Goal: Transaction & Acquisition: Purchase product/service

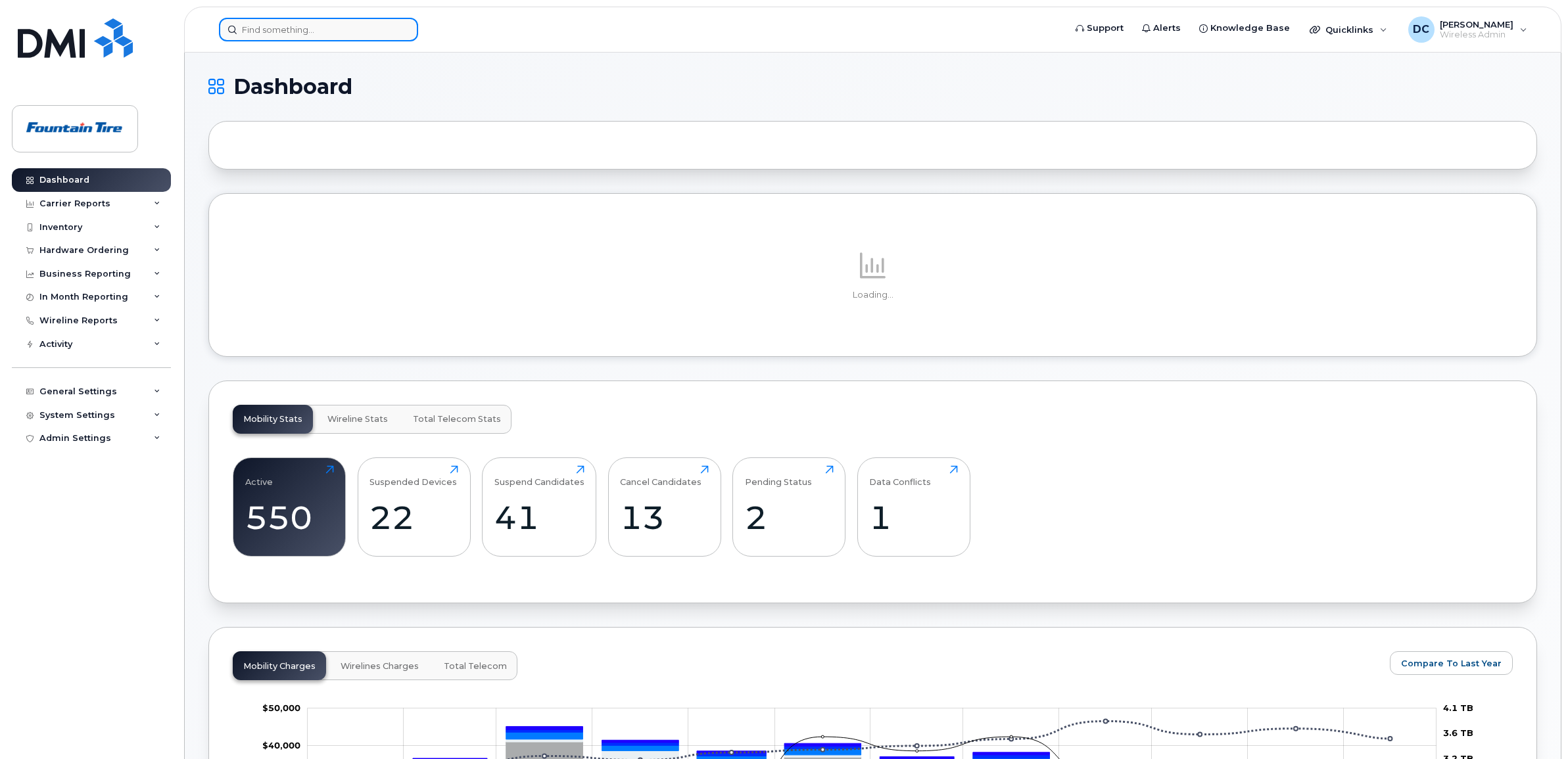
click at [272, 28] on input at bounding box center [318, 29] width 199 height 24
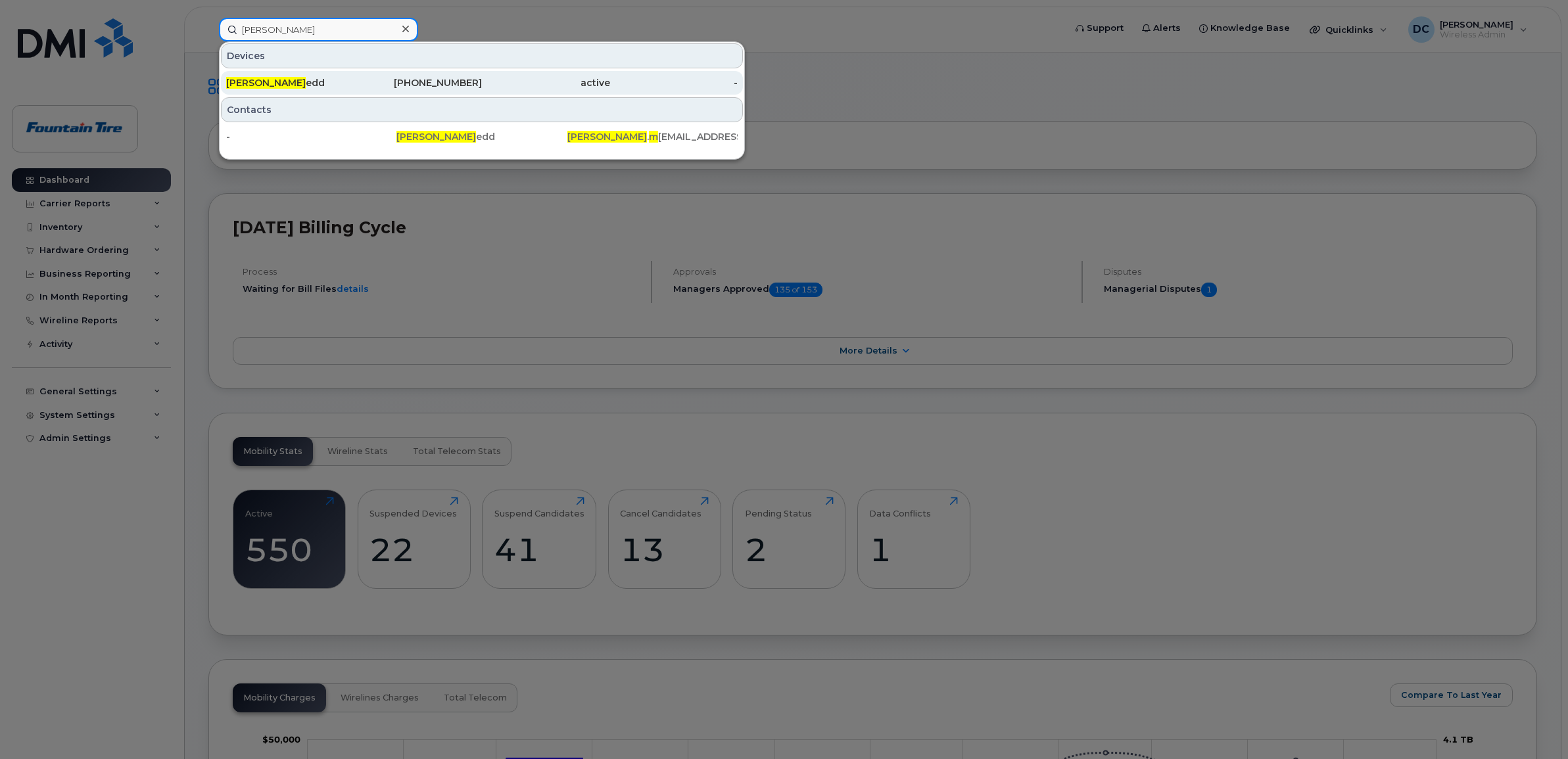
type input "thomas m"
click at [278, 74] on div "Thomas M edd" at bounding box center [290, 83] width 128 height 24
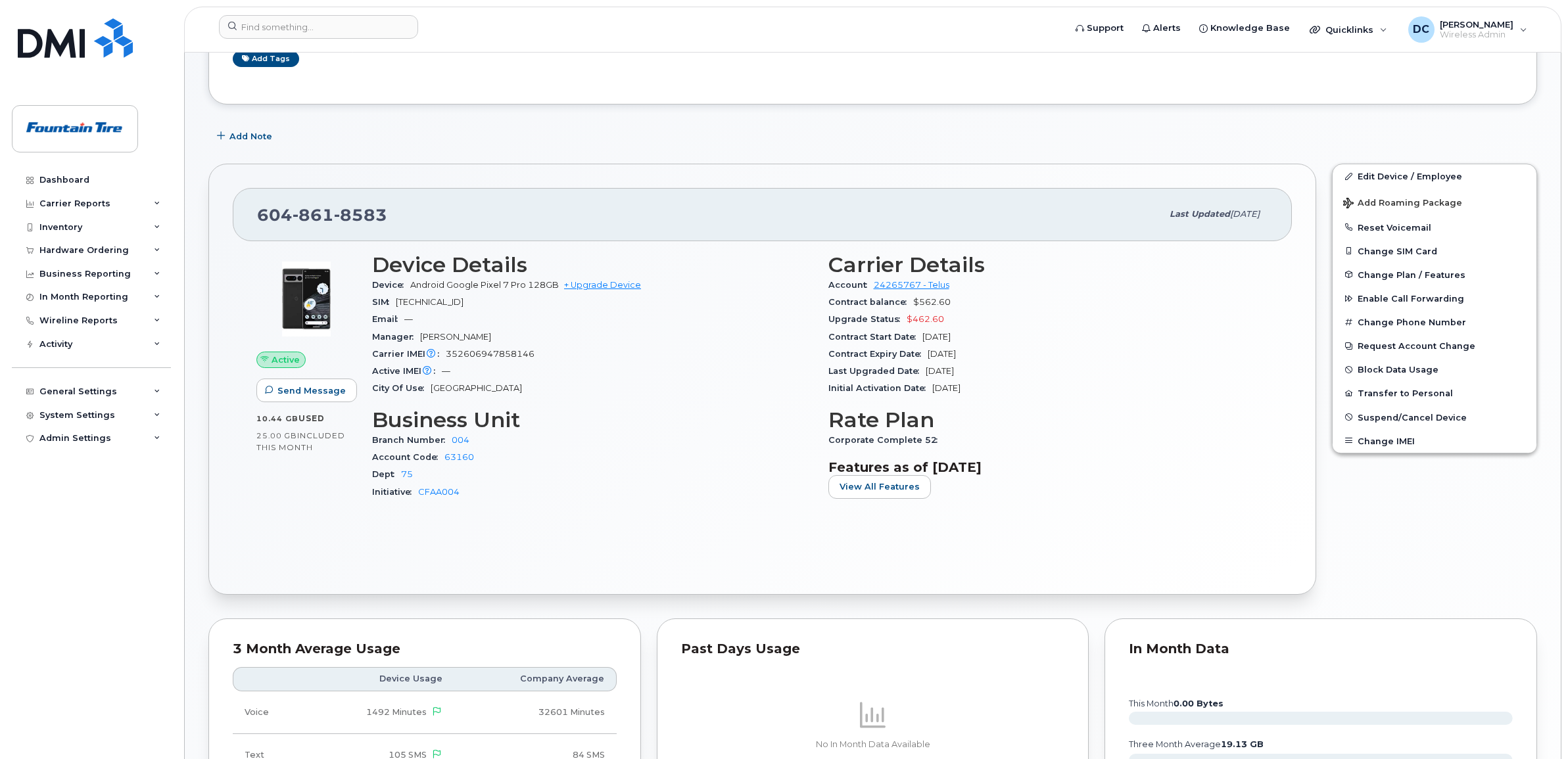
scroll to position [164, 0]
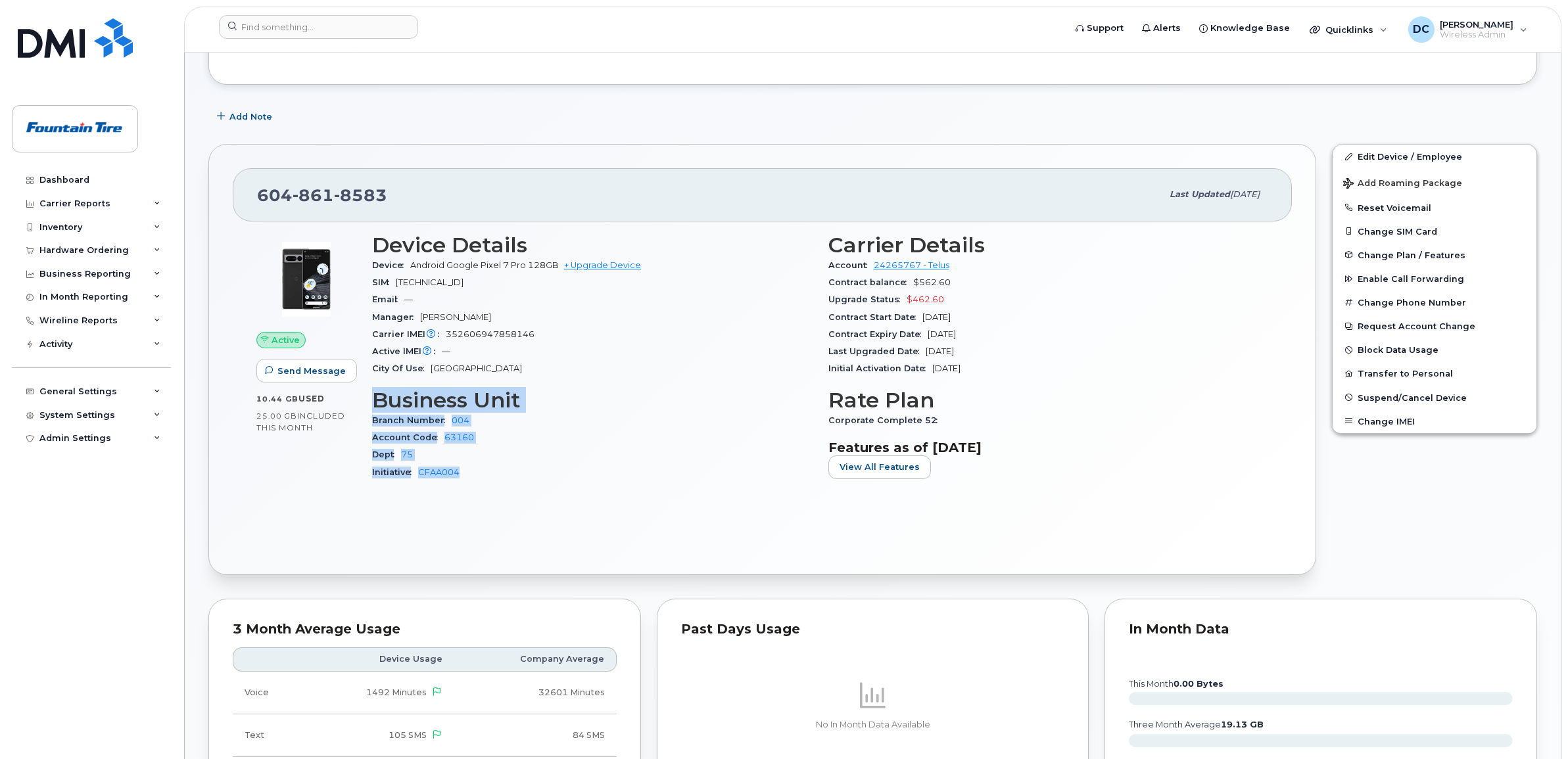
drag, startPoint x: 379, startPoint y: 396, endPoint x: 475, endPoint y: 473, distance: 123.1
click at [475, 473] on section "Business Unit Branch Number 004 Account Code 63160 Dept 75 Initiative CFAA004" at bounding box center [592, 434] width 440 height 93
copy section "Business Unit Branch Number 004 Account Code 63160 Dept 75 Initiative CFAA004"
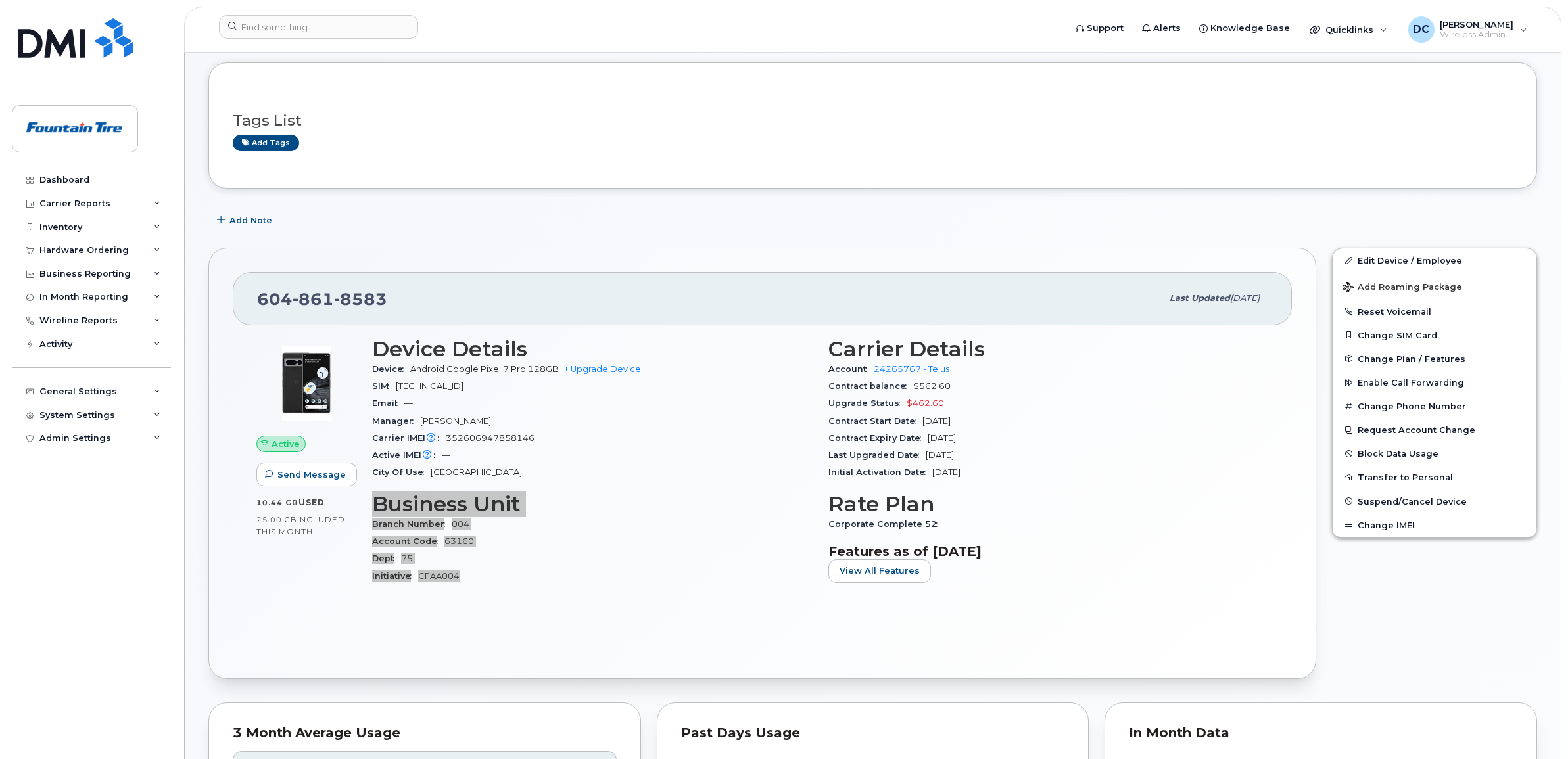
scroll to position [0, 0]
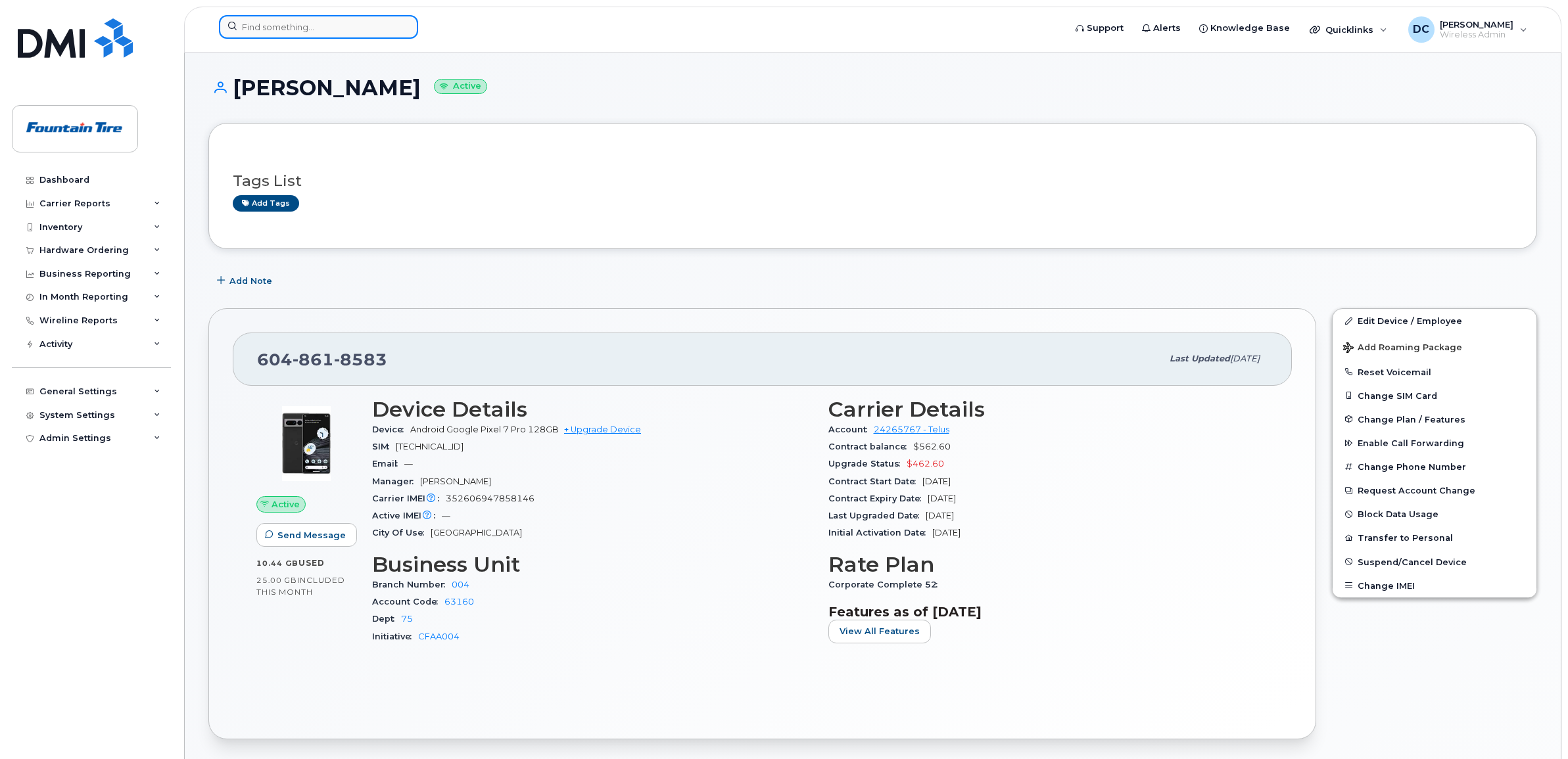
click at [325, 25] on input at bounding box center [318, 27] width 199 height 24
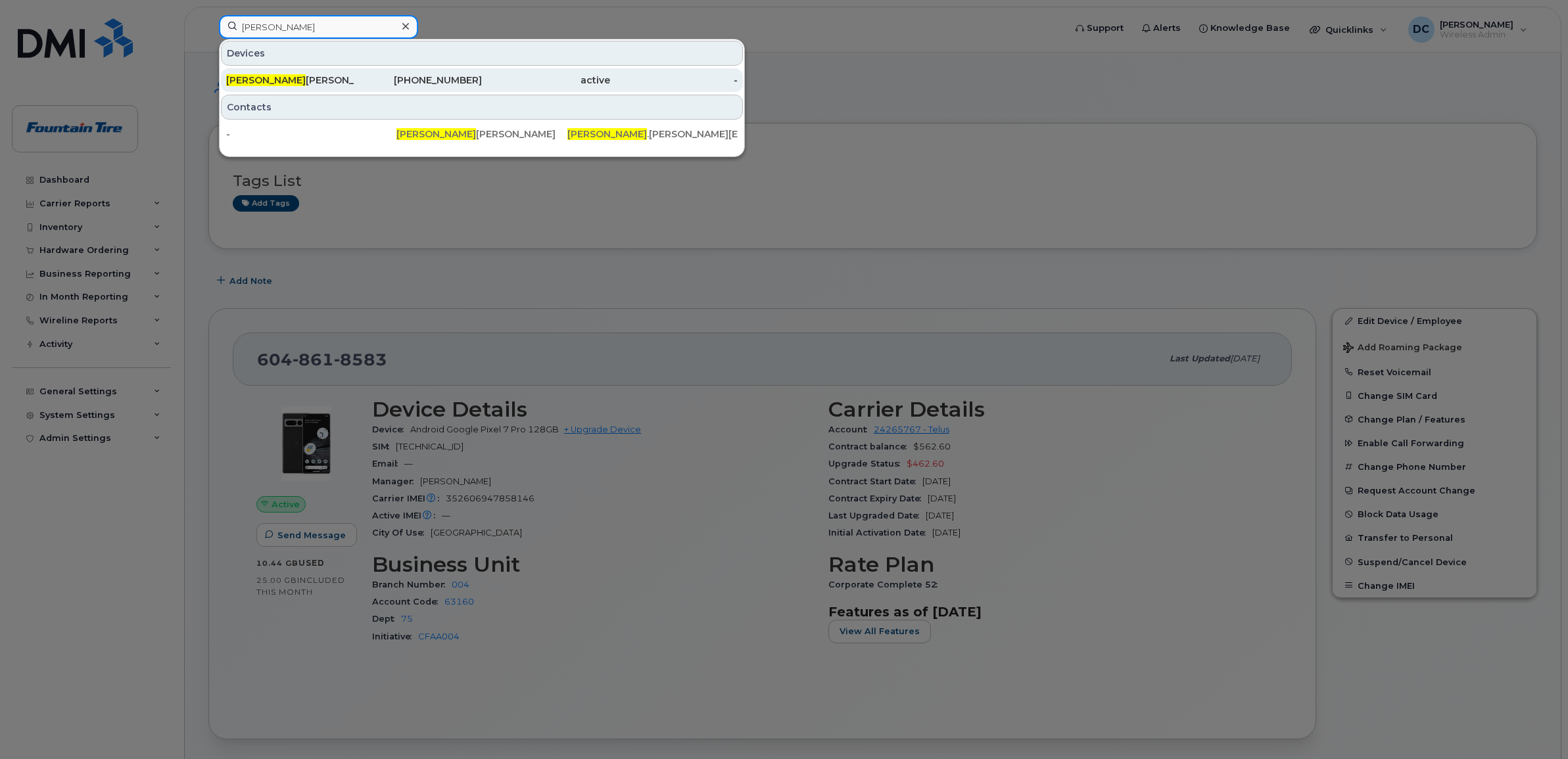
type input "dusten"
click at [273, 74] on div "Dusten Evans" at bounding box center [290, 80] width 128 height 13
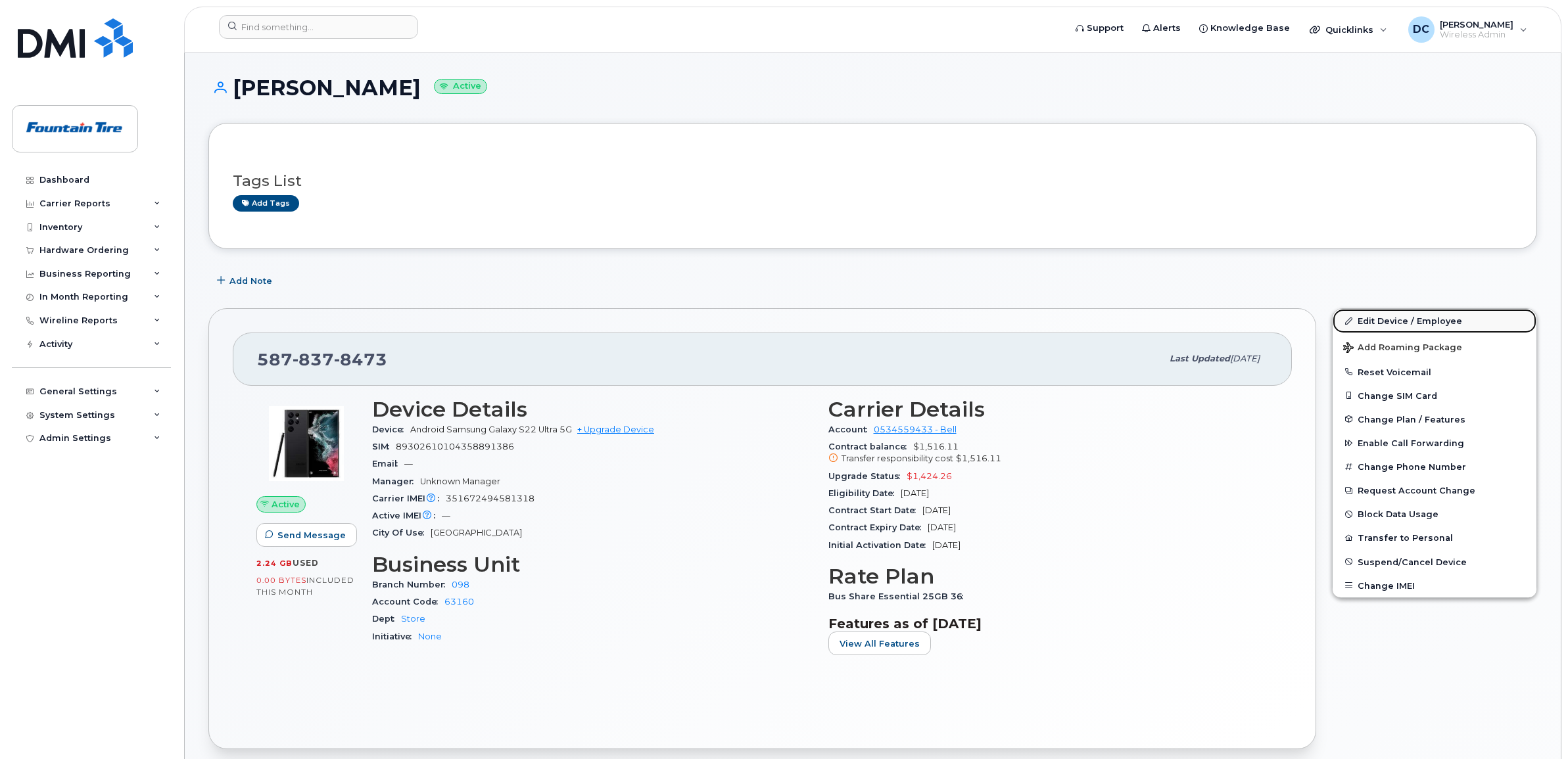
click at [1412, 315] on link "Edit Device / Employee" at bounding box center [1435, 320] width 204 height 24
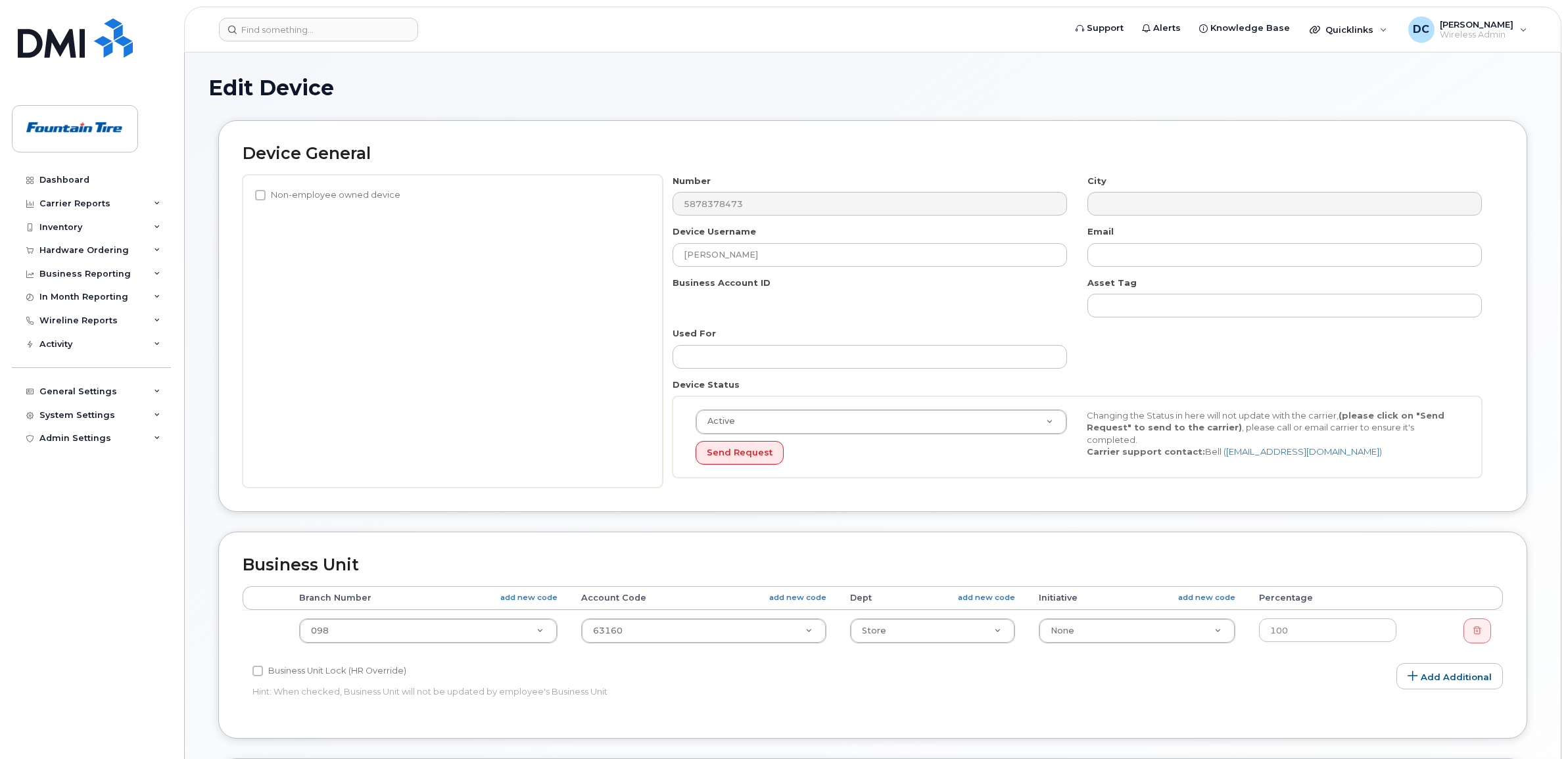
select select "1351"
select select "614"
select select "1363"
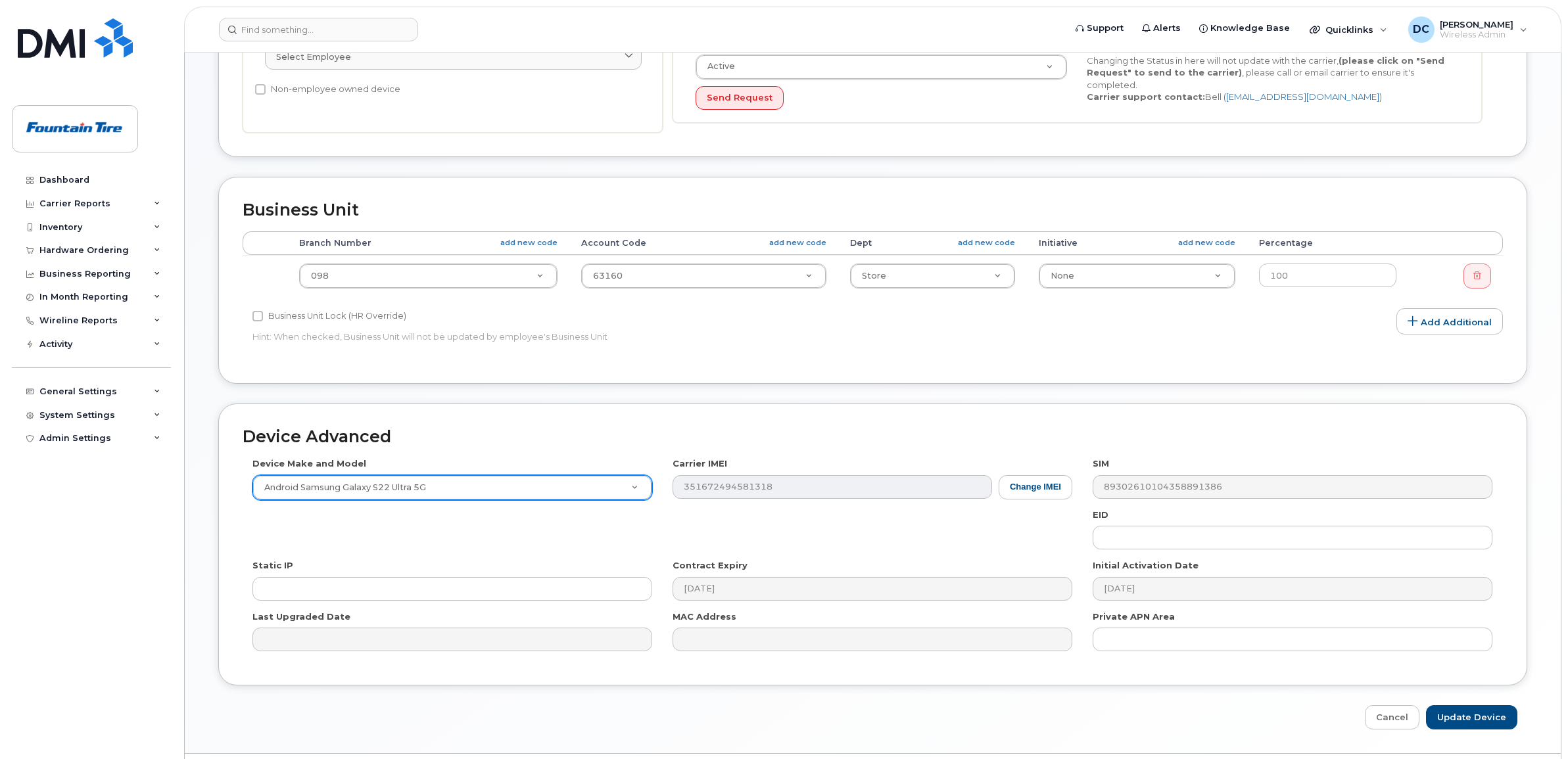
scroll to position [394, 0]
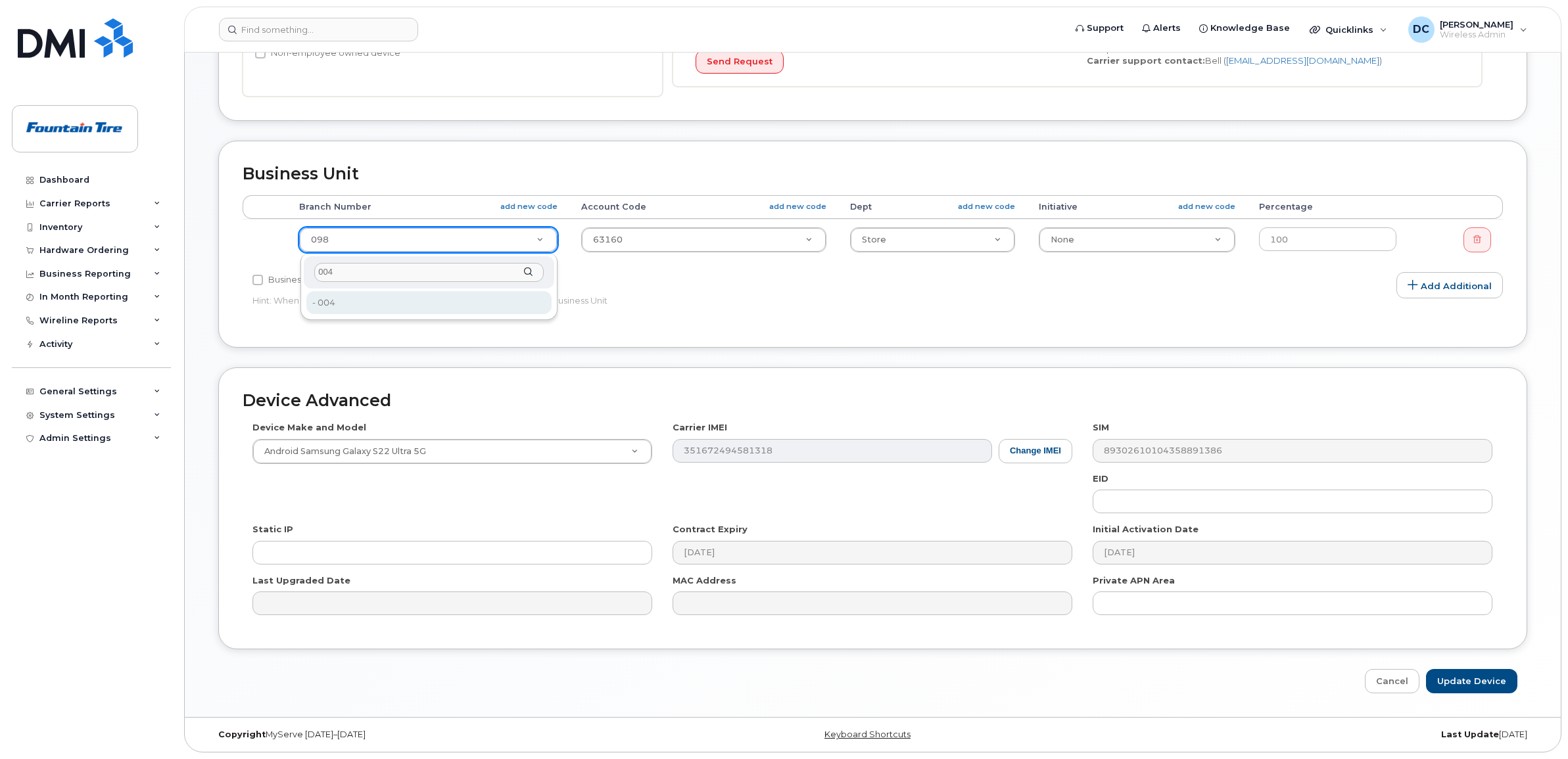
type input "004"
type input "512"
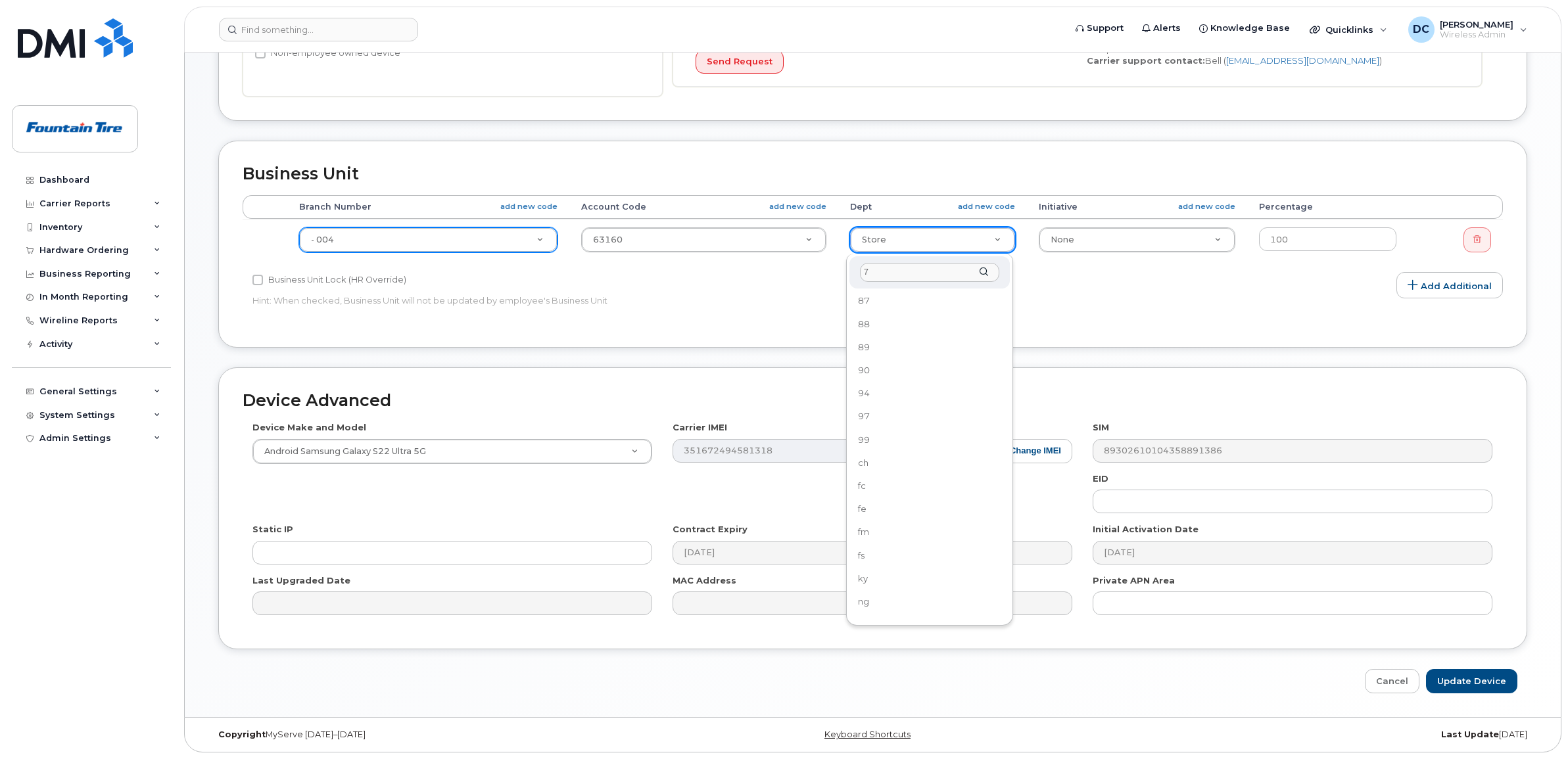
scroll to position [0, 0]
type input "75"
select select "599"
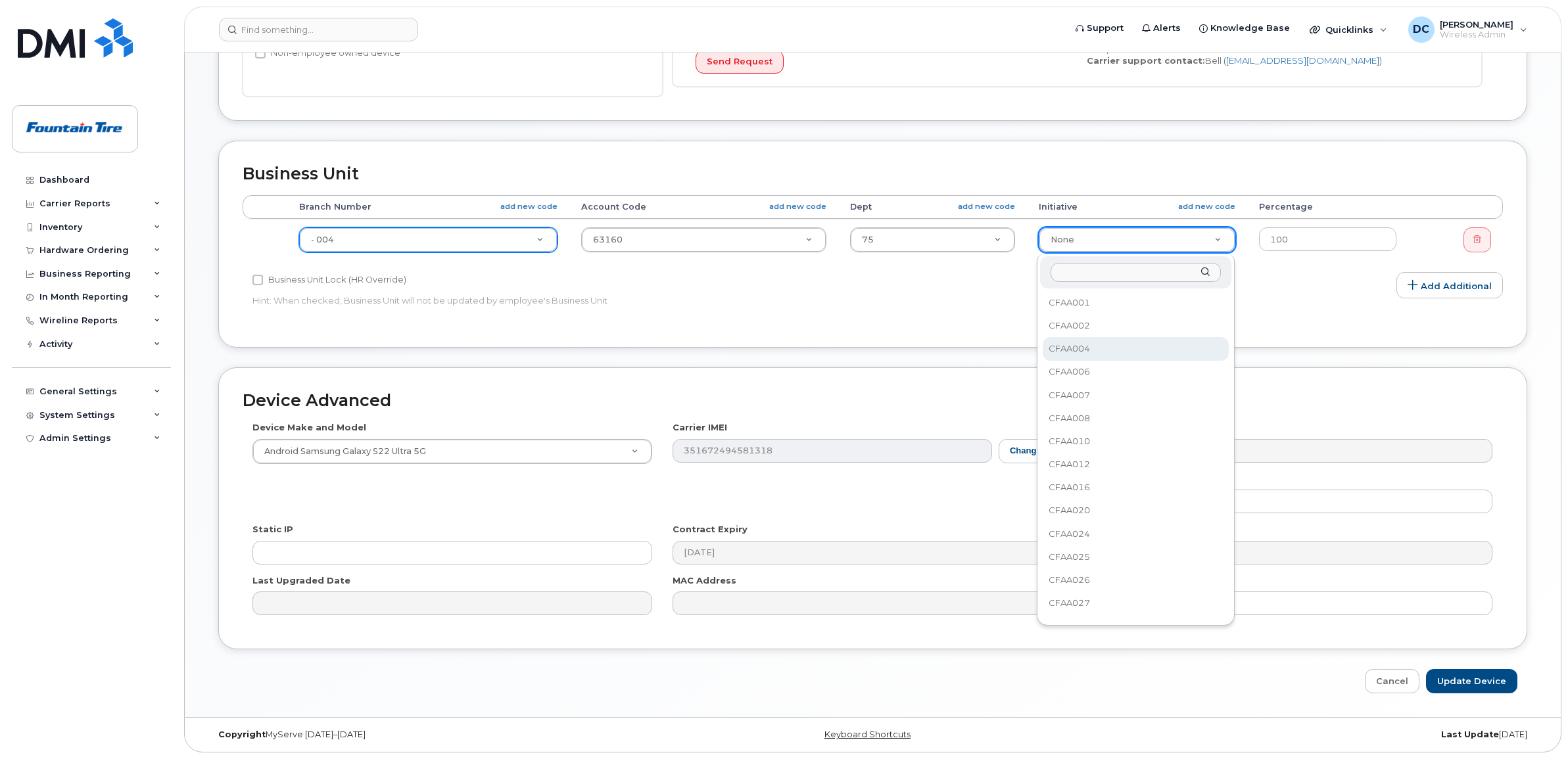
select select "7970"
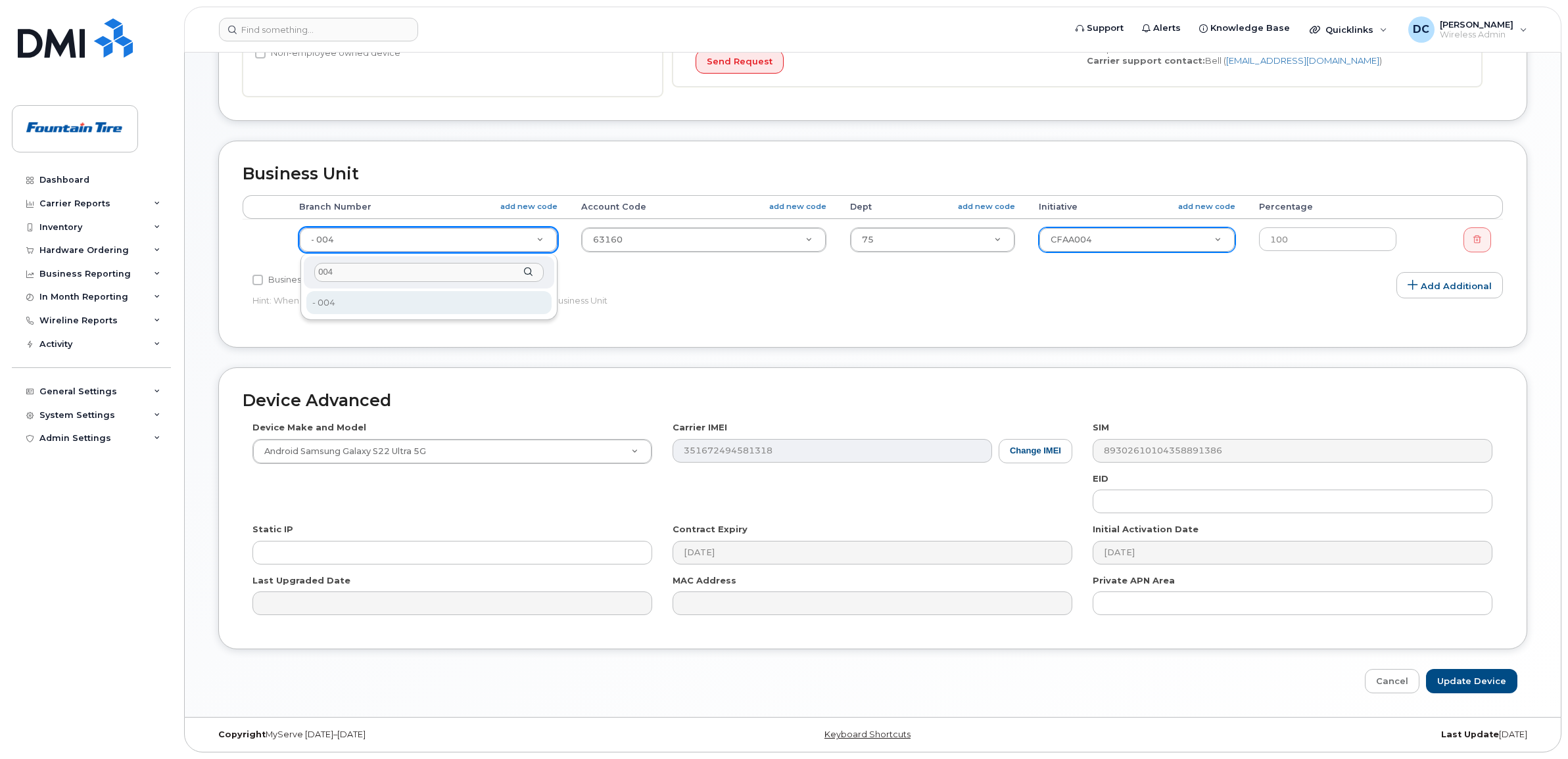
type input "004"
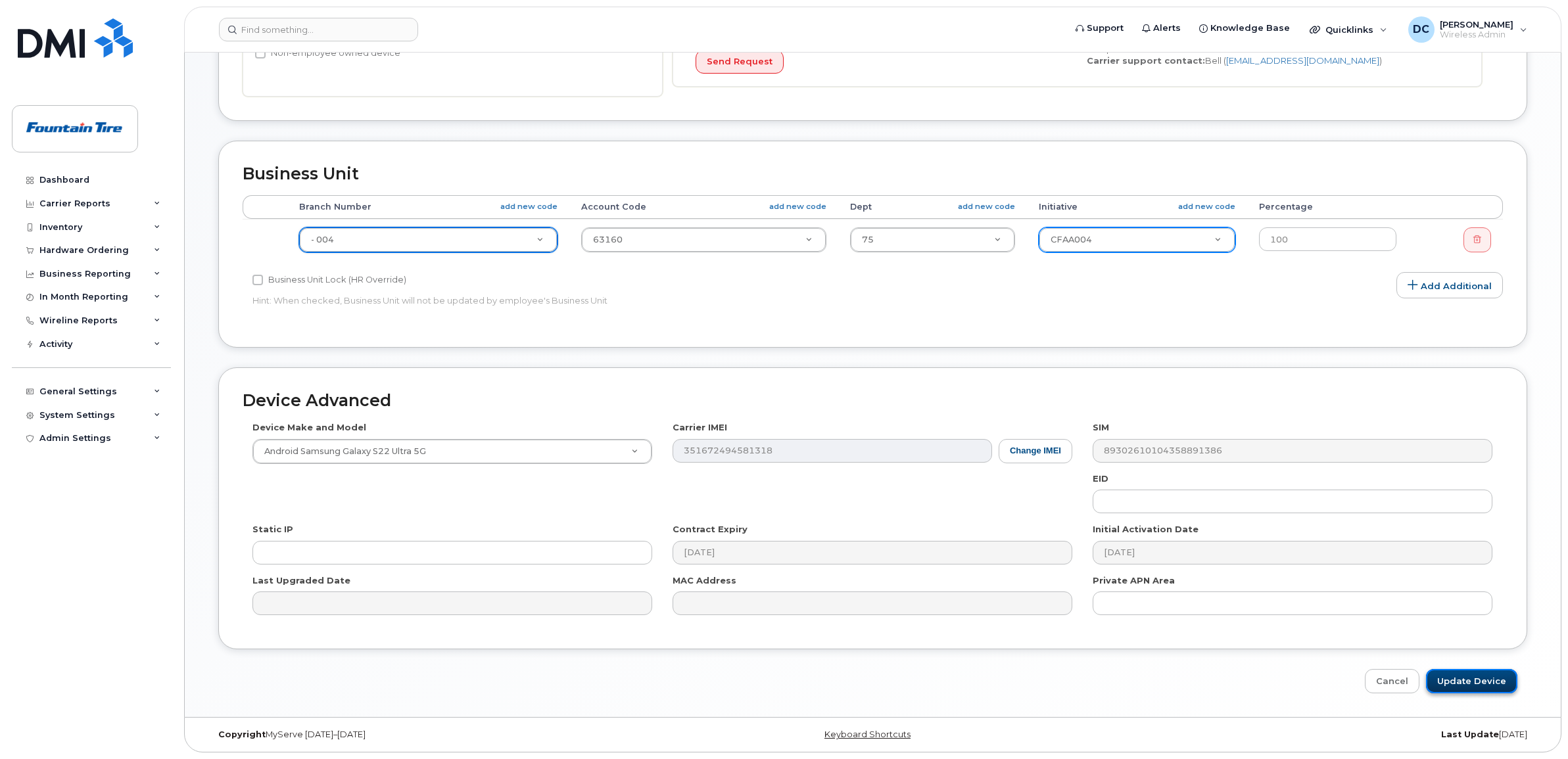
click at [1493, 678] on input "Update Device" at bounding box center [1471, 681] width 91 height 25
type input "Saving..."
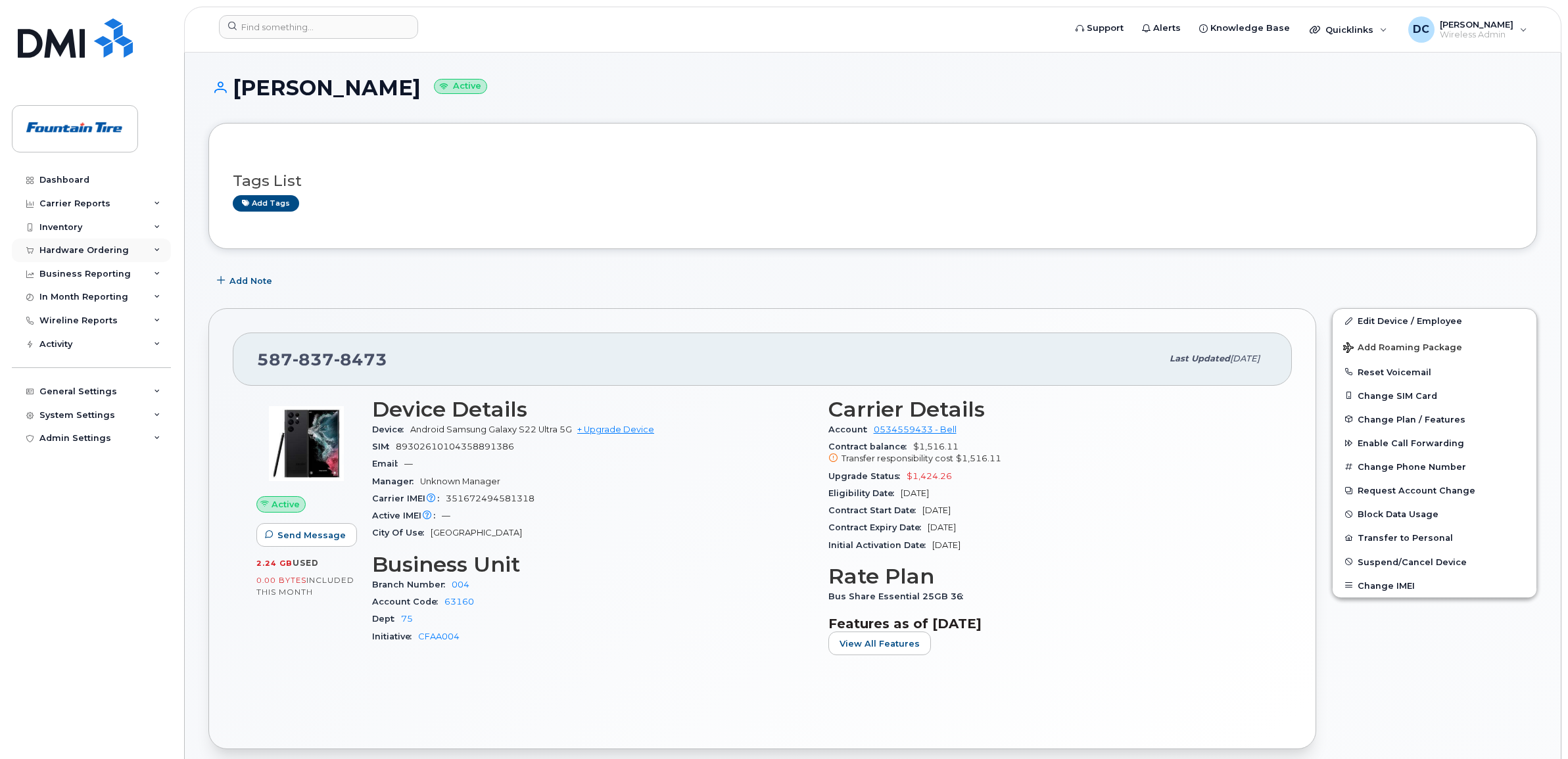
click at [77, 248] on div "Hardware Ordering" at bounding box center [84, 251] width 90 height 11
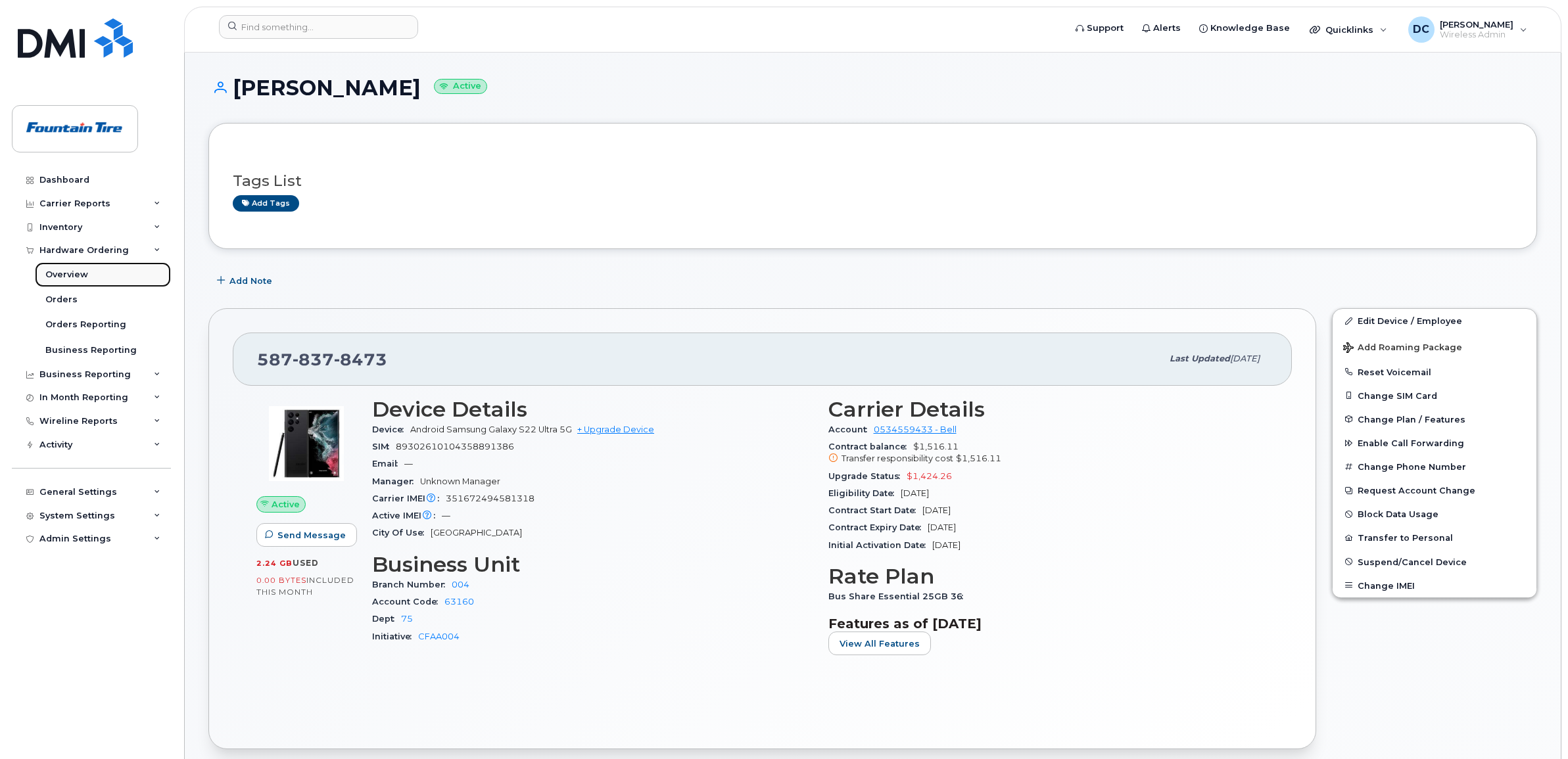
click at [74, 276] on div "Overview" at bounding box center [67, 274] width 43 height 12
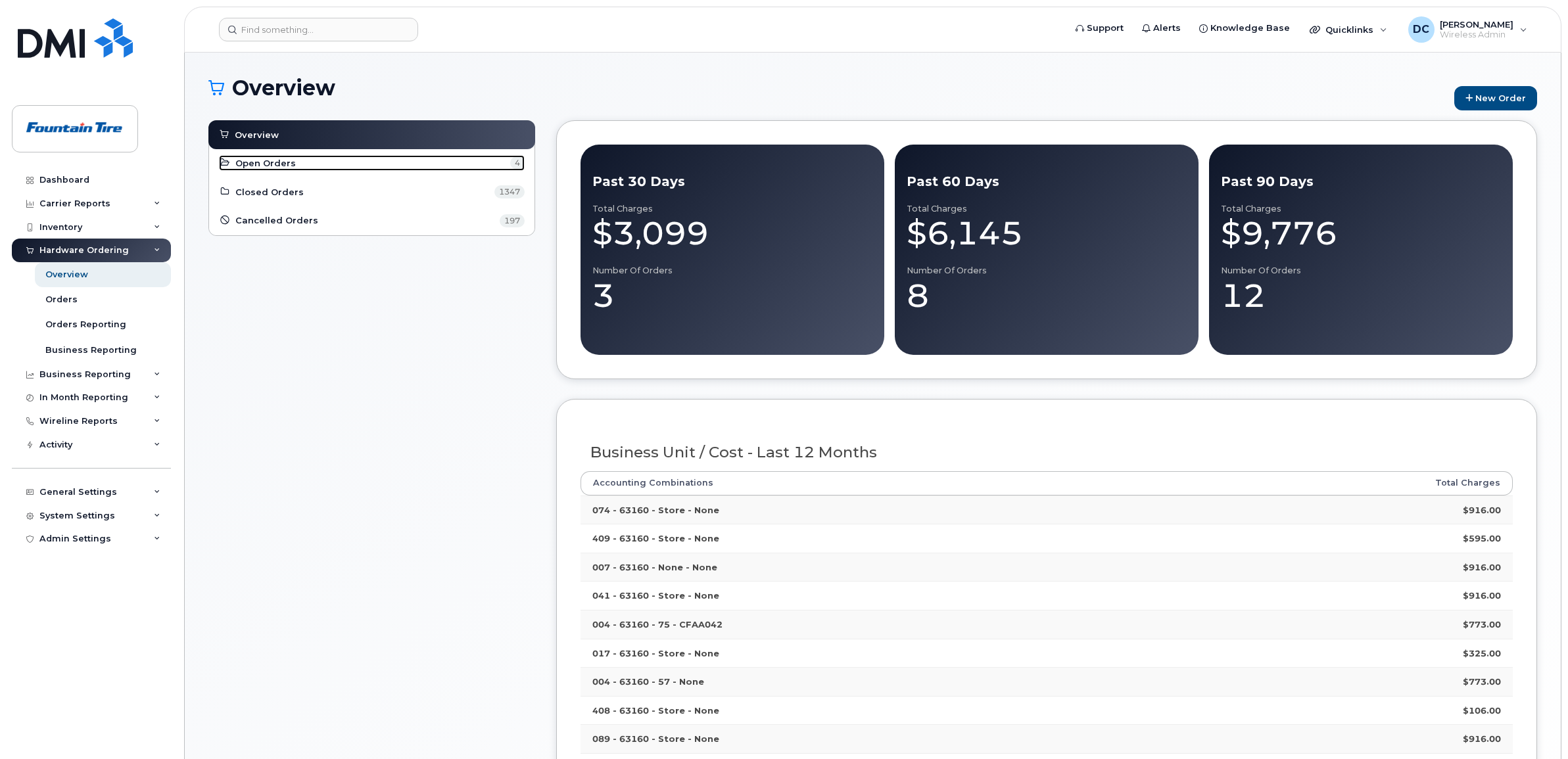
click at [281, 159] on span "Open Orders" at bounding box center [265, 163] width 61 height 12
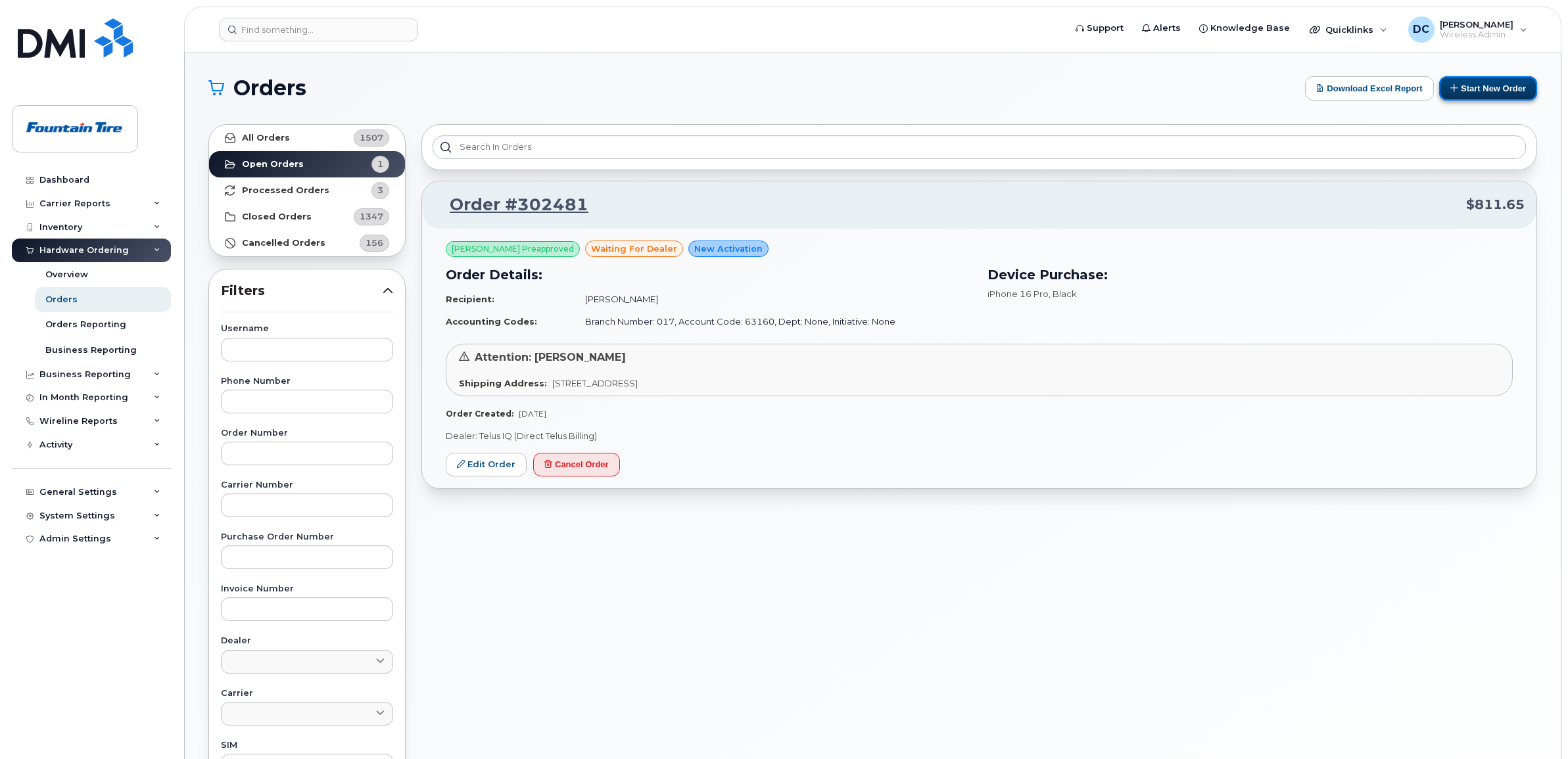
click at [1484, 87] on button "Start New Order" at bounding box center [1488, 88] width 98 height 25
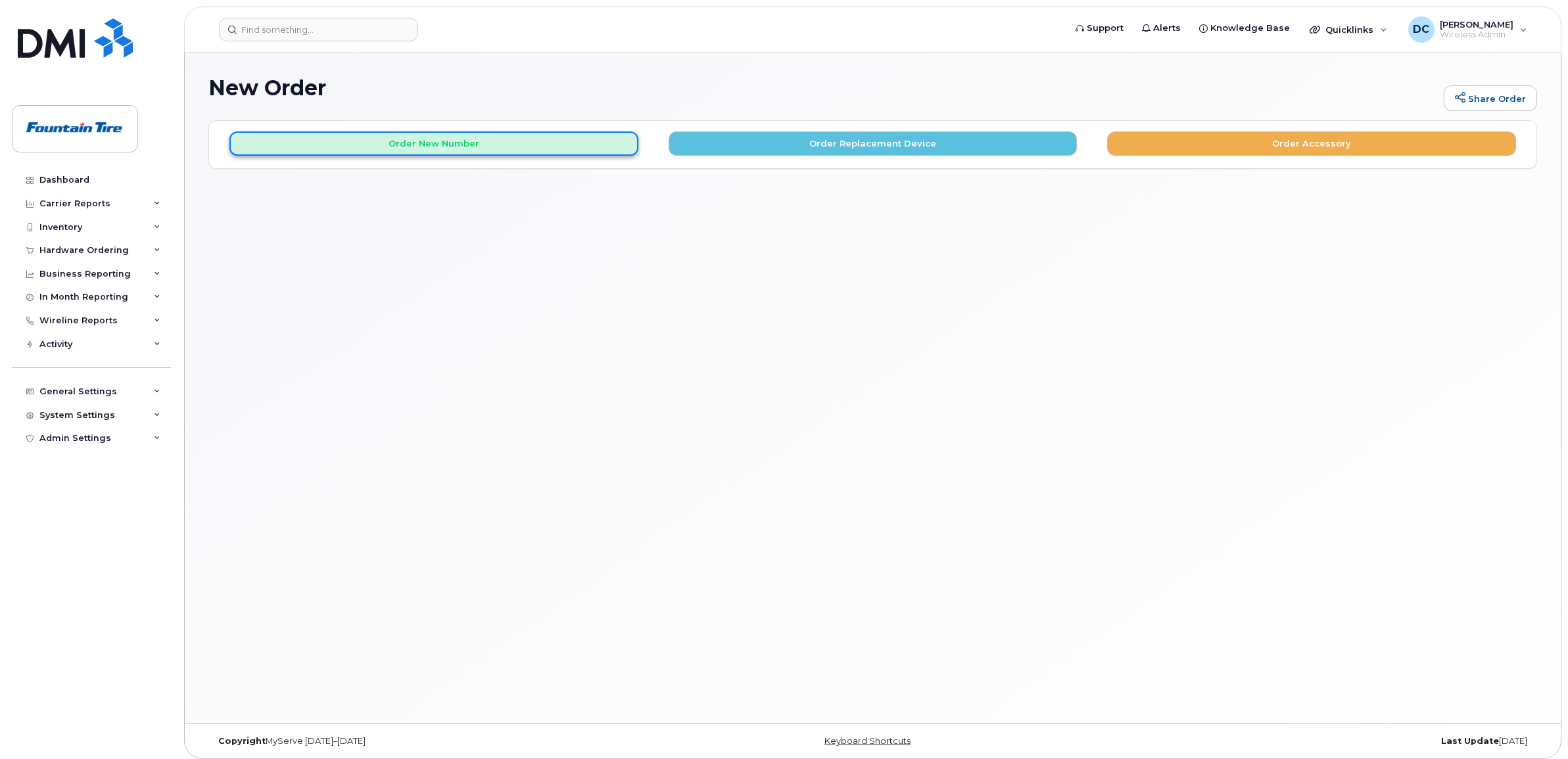
click at [420, 140] on button "Order New Number" at bounding box center [433, 143] width 409 height 25
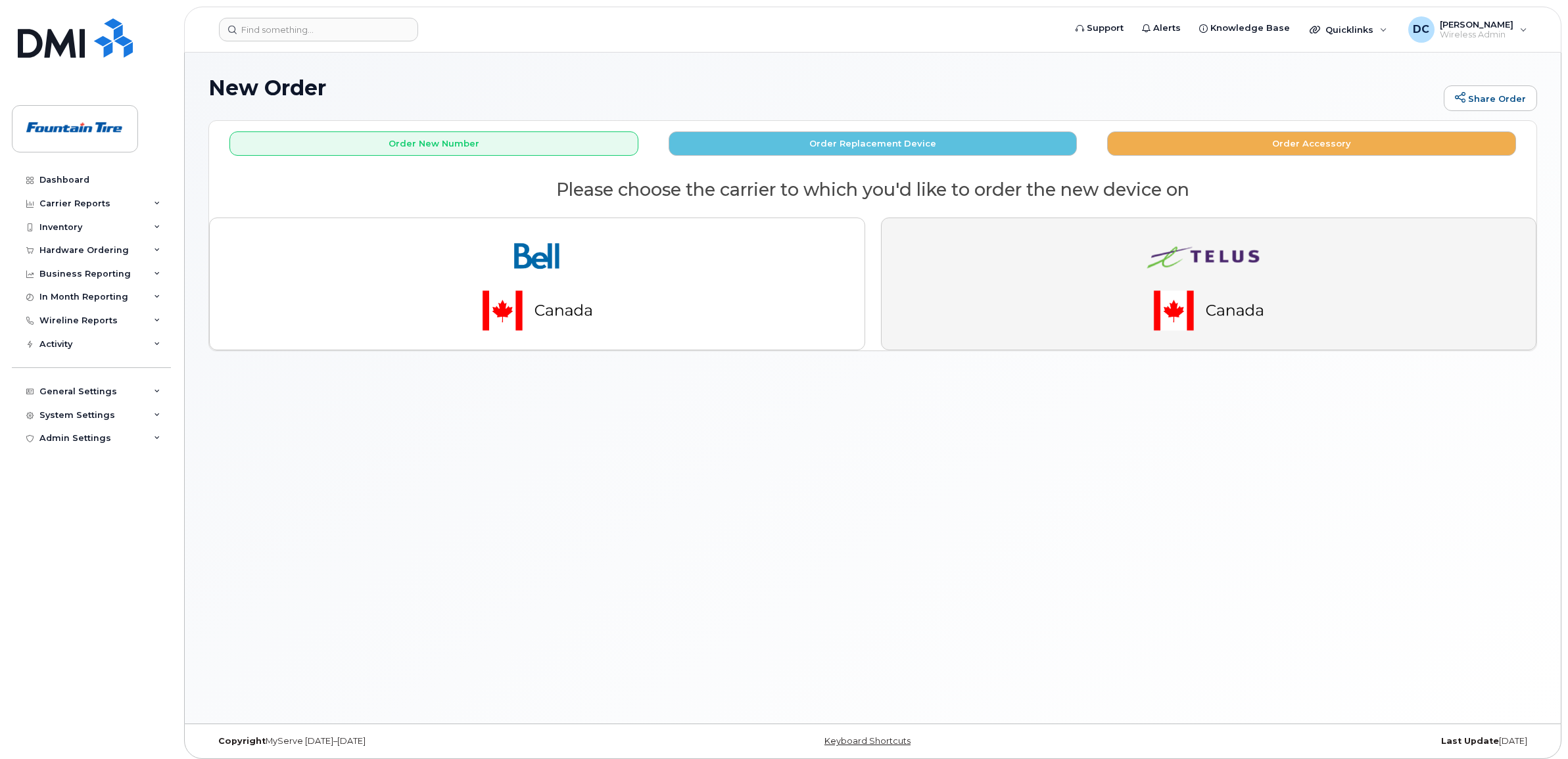
click at [1155, 264] on img "button" at bounding box center [1208, 284] width 184 height 110
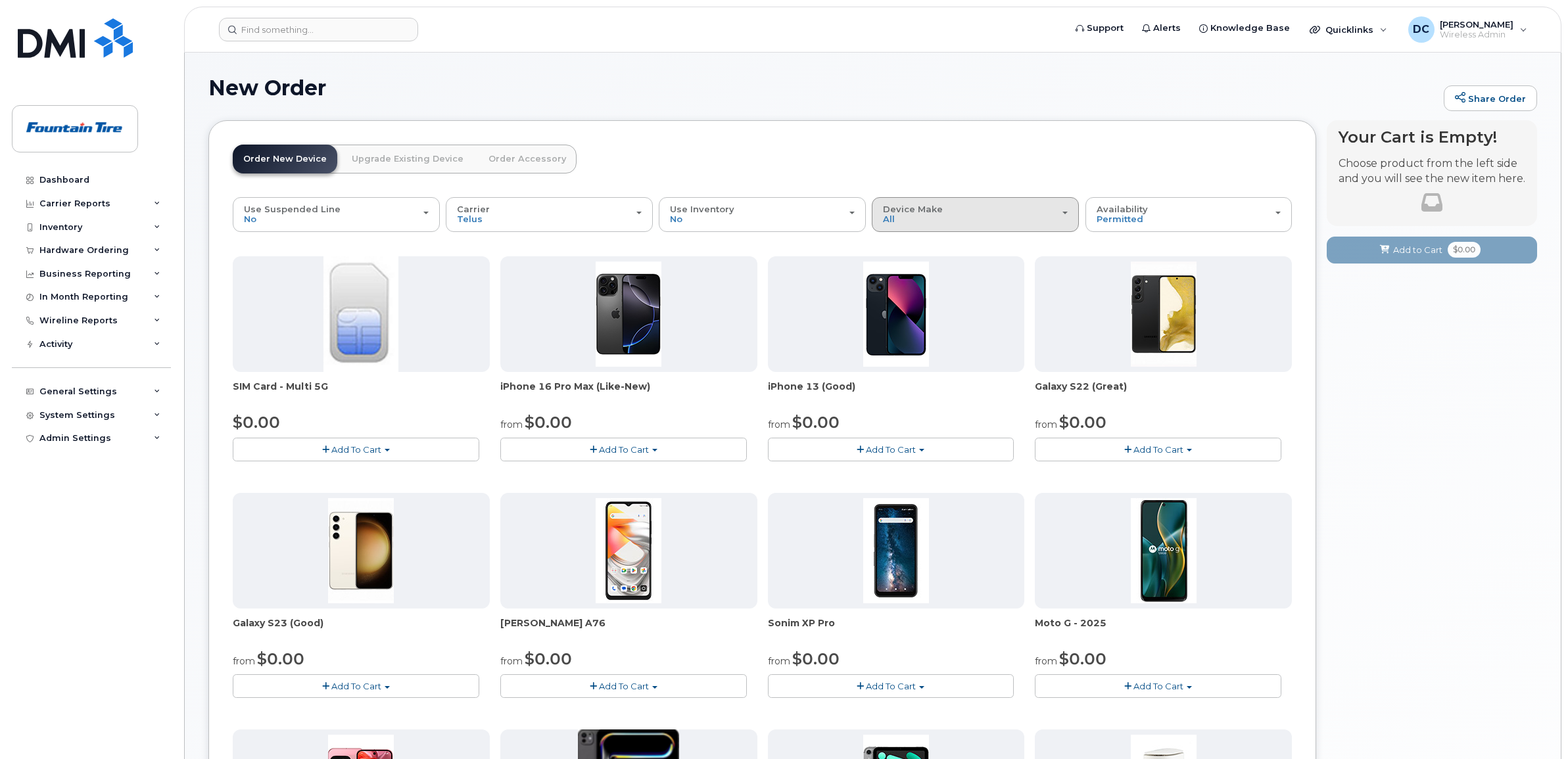
click at [1013, 215] on div "Device Make All Aircard Android Cell Phone HUB iPhone Tablet" at bounding box center [975, 214] width 185 height 21
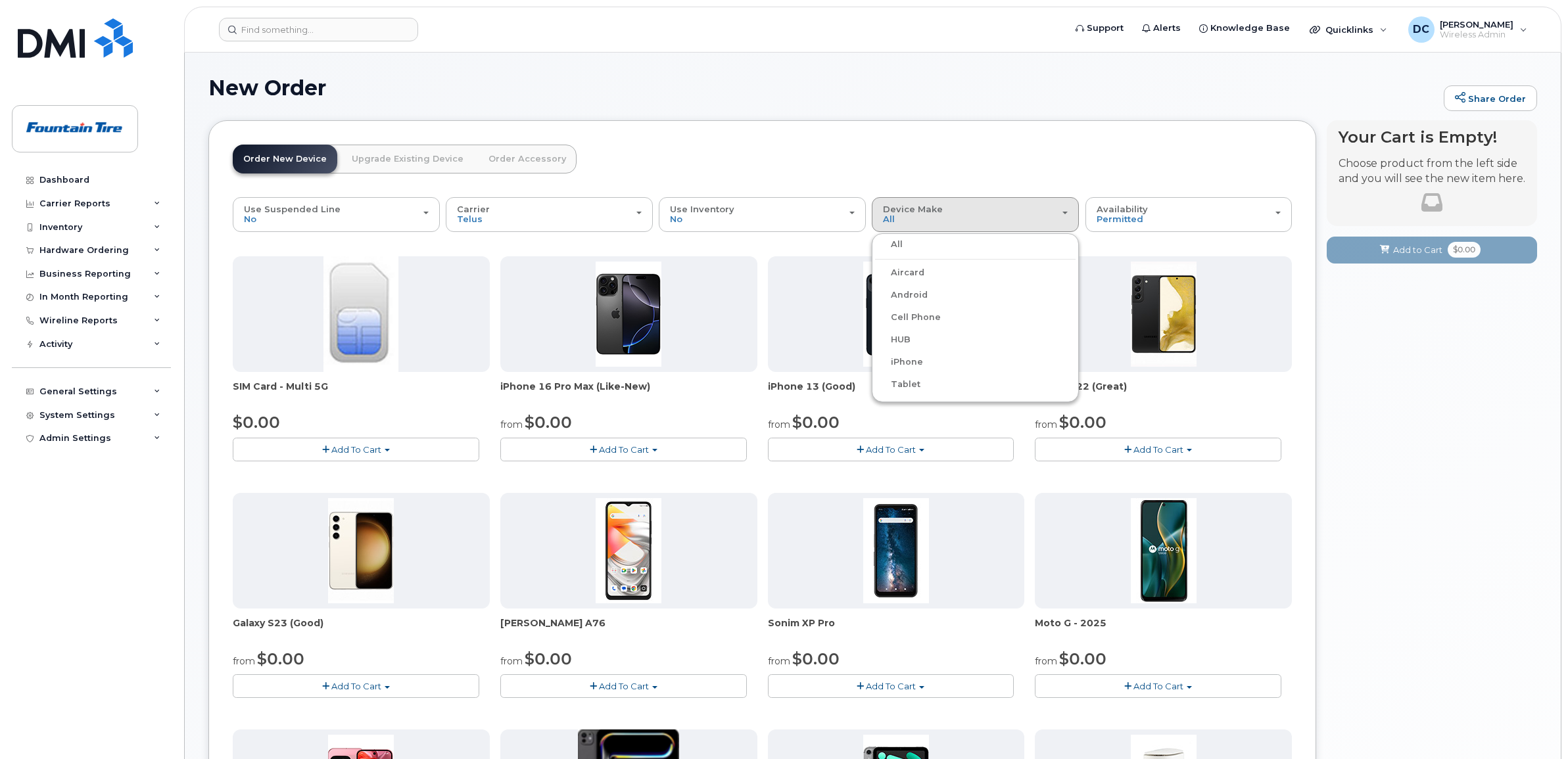
click at [911, 296] on label "Android" at bounding box center [901, 294] width 53 height 16
click at [0, 0] on input "Android" at bounding box center [0, 0] width 0 height 0
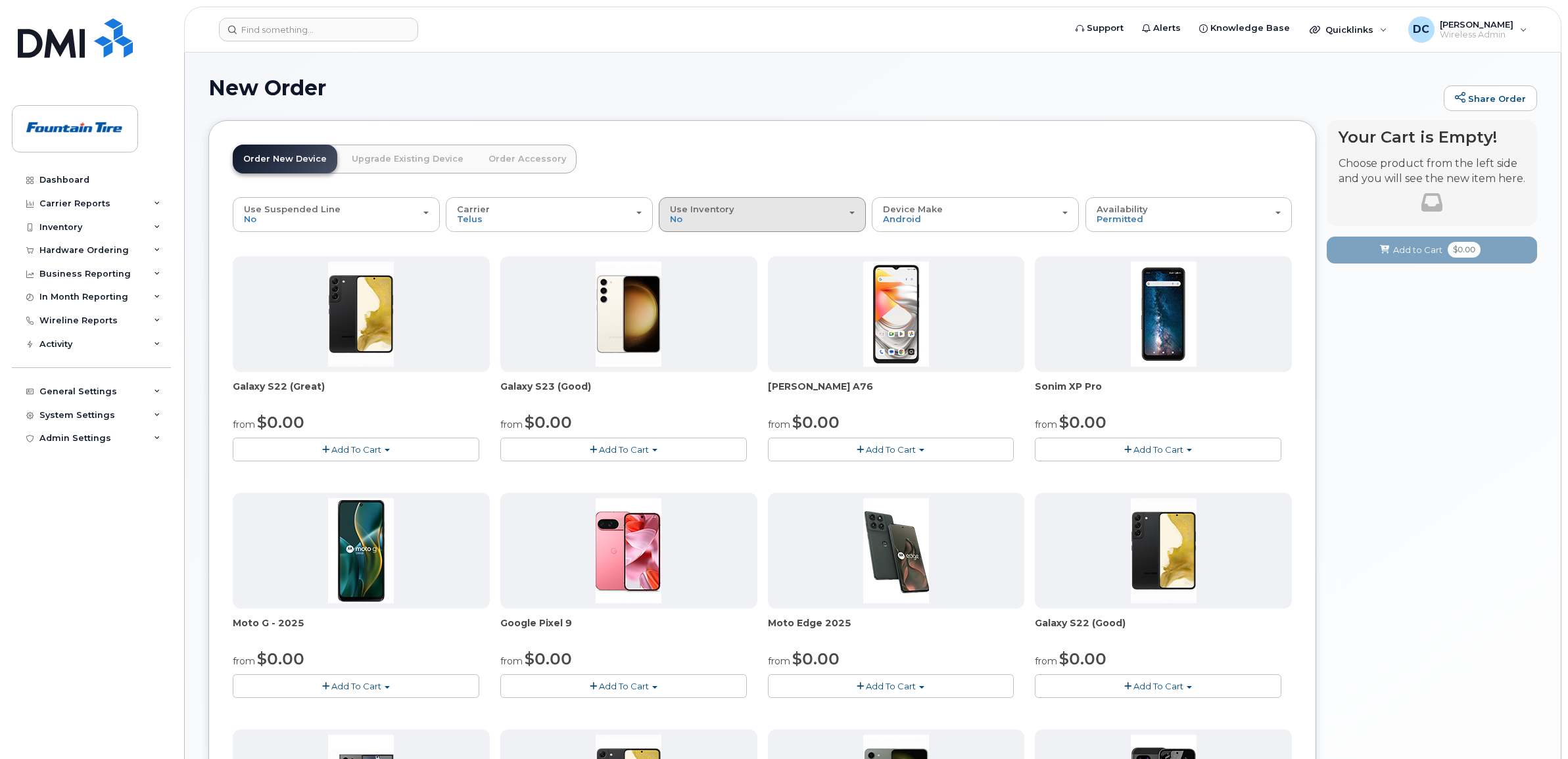
click at [848, 205] on div "Use Inventory No" at bounding box center [762, 214] width 185 height 21
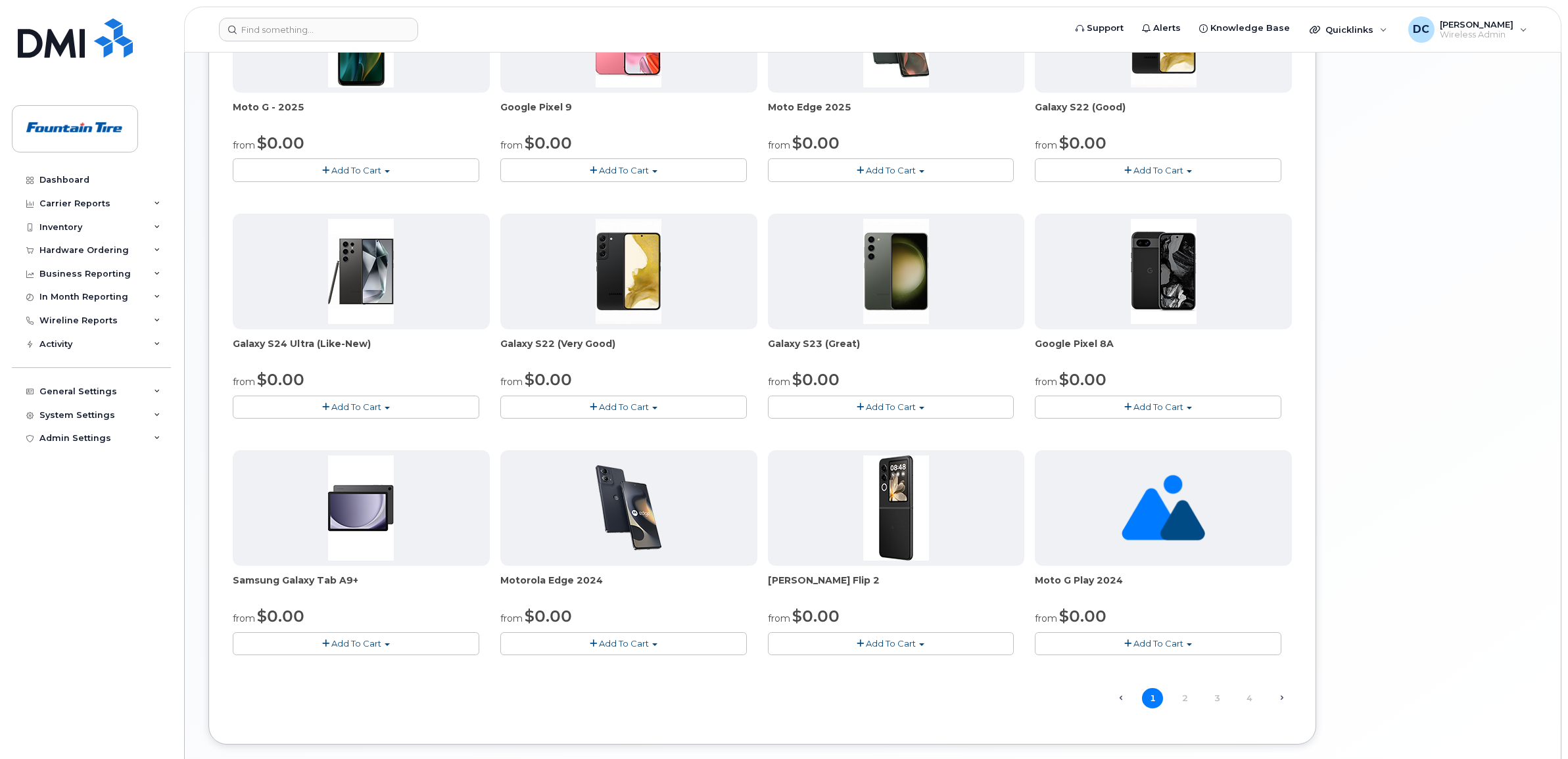
scroll to position [575, 0]
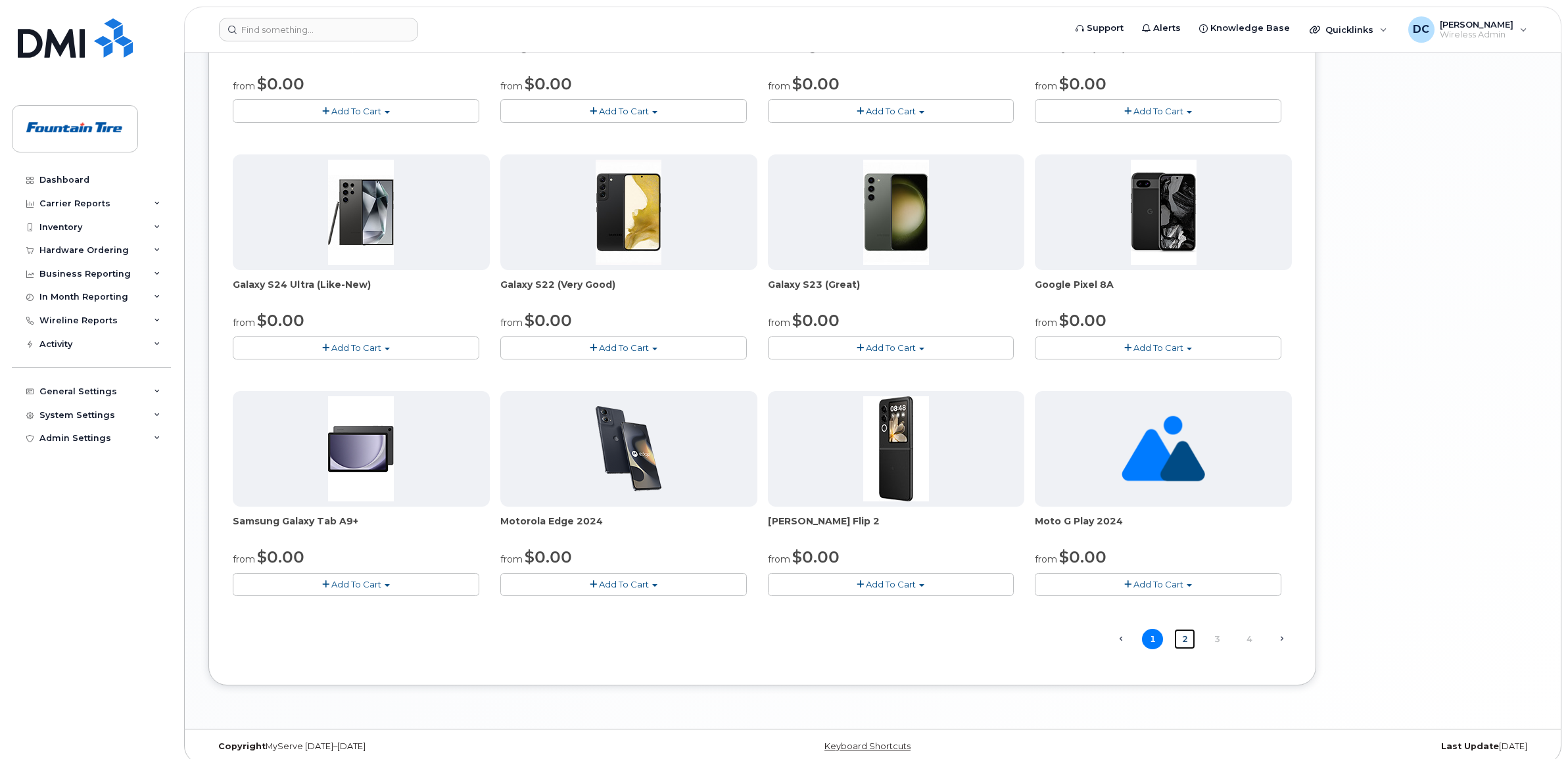
click at [1185, 641] on link "2" at bounding box center [1184, 639] width 21 height 21
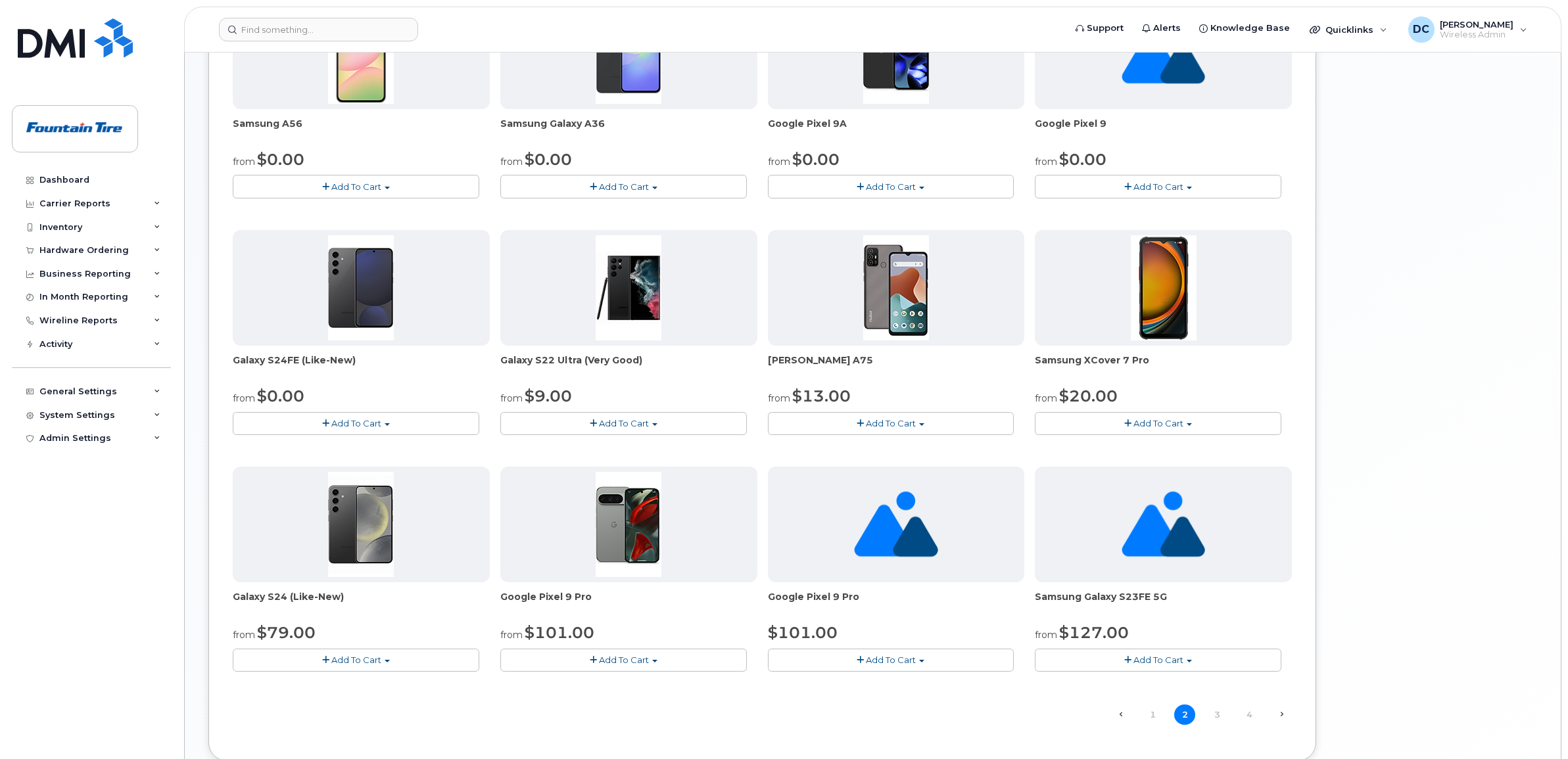
scroll to position [589, 0]
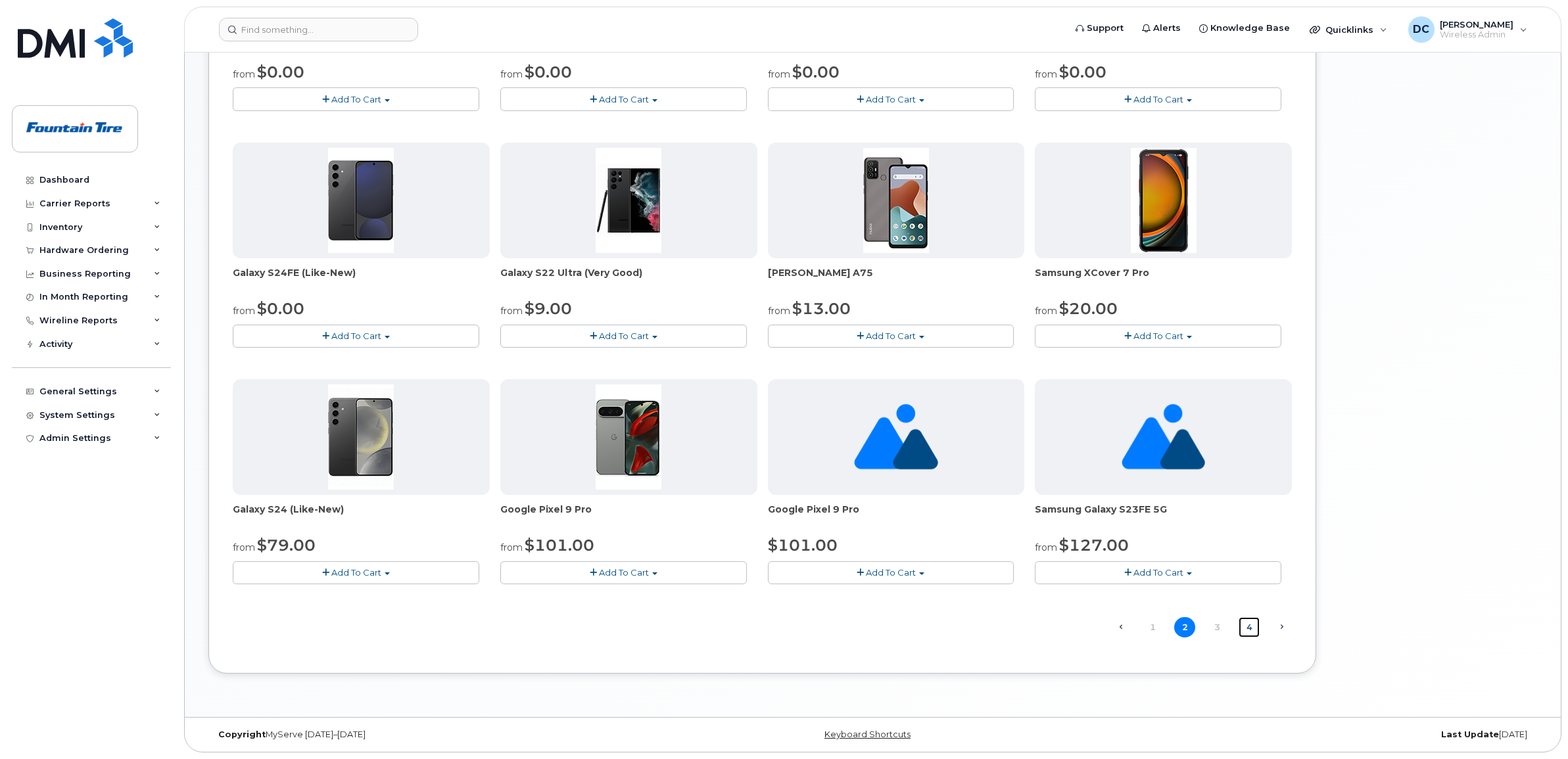
click at [1247, 626] on link "4" at bounding box center [1248, 627] width 21 height 21
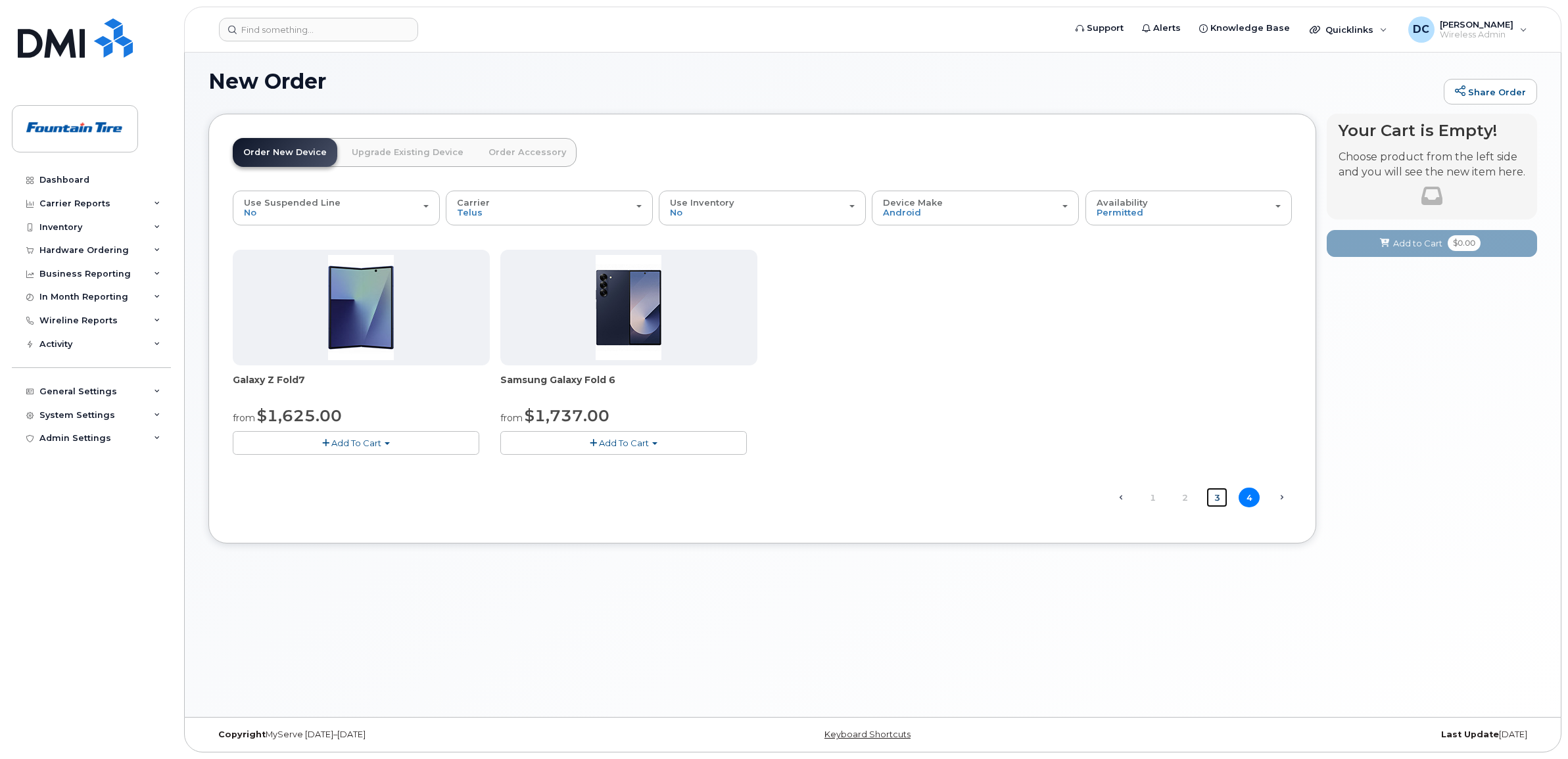
click at [1215, 498] on link "3" at bounding box center [1216, 498] width 21 height 21
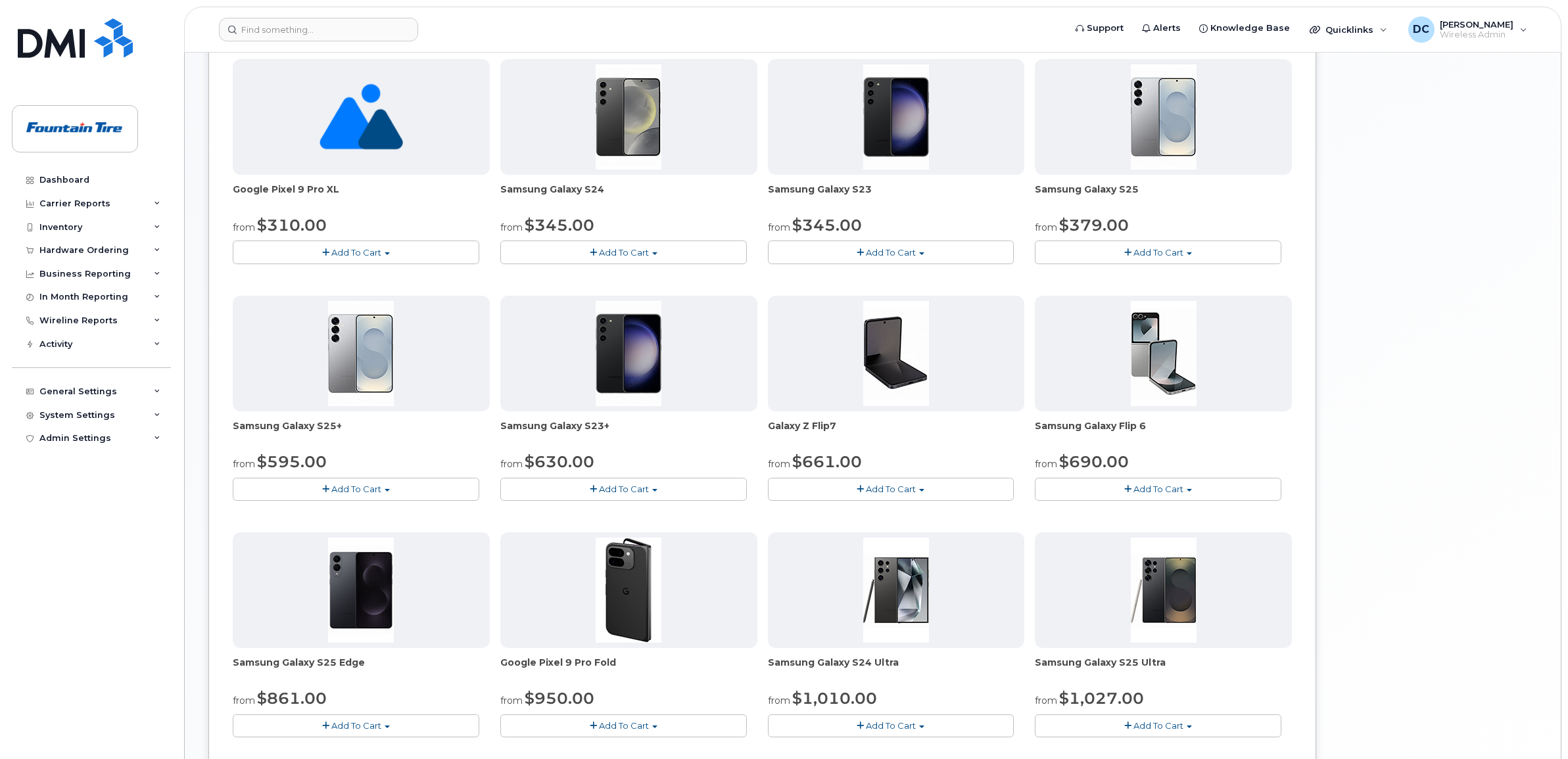
scroll to position [589, 0]
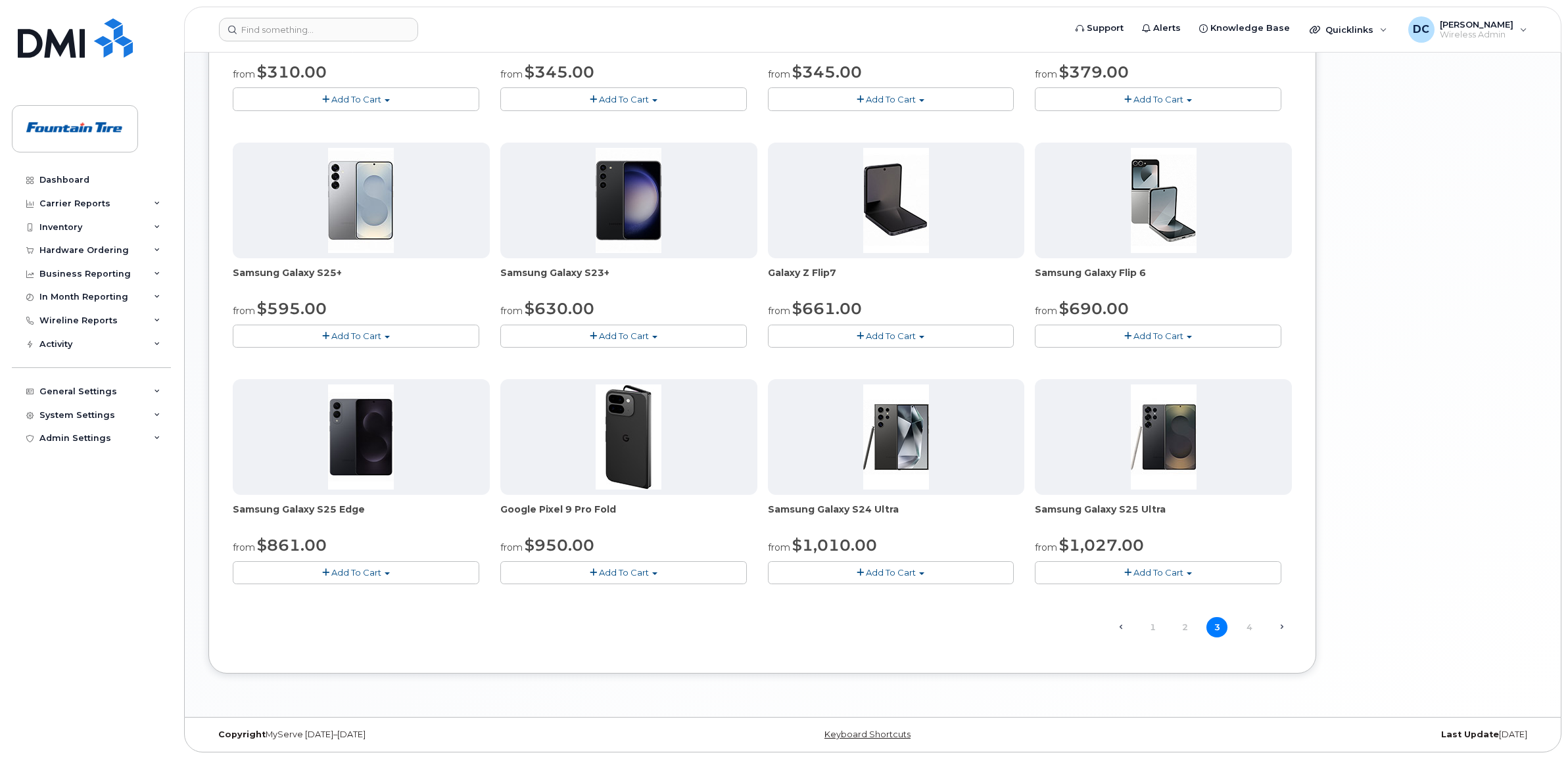
click at [624, 572] on span "Add To Cart" at bounding box center [624, 573] width 50 height 11
click at [766, 618] on div "Use Suspended Line No No change Yes Carrier Bell Telus Bell Telus Use Inventory…" at bounding box center [762, 130] width 1059 height 1039
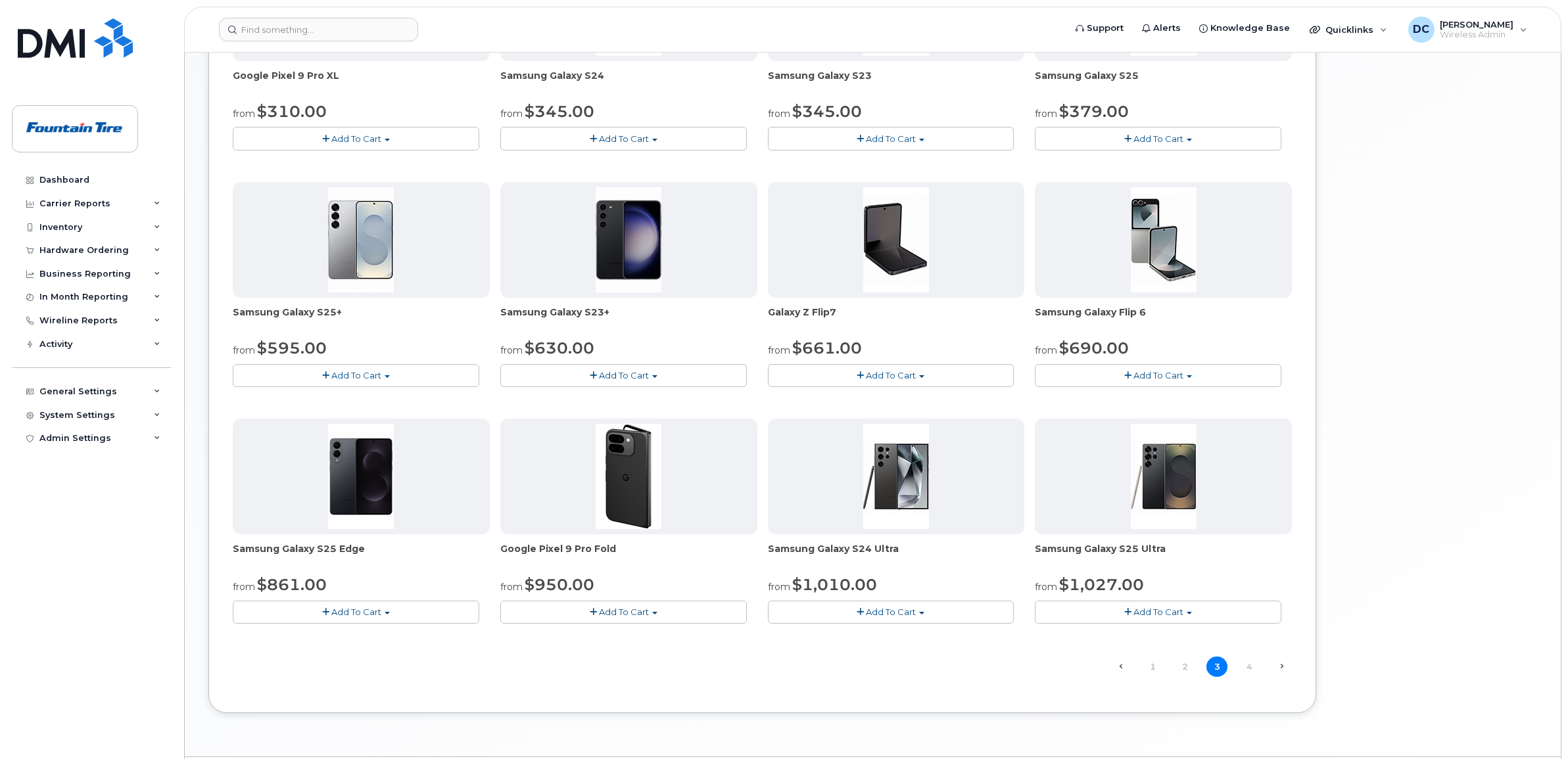
scroll to position [575, 0]
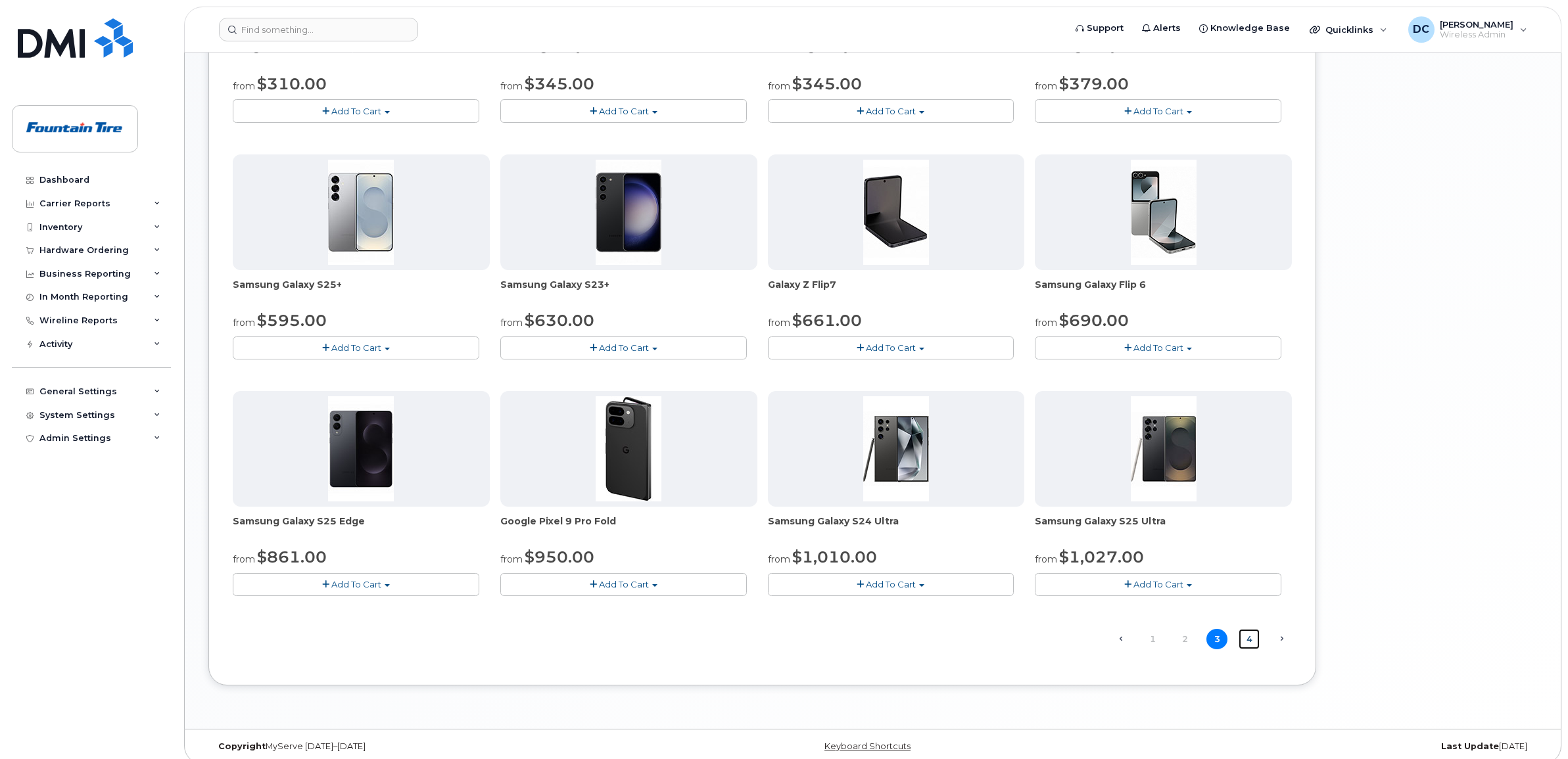
click at [1247, 641] on link "4" at bounding box center [1248, 639] width 21 height 21
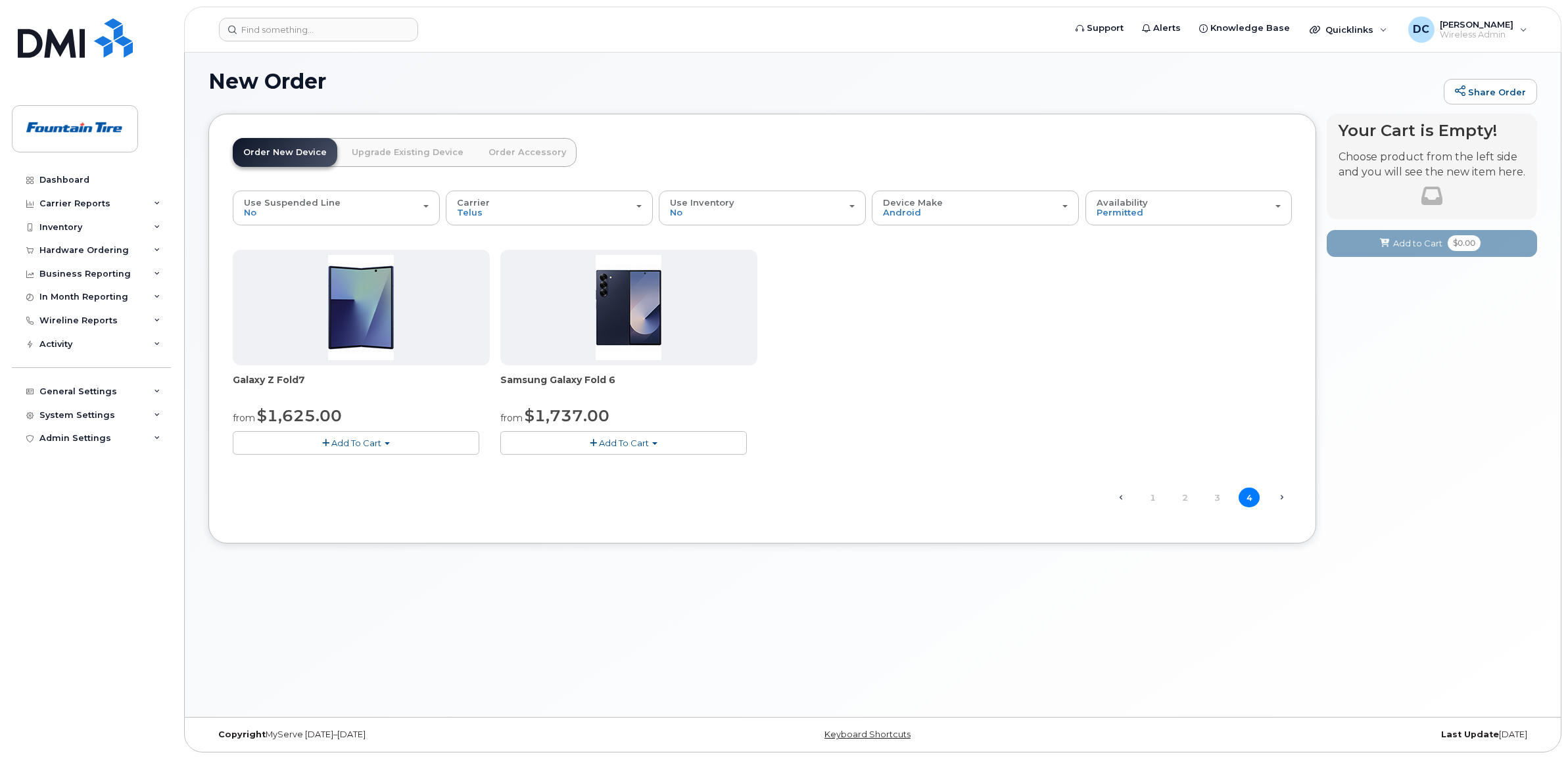
scroll to position [7, 0]
click at [363, 440] on span "Add To Cart" at bounding box center [356, 443] width 50 height 11
click at [361, 498] on link "$1792.00 - 3 year term (512GB)" at bounding box center [318, 499] width 165 height 16
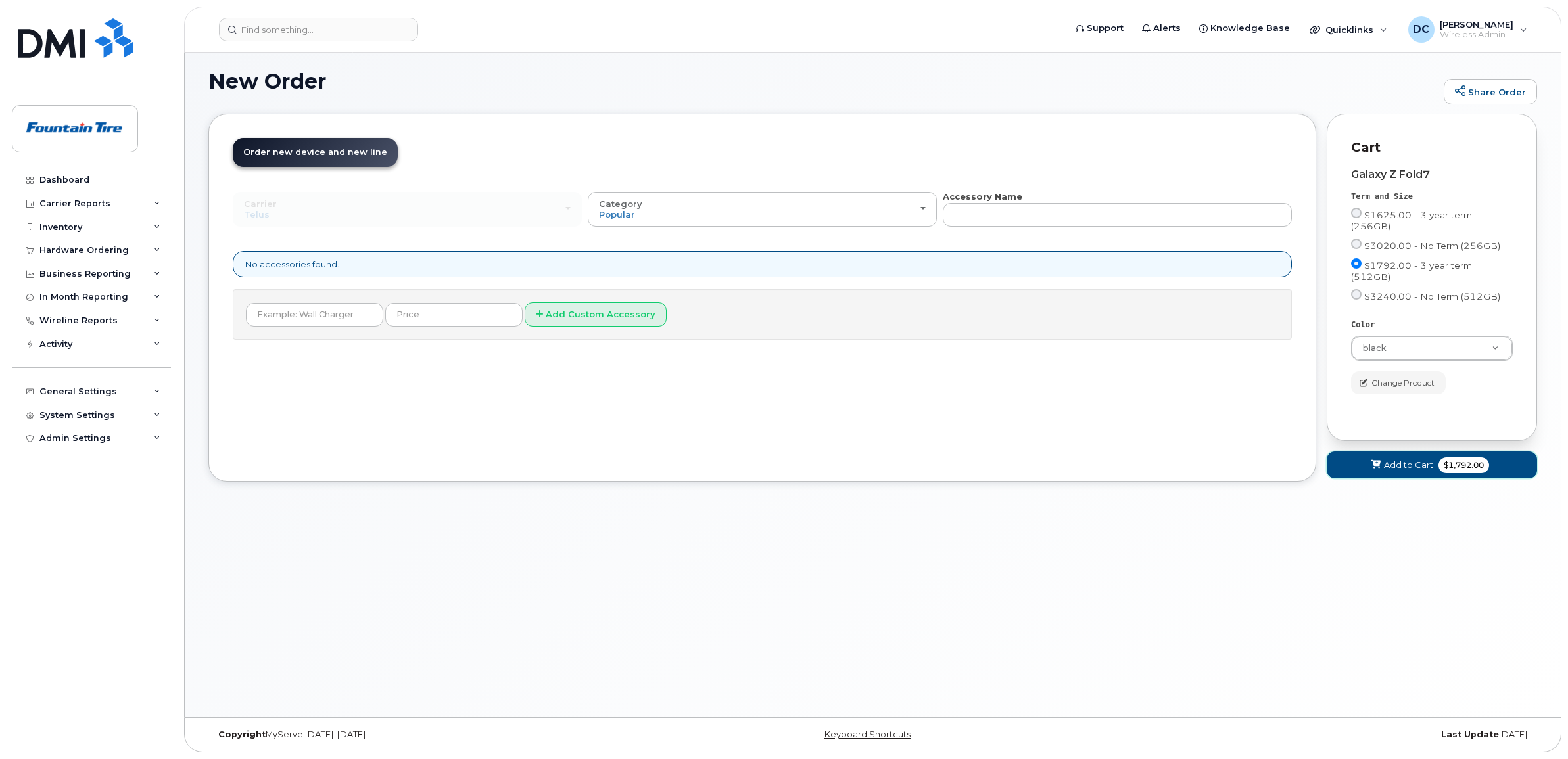
click at [1417, 458] on span "Add to Cart" at bounding box center [1408, 465] width 49 height 12
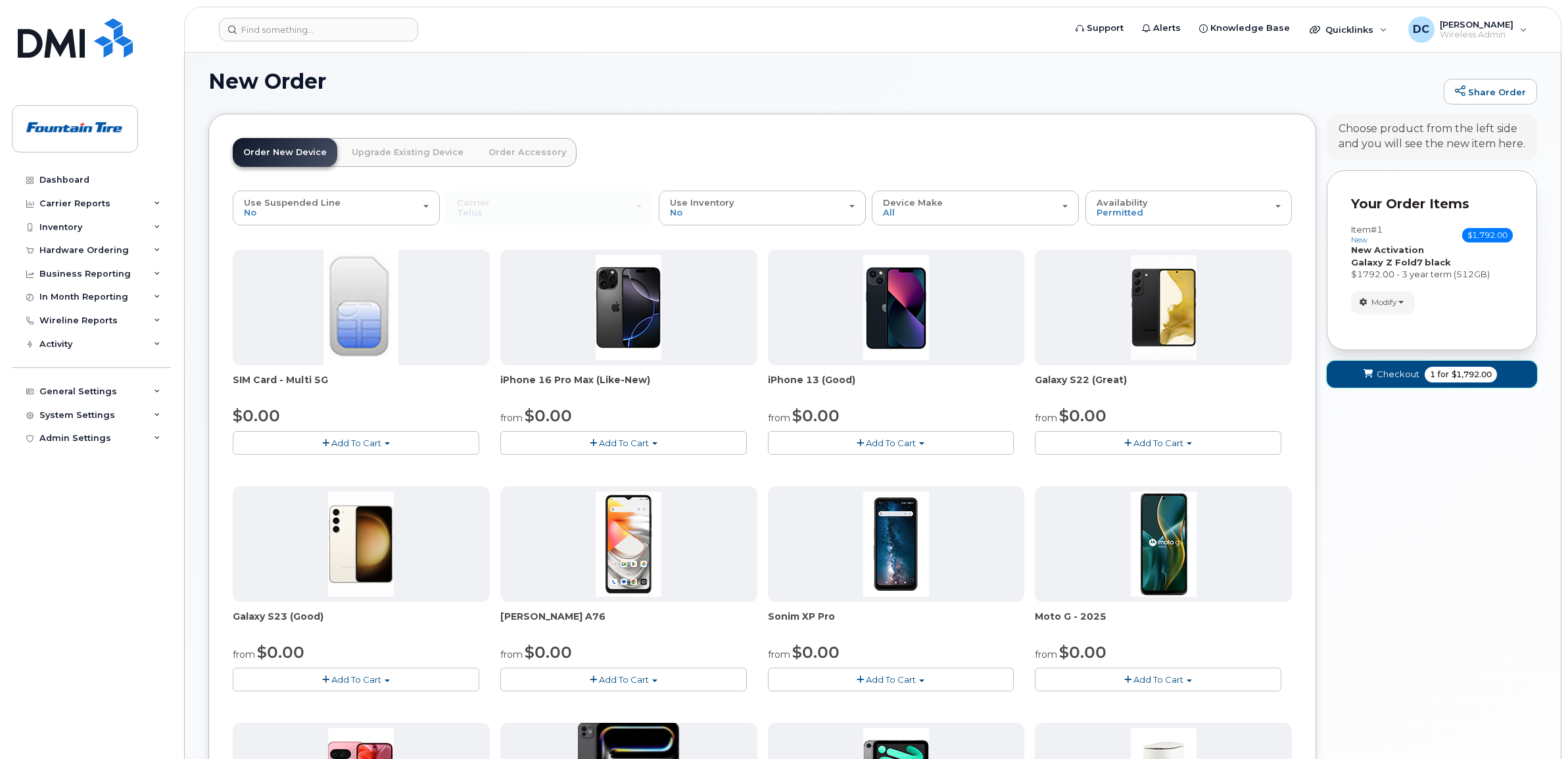
click at [1402, 371] on span "Checkout" at bounding box center [1398, 374] width 43 height 12
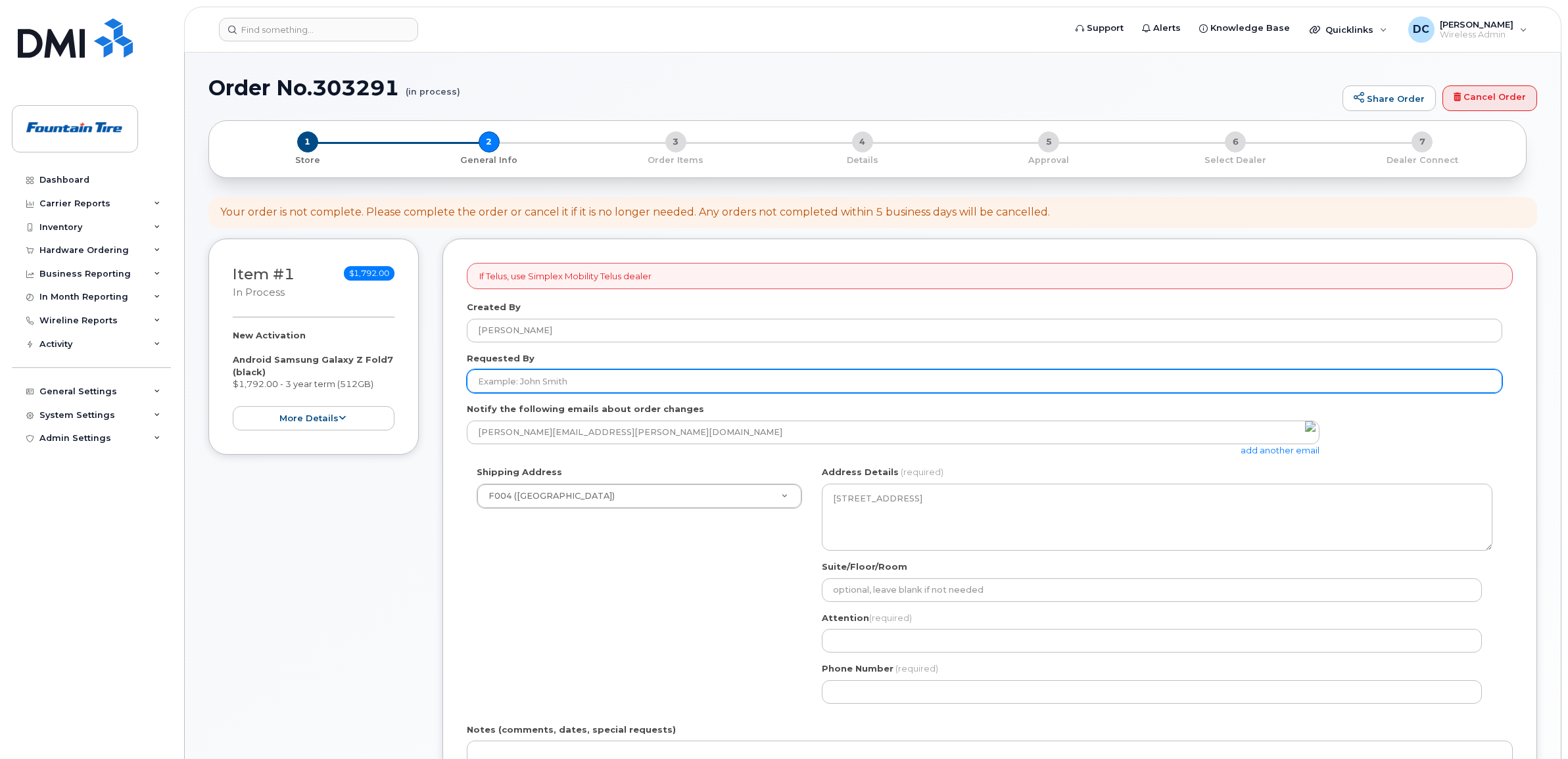
click at [597, 380] on input "Requested By" at bounding box center [984, 381] width 1036 height 24
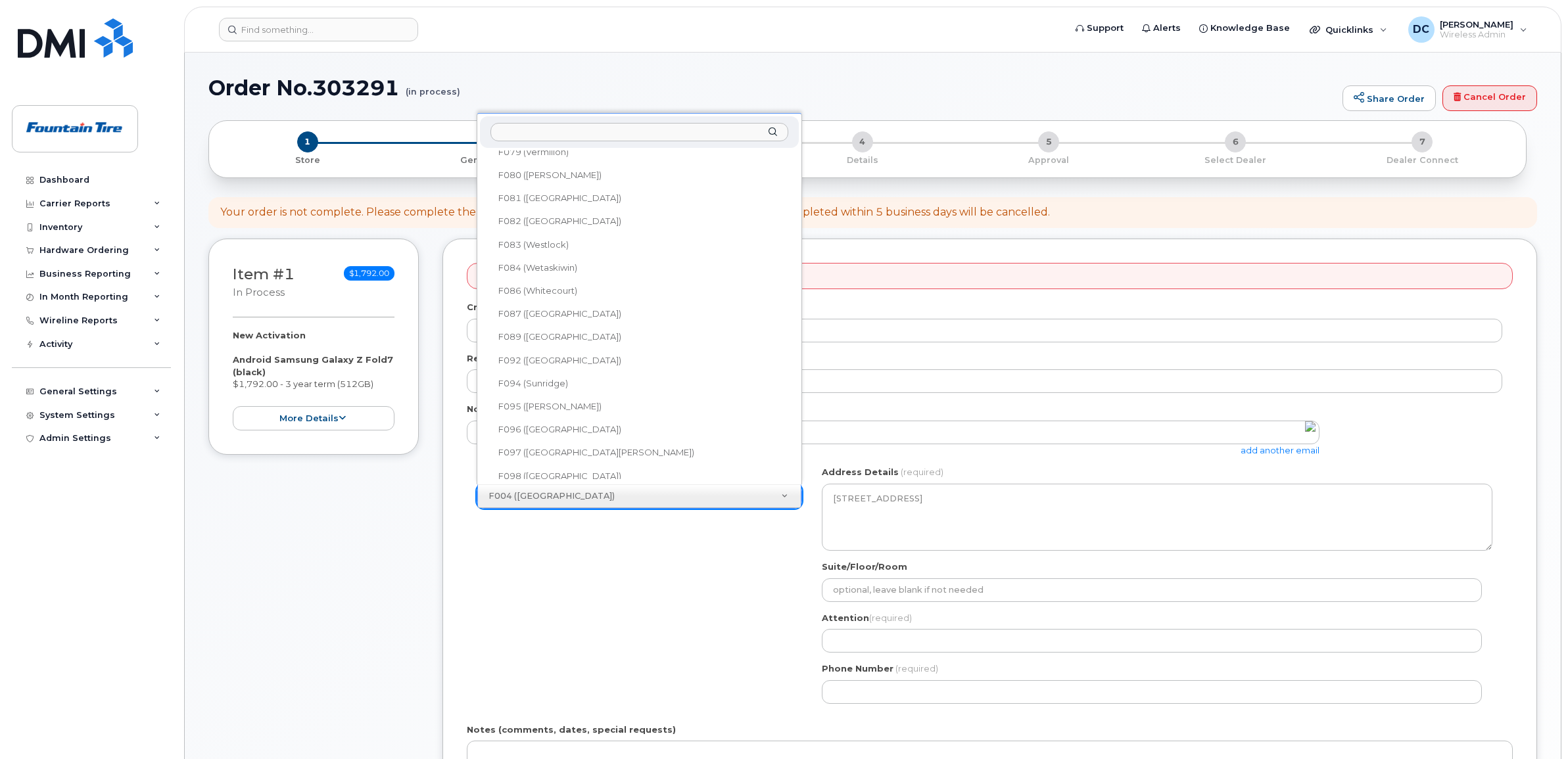
scroll to position [1232, 0]
select select
type textarea "425 40th Avenue NE Calgary Alberta T2E 6X5"
type input "Dusten Evans"
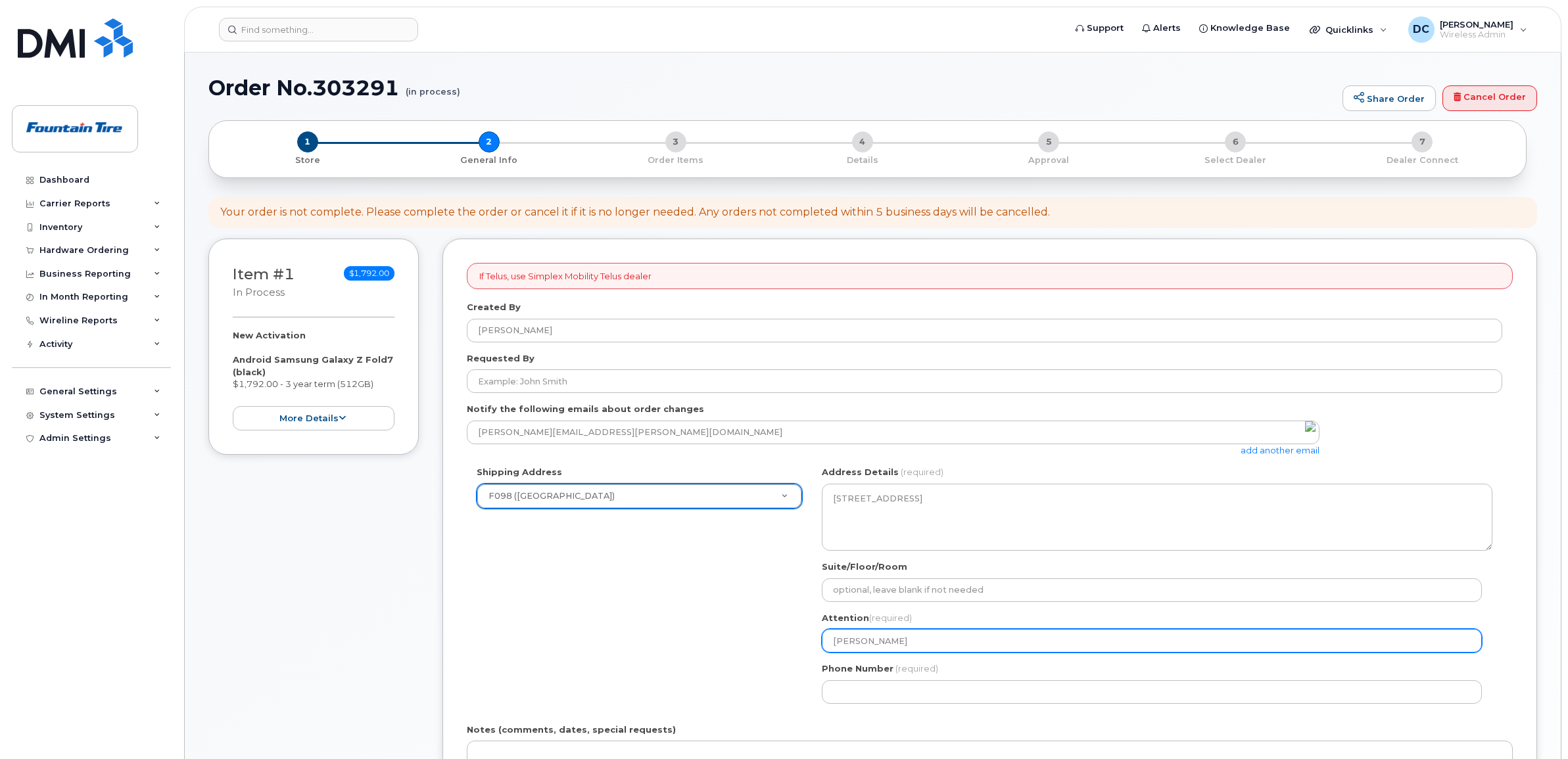
click at [962, 645] on input "Dusten Evans" at bounding box center [1151, 640] width 660 height 24
select select
type input "Dusten Evan"
select select
type input "Dusten Eva"
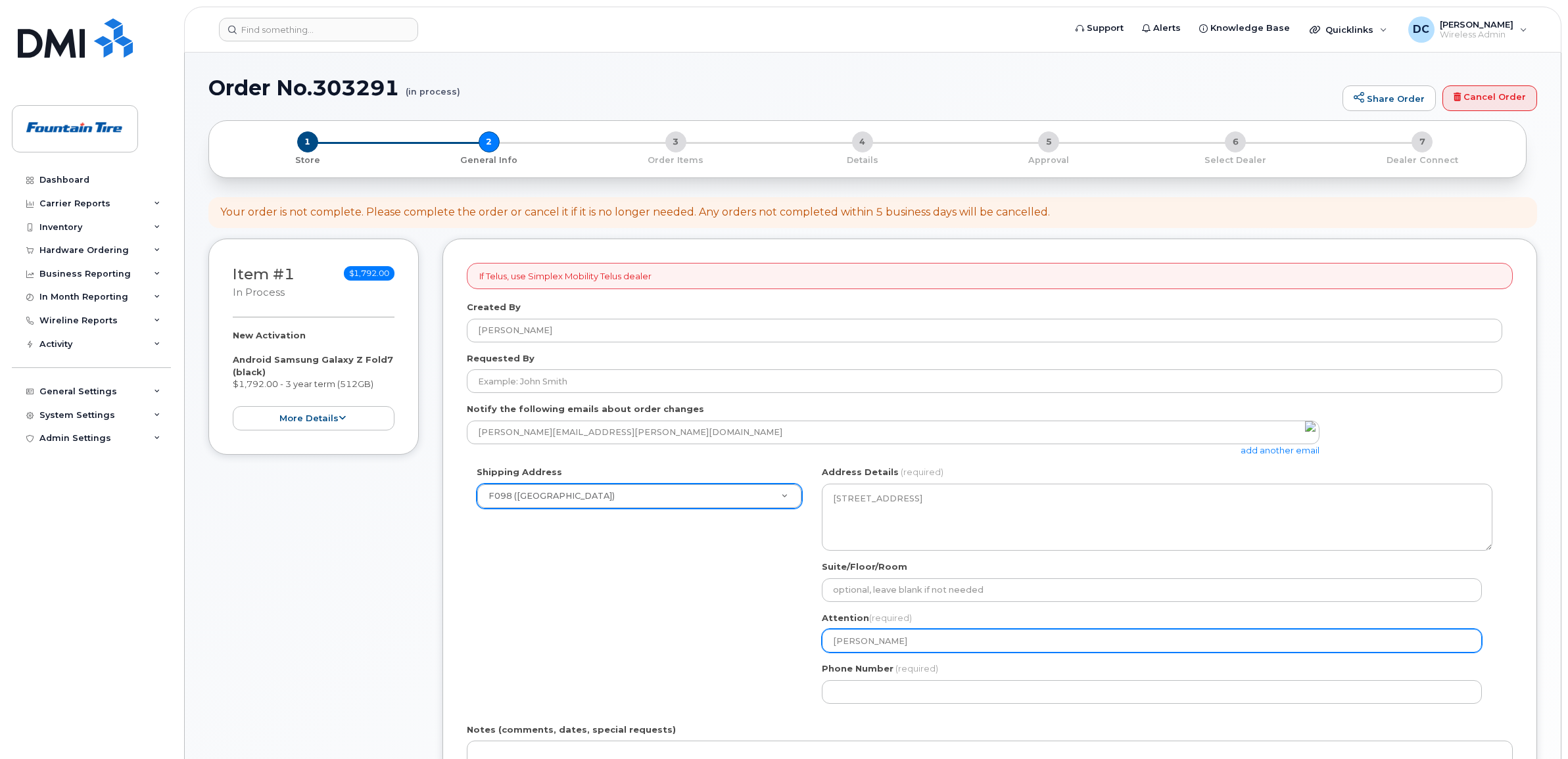
select select
type input "Dusten Ev"
select select
type input "Dusten E"
select select
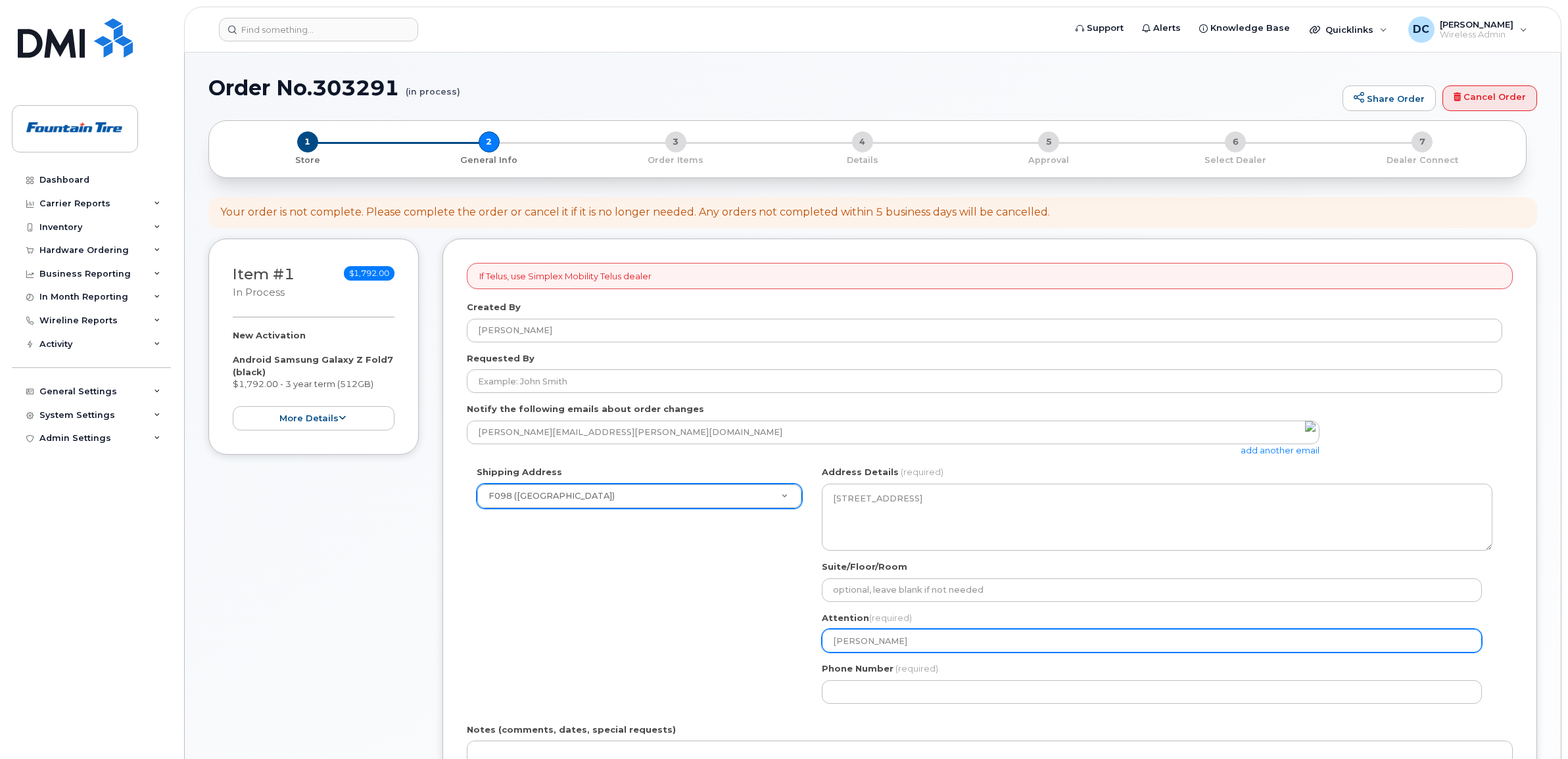
type input "Dusten"
select select
type input "Duste"
select select
type input "Dust"
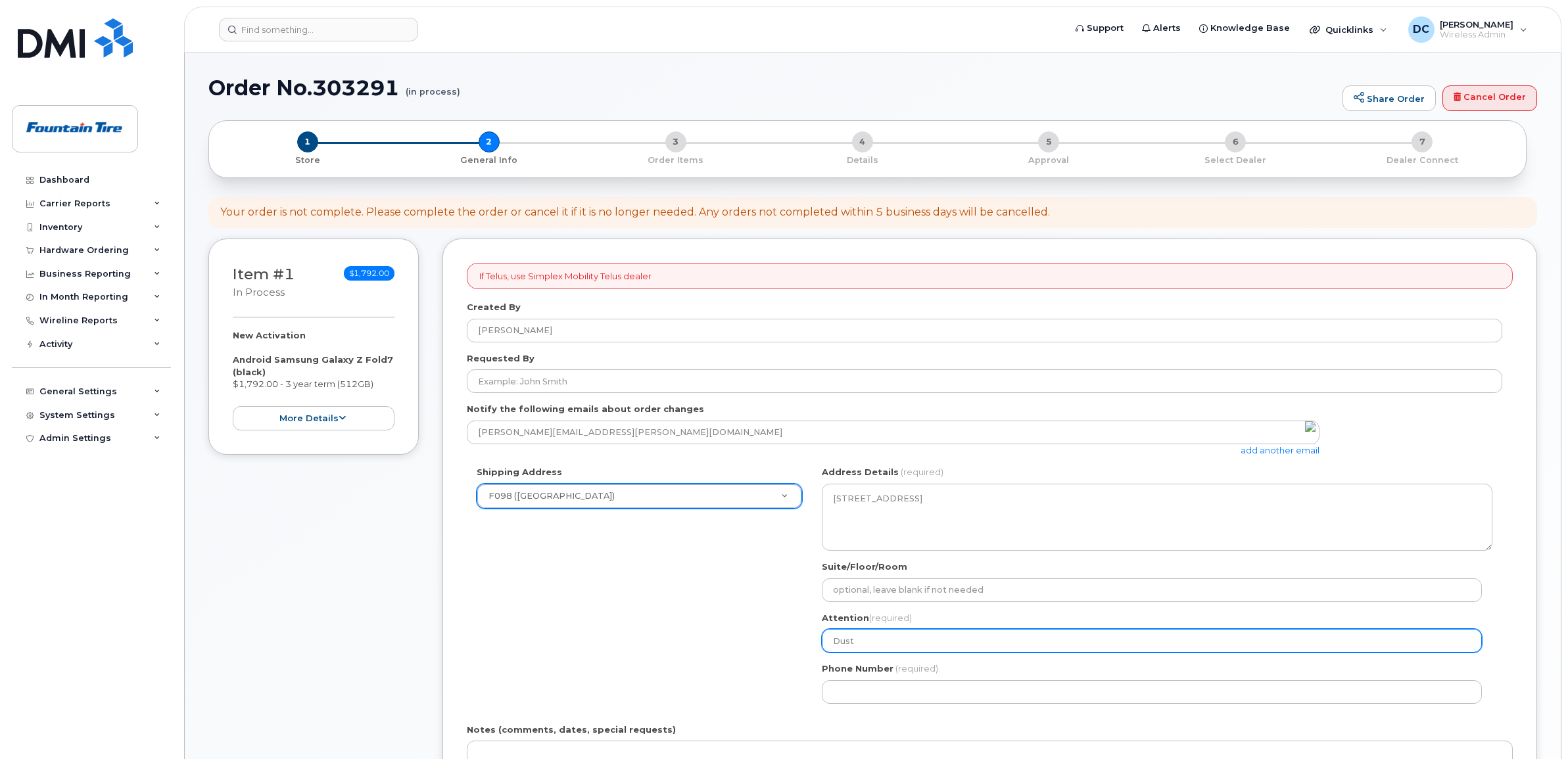
select select
type input "Dus"
select select
type input "Du"
select select
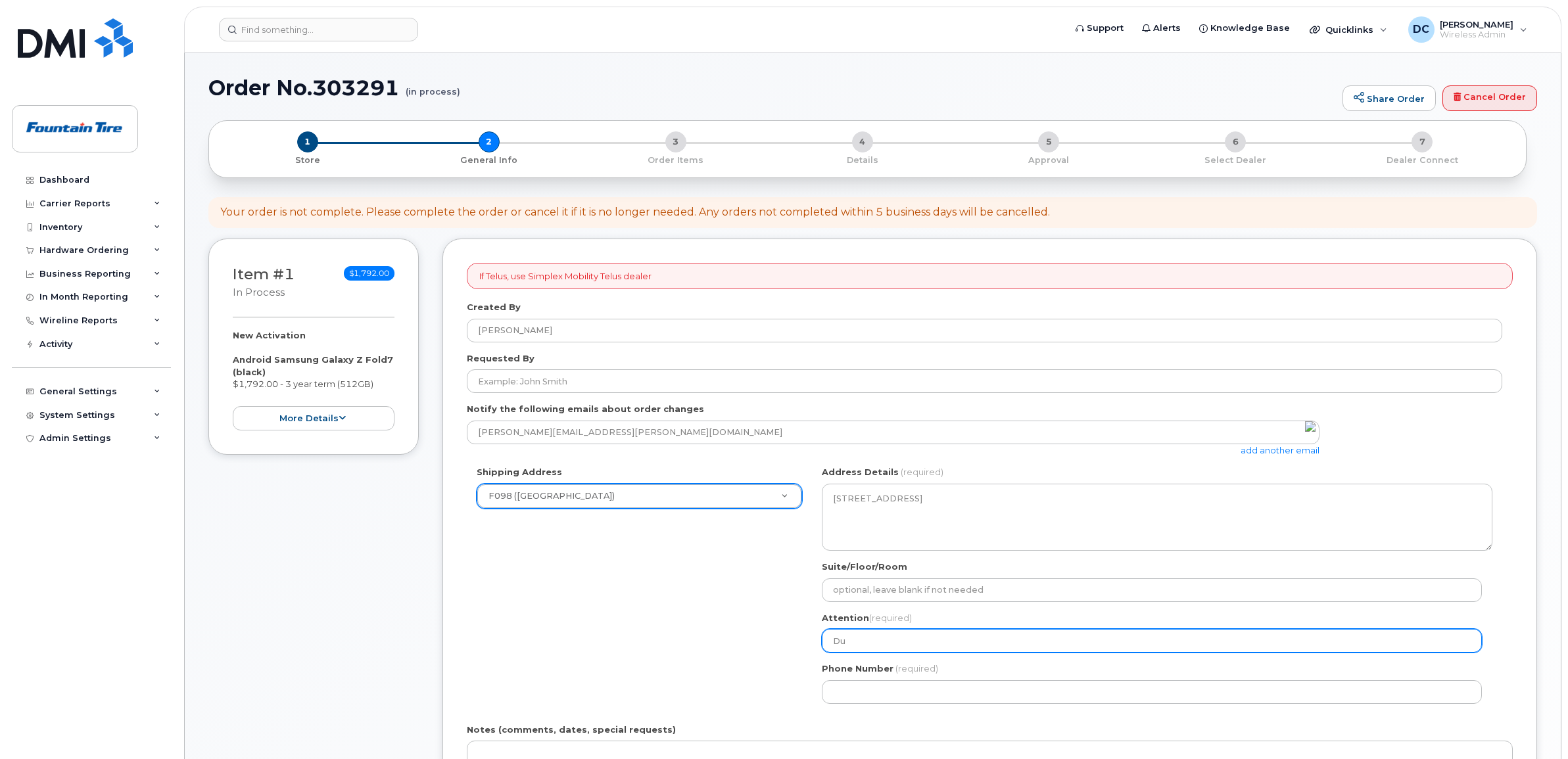
type input "D"
select select
type input "C"
select select
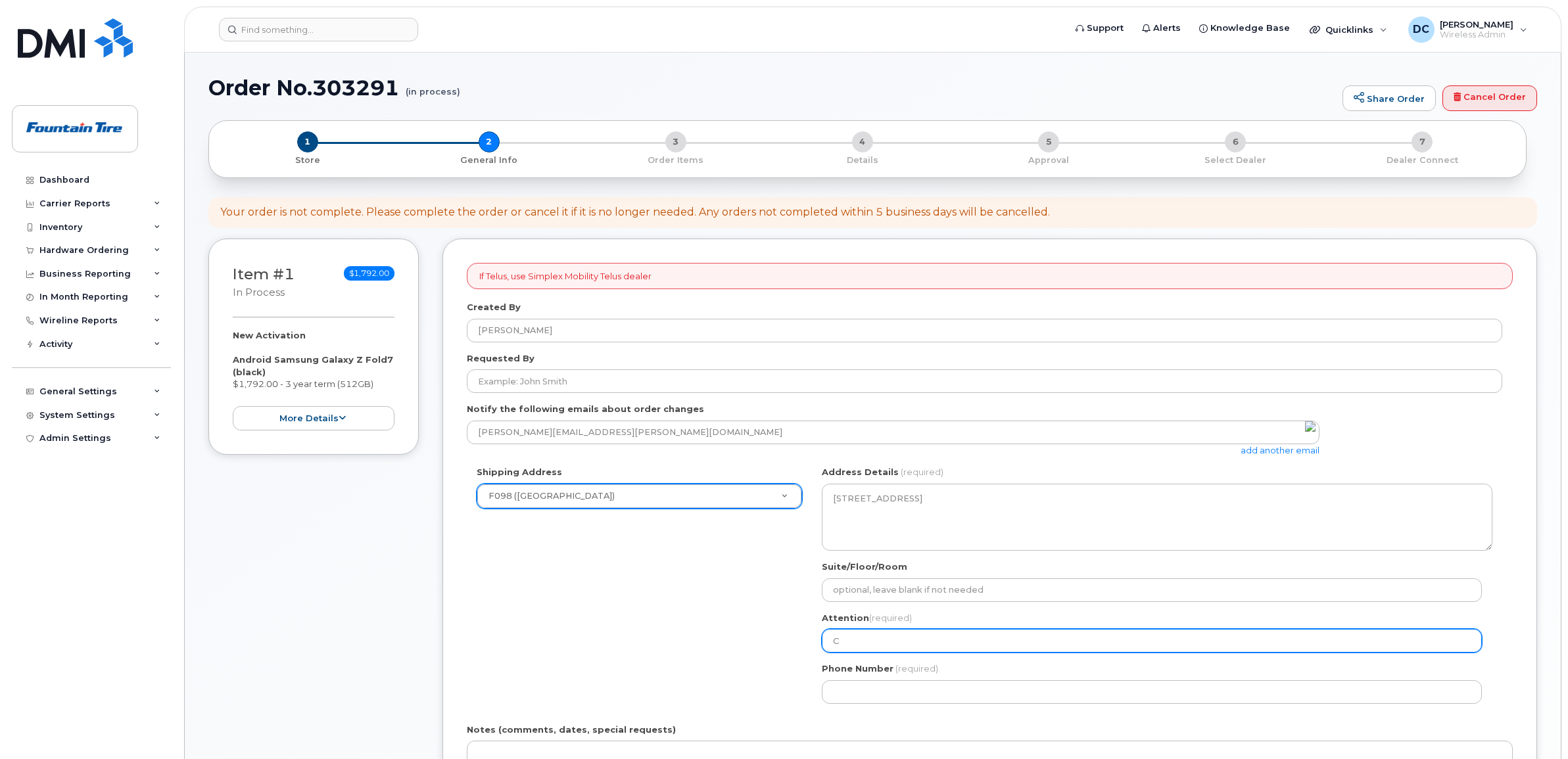
type input "Ch"
select select
type input "Chr"
select select
type input "Chri"
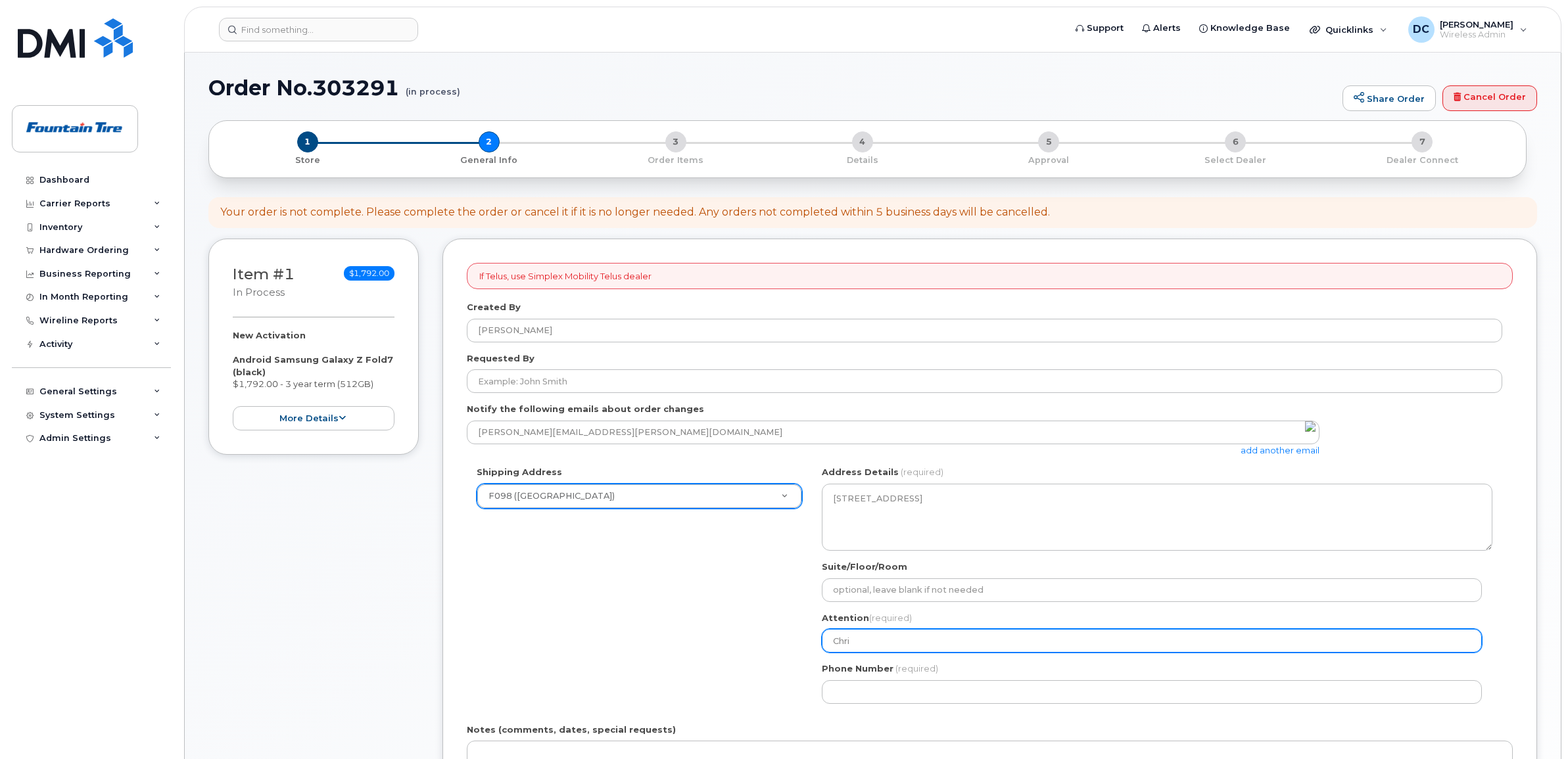
select select
type input "Chris"
select select
type input "Chris H"
select select
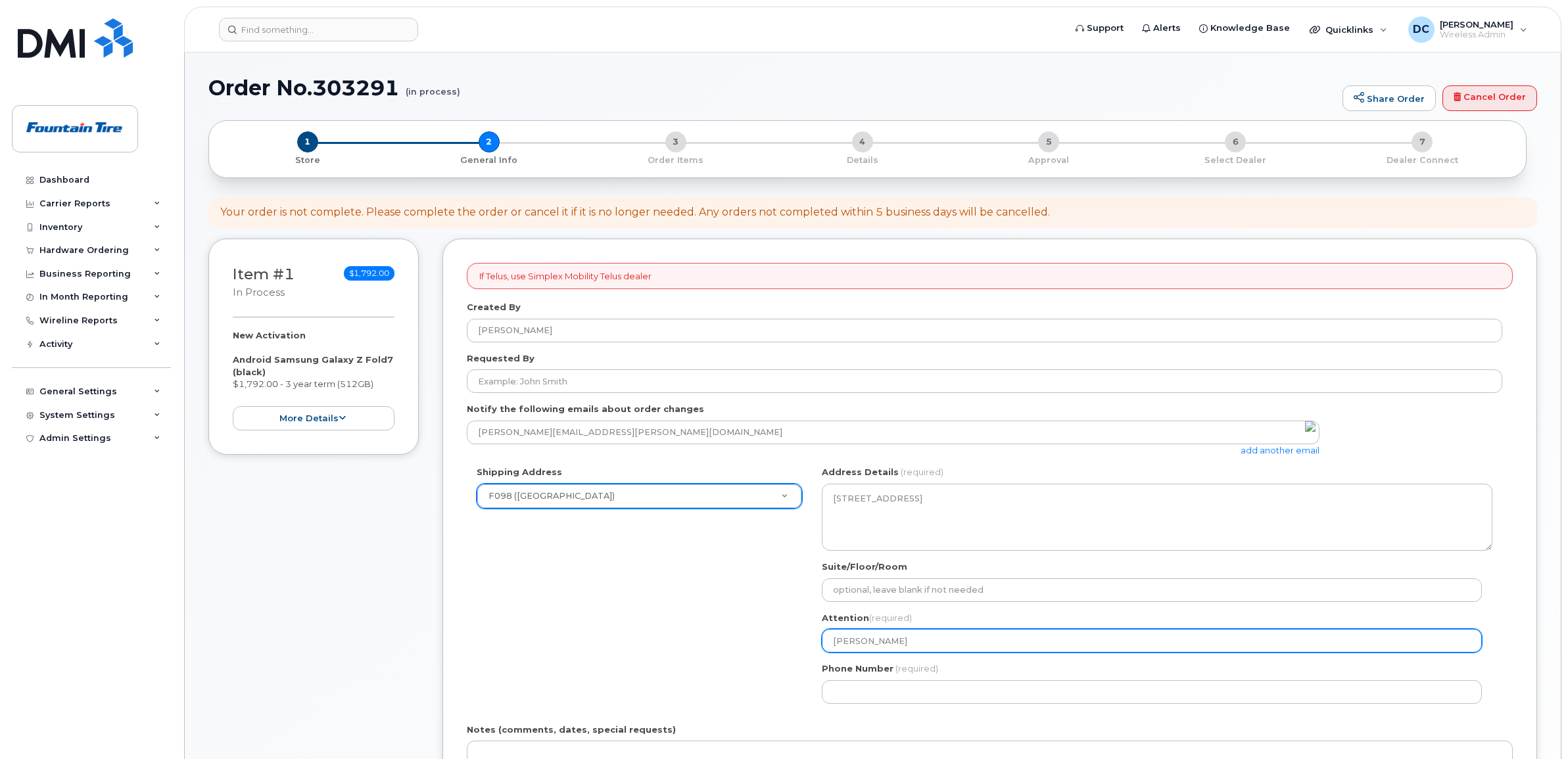
type input "Chris Ha"
select select
type input "Chris Ham"
select select
type input "Chris Hami"
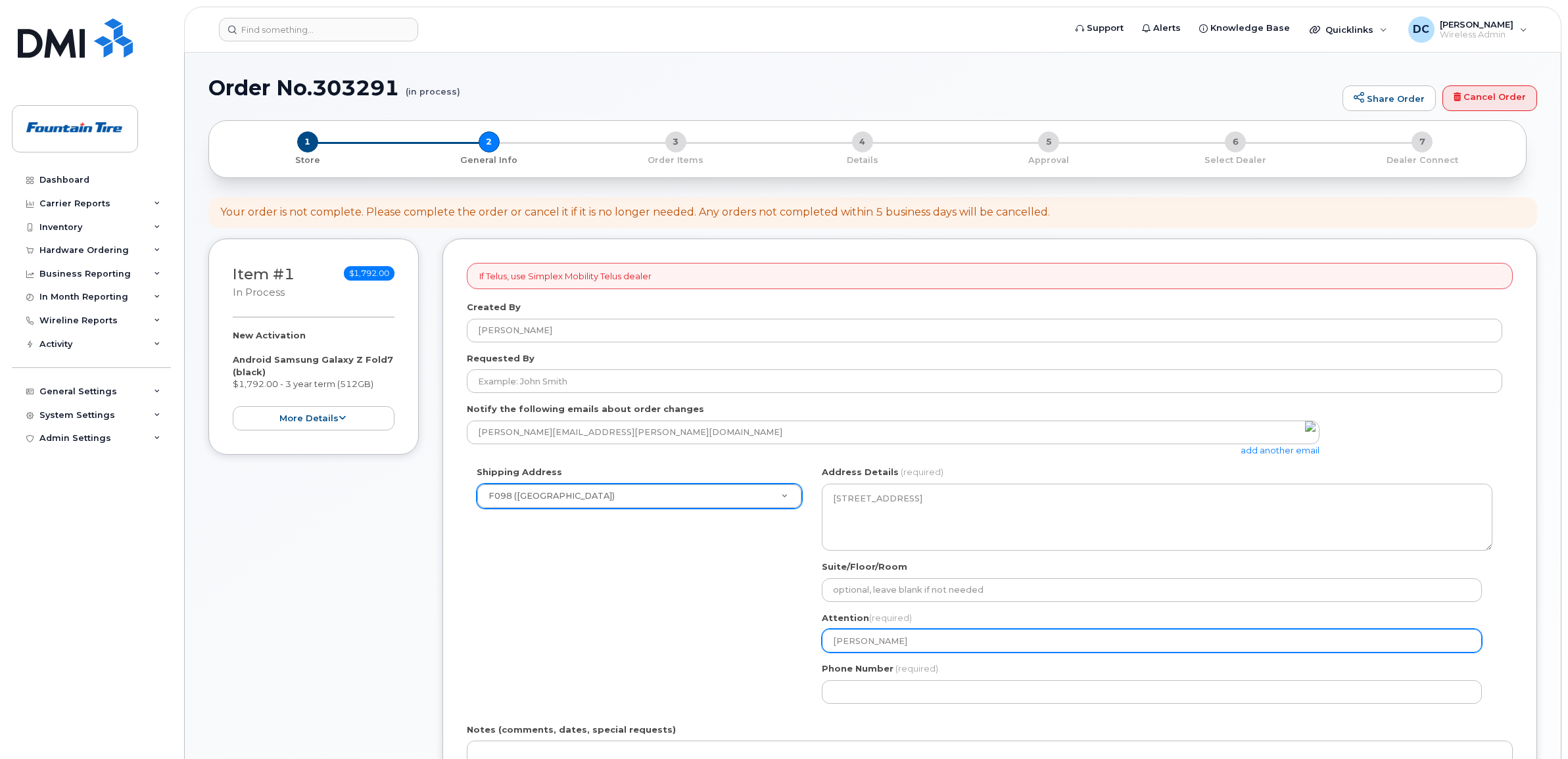
select select
type input "Chris Hamil"
select select
type input "Chris Hamilt"
select select
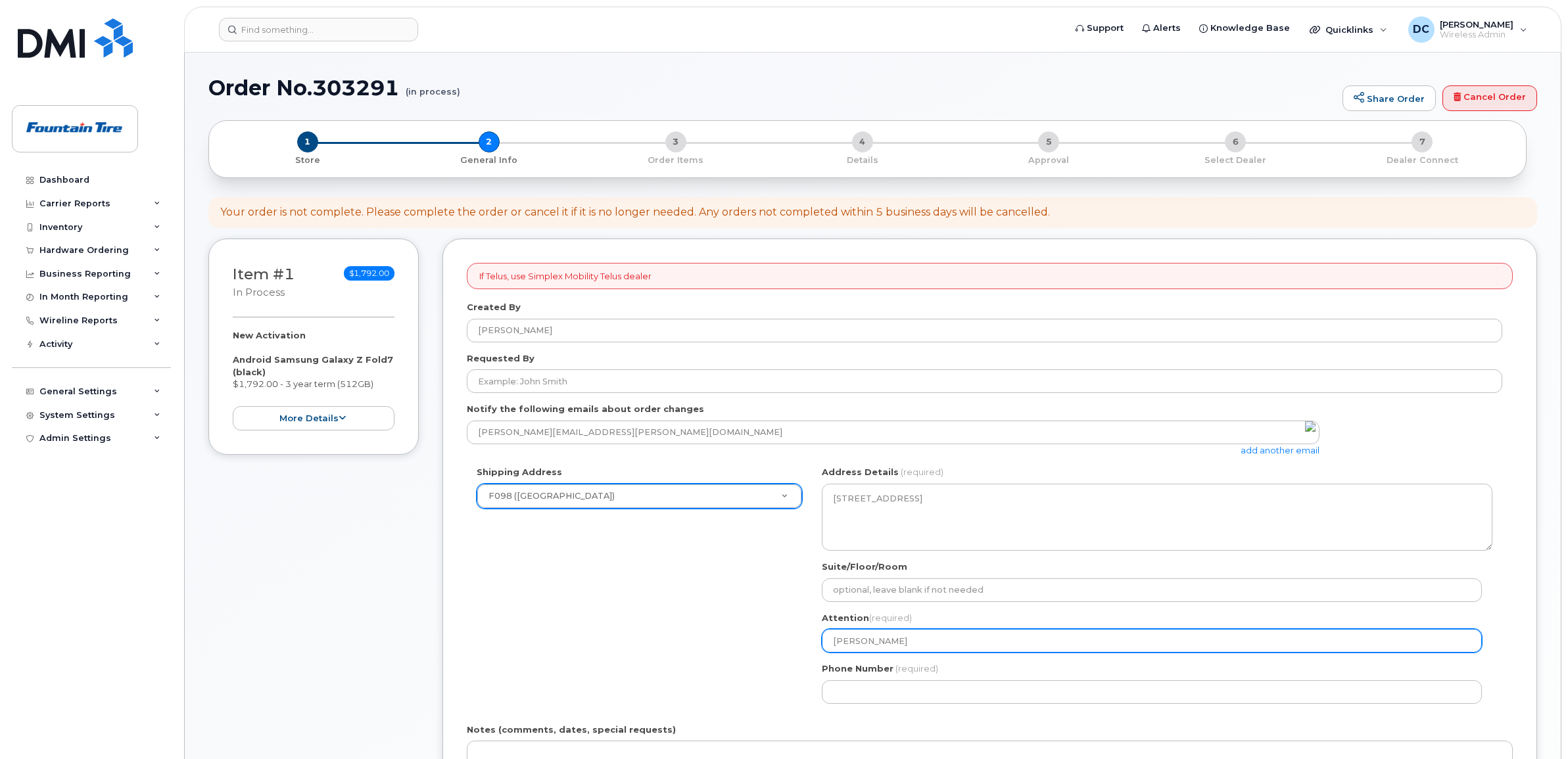
type input "Chris Hamilto"
select select
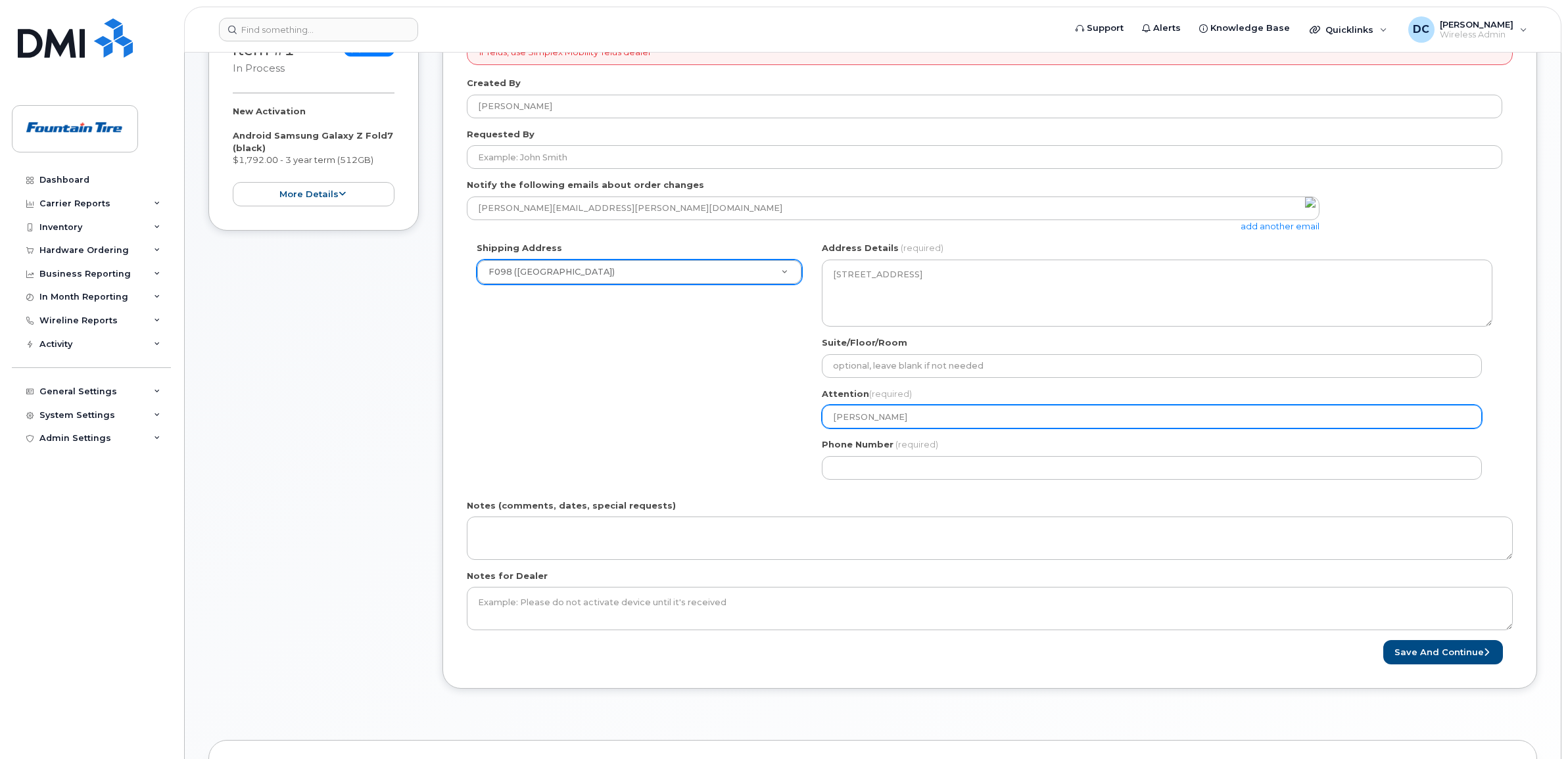
scroll to position [246, 0]
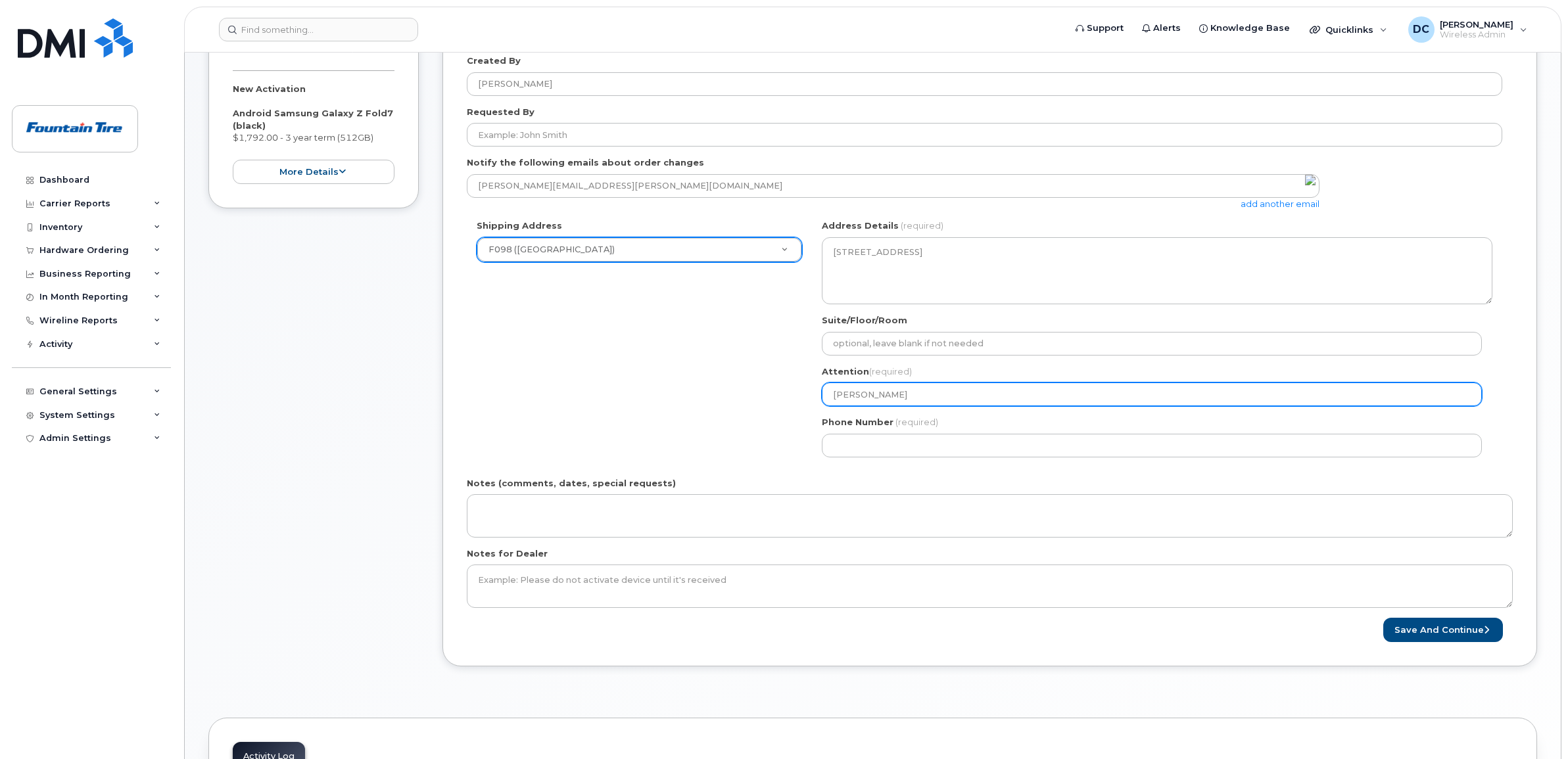
type input "[PERSON_NAME]"
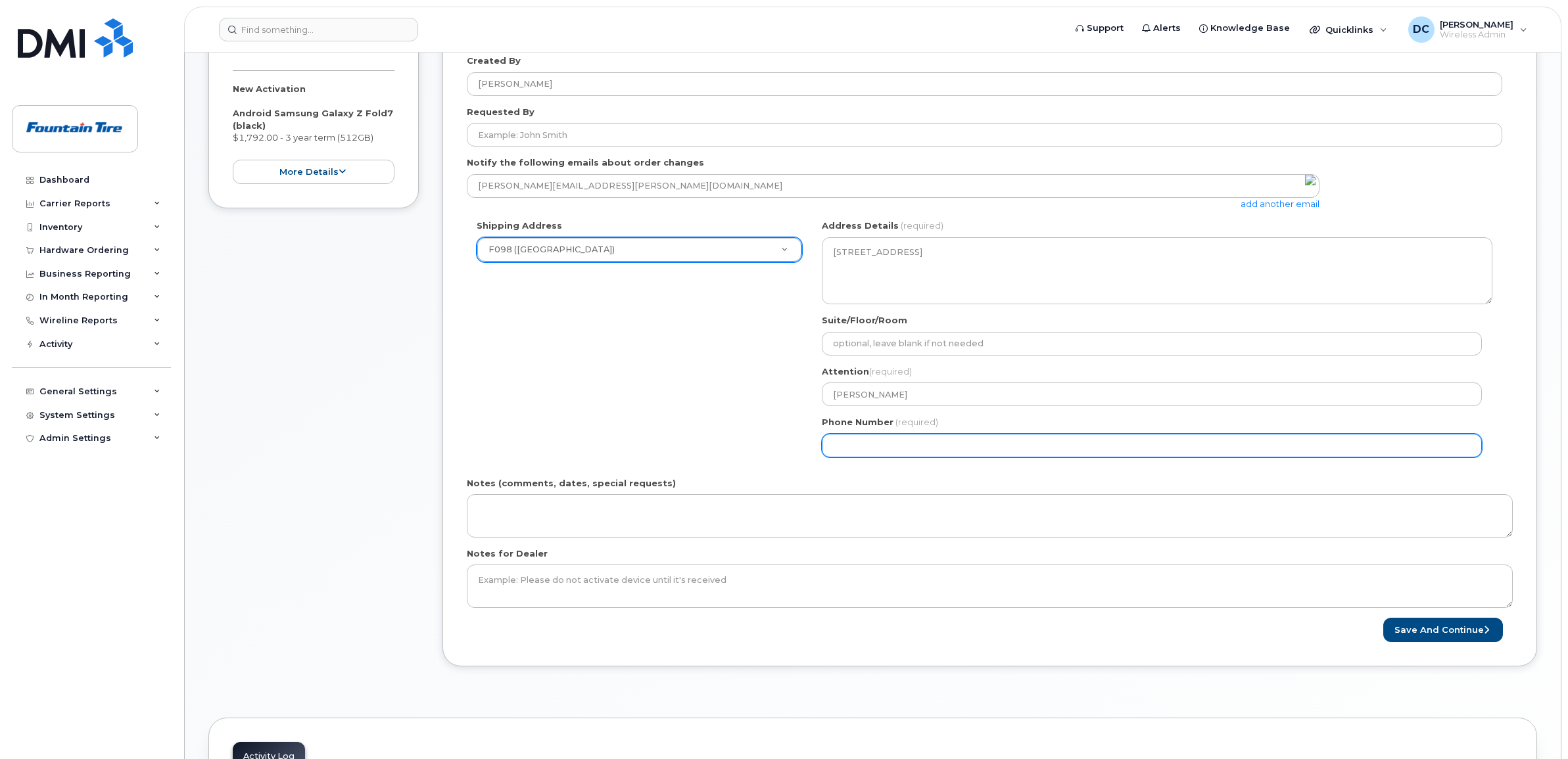
click at [875, 445] on input "Phone Number" at bounding box center [1151, 445] width 660 height 24
paste input "4032768935"
select select
type input "4032768935"
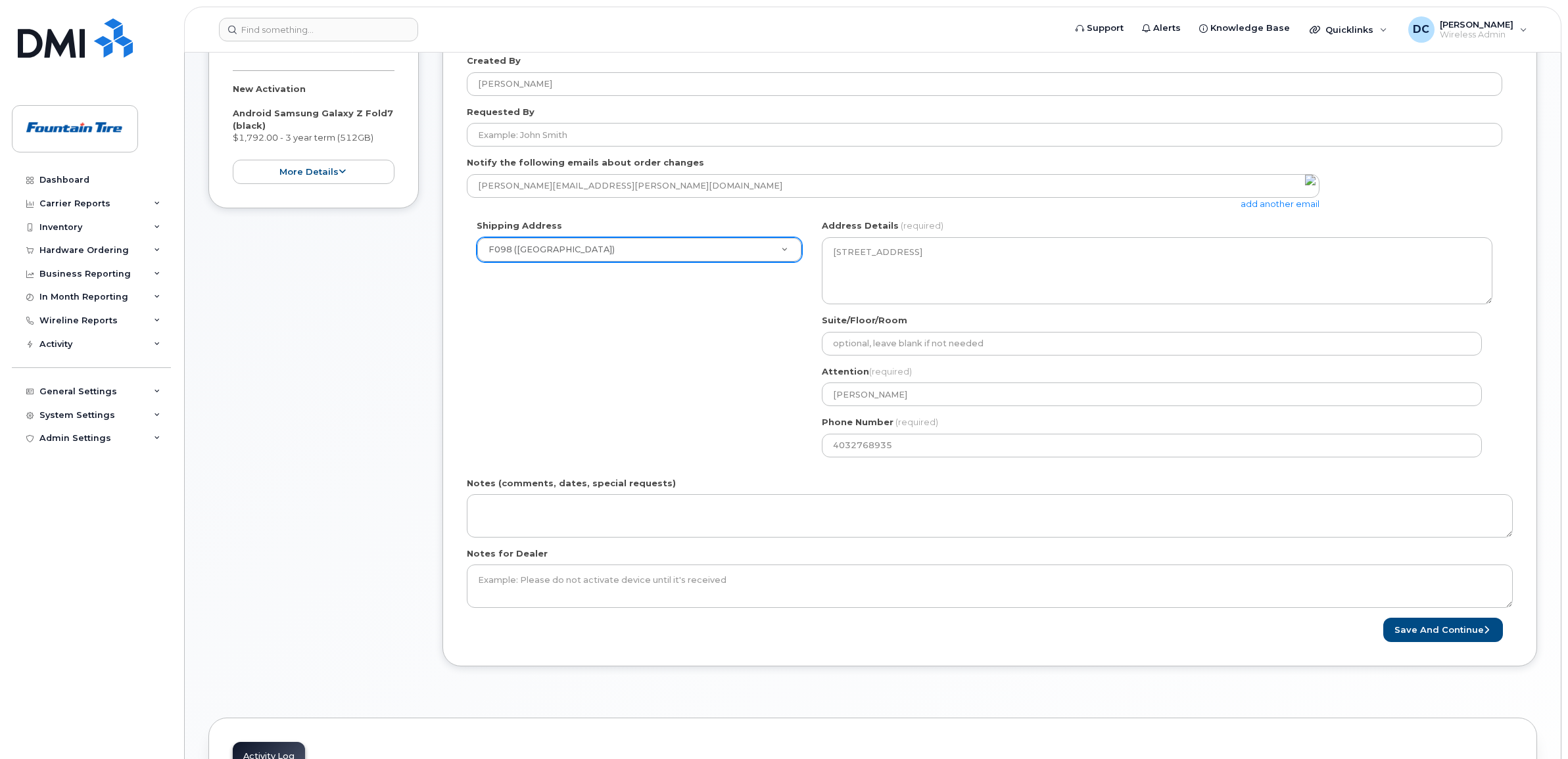
click at [655, 369] on div "Shipping Address F098 (Calgary) New Address F004 (Fountain Tire Place) F008 Tir…" at bounding box center [984, 343] width 1036 height 247
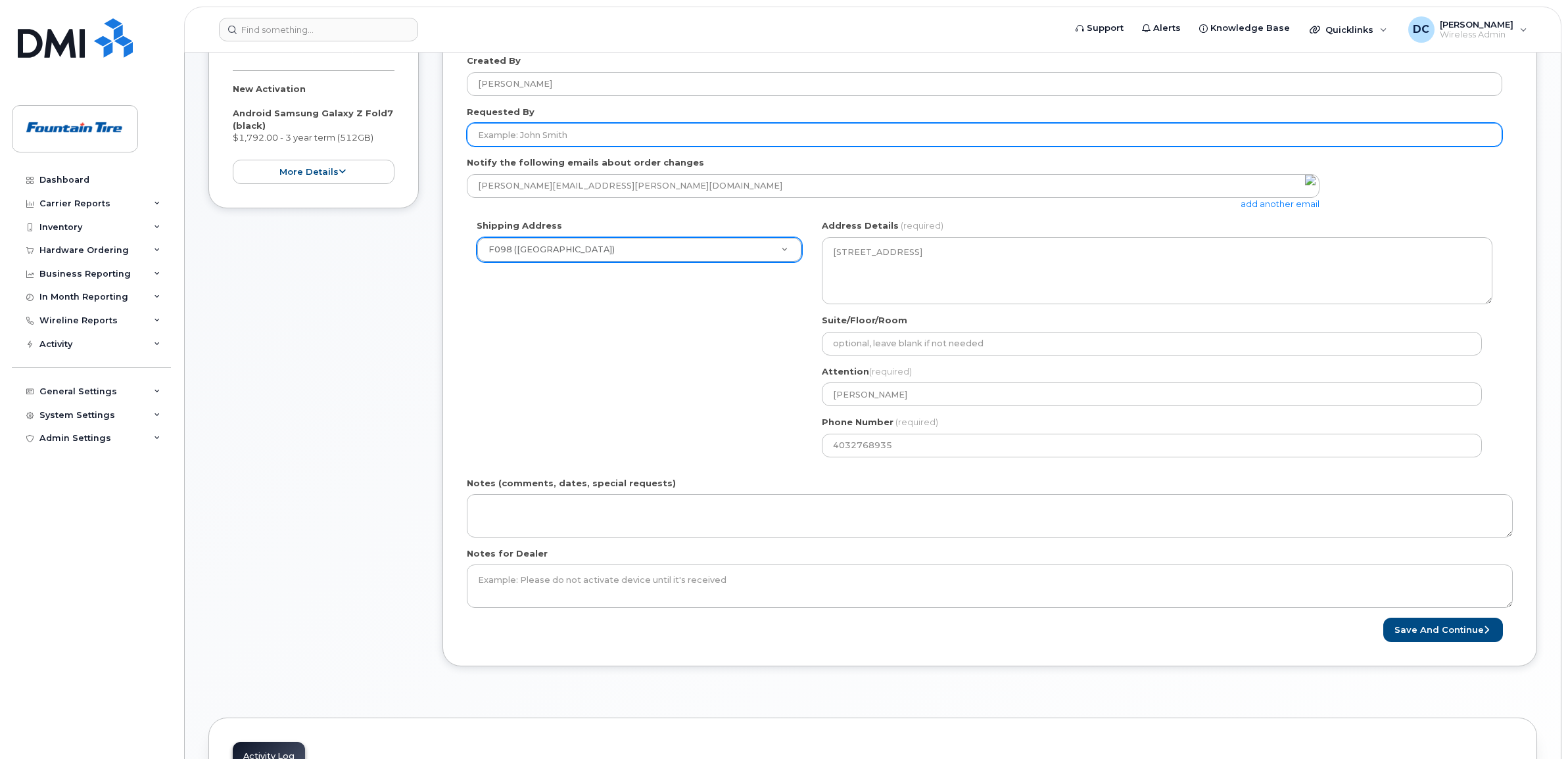
click at [582, 136] on input "Requested By" at bounding box center [984, 134] width 1036 height 24
paste input "[PERSON_NAME]"
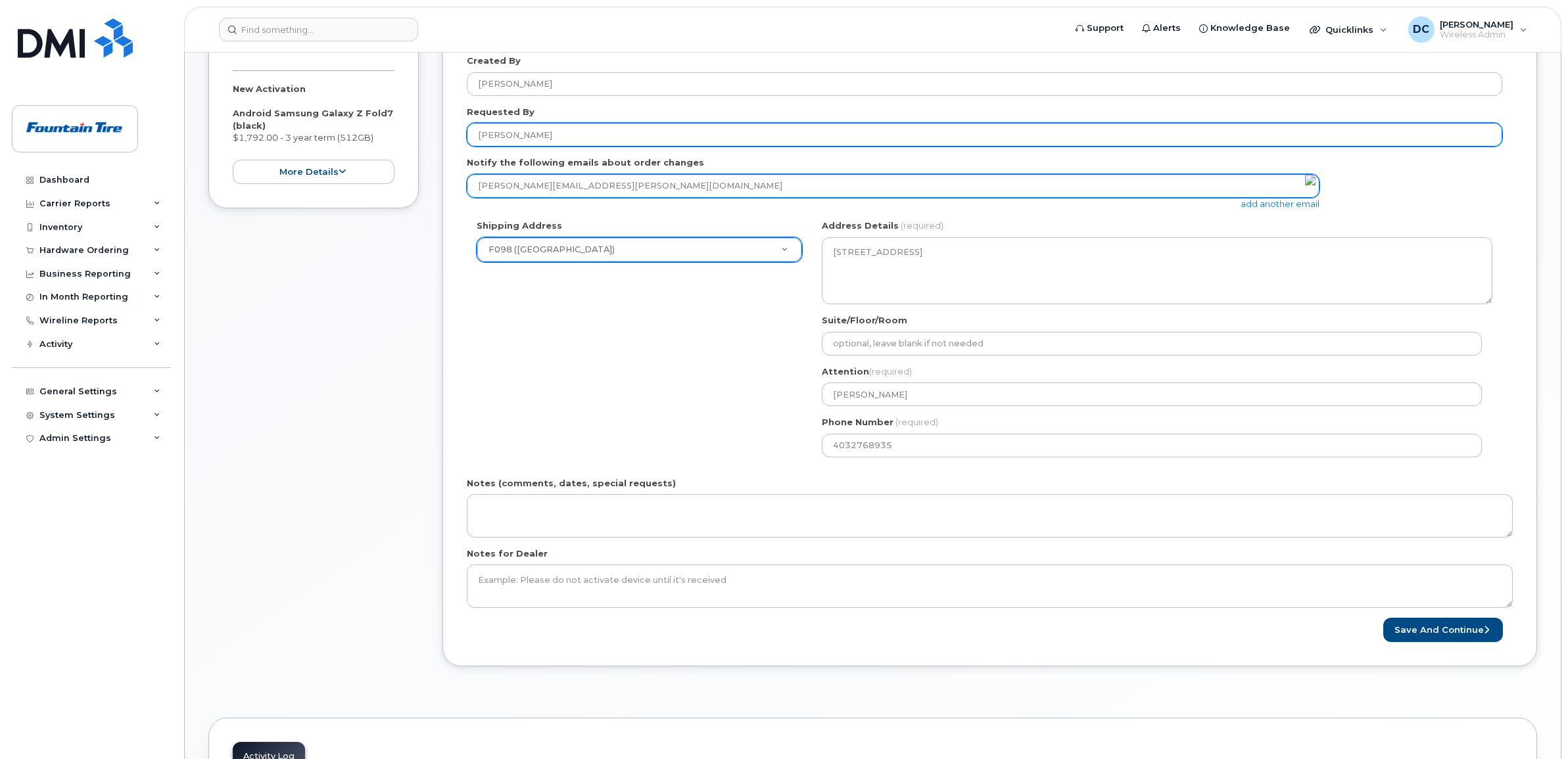
type input "[PERSON_NAME]"
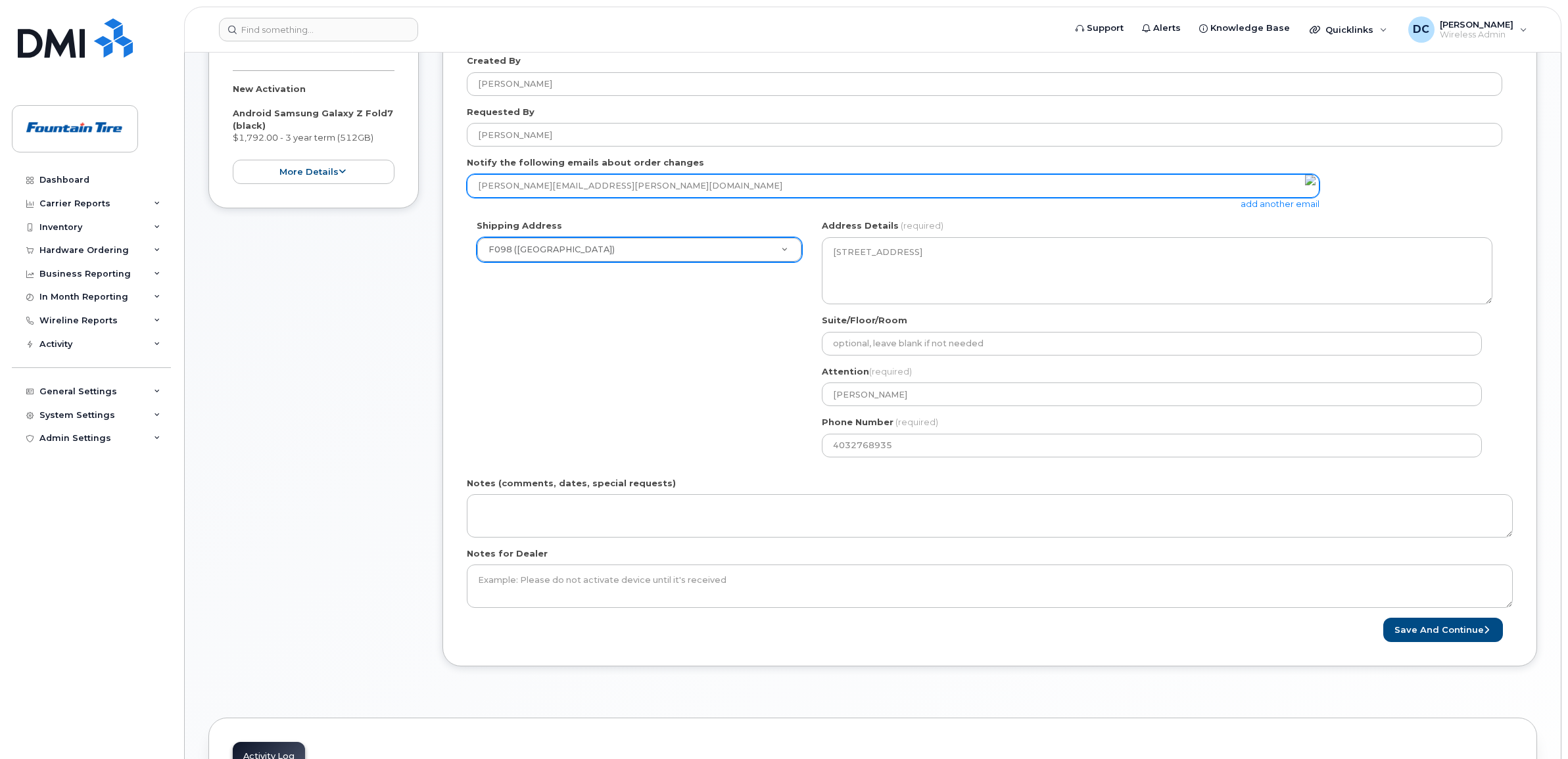
drag, startPoint x: 528, startPoint y: 186, endPoint x: 457, endPoint y: 179, distance: 71.3
click at [457, 179] on div "If Telus, use Simplex Mobility Telus dealer Created By Dan Crowder Requested By…" at bounding box center [990, 329] width 1095 height 674
paste input "[PERSON_NAME]"
type input "Chris.Hamilton@fountaintire.com"
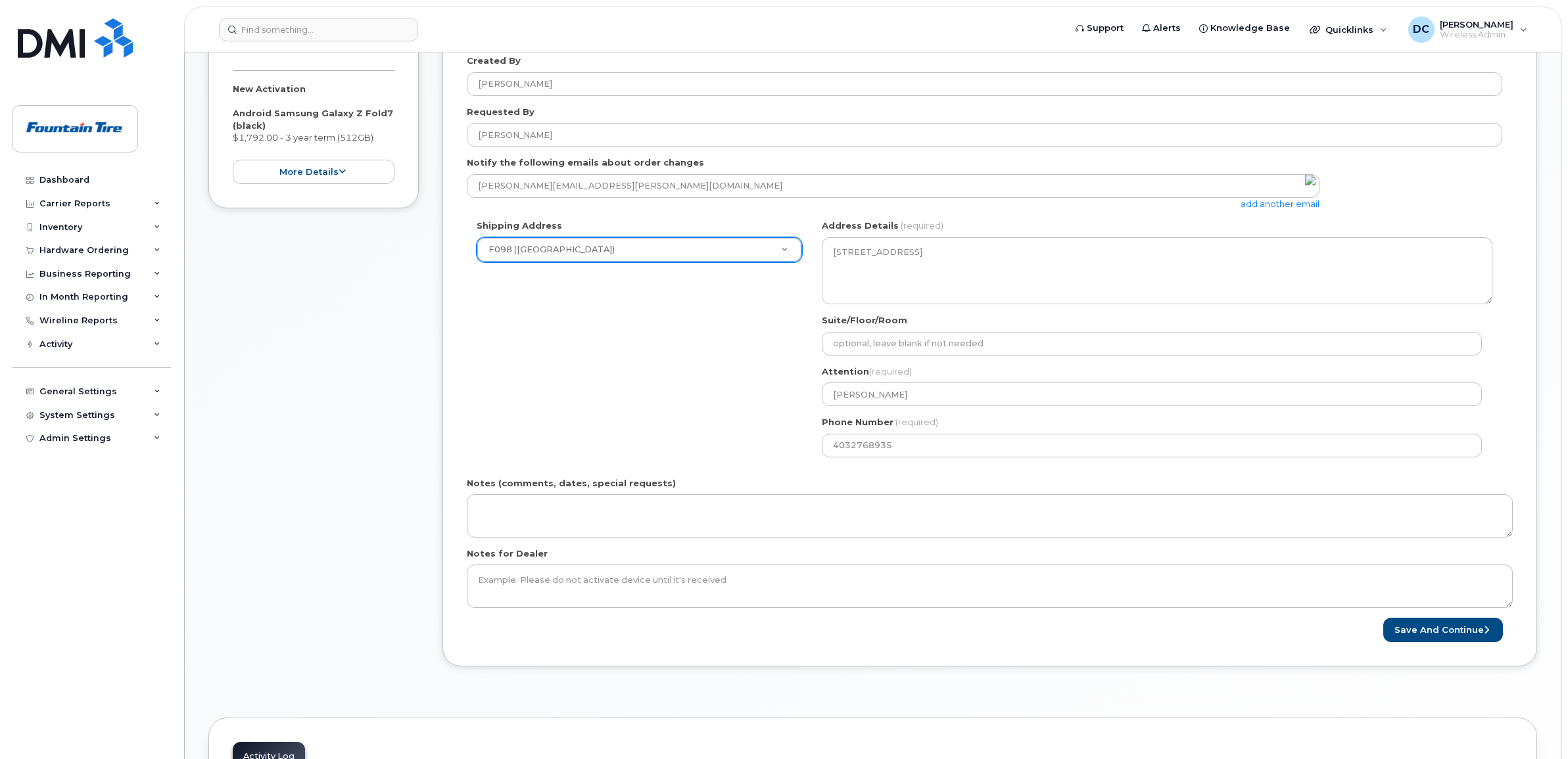
click at [623, 310] on div "Shipping Address F098 (Calgary) New Address F004 (Fountain Tire Place) F008 Tir…" at bounding box center [984, 343] width 1036 height 247
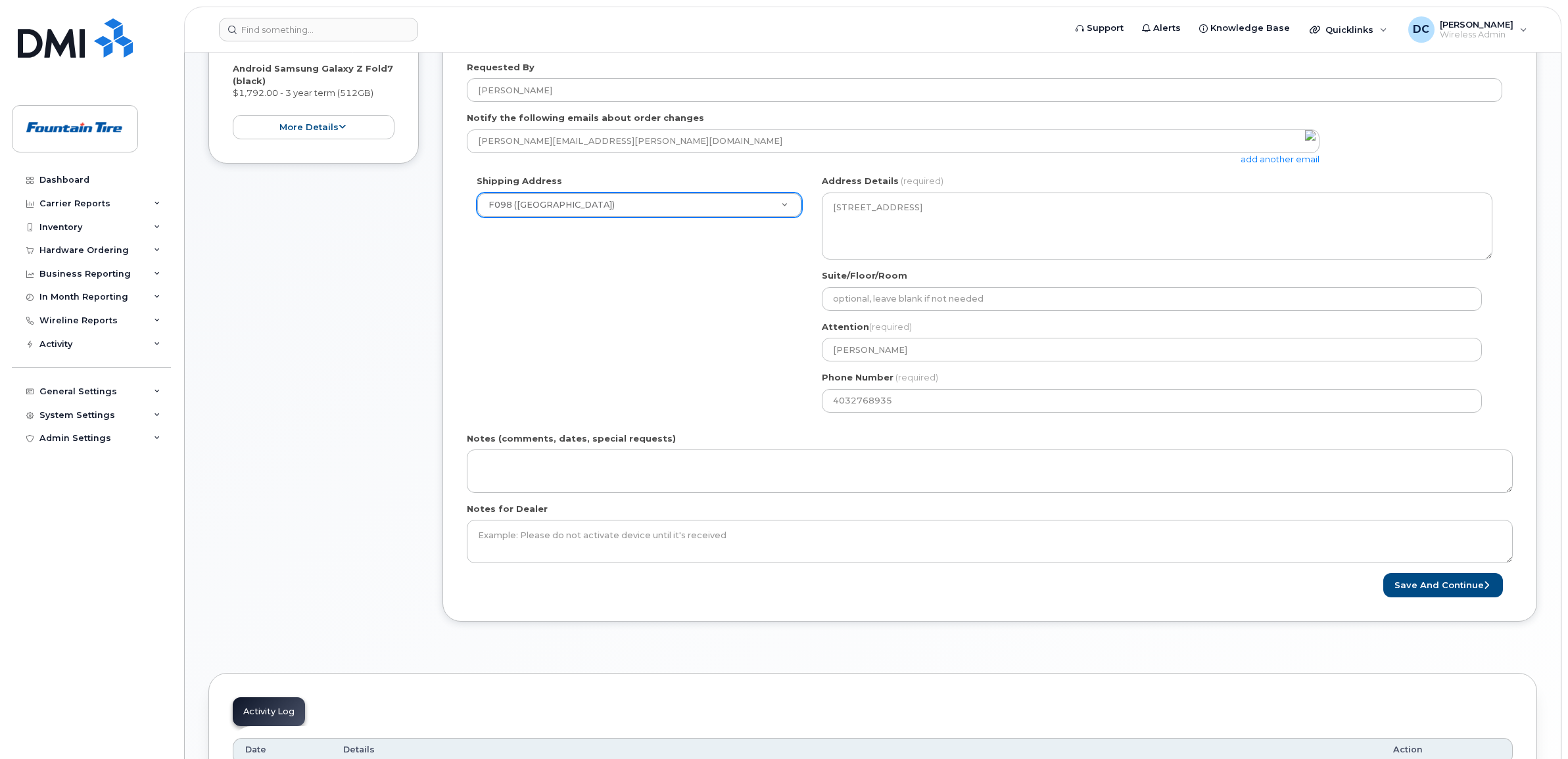
scroll to position [328, 0]
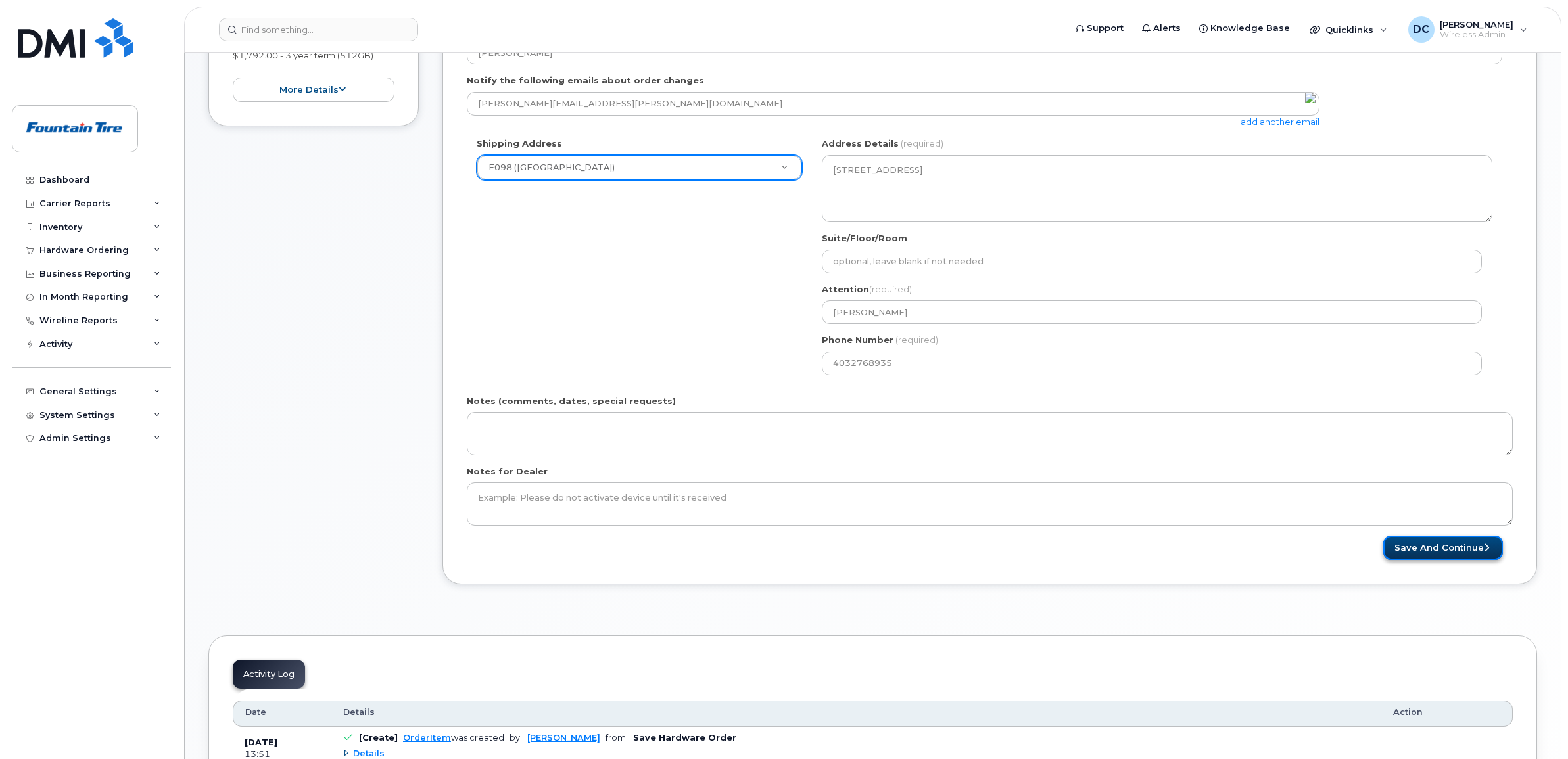
click at [1444, 547] on button "Save and Continue" at bounding box center [1443, 547] width 120 height 25
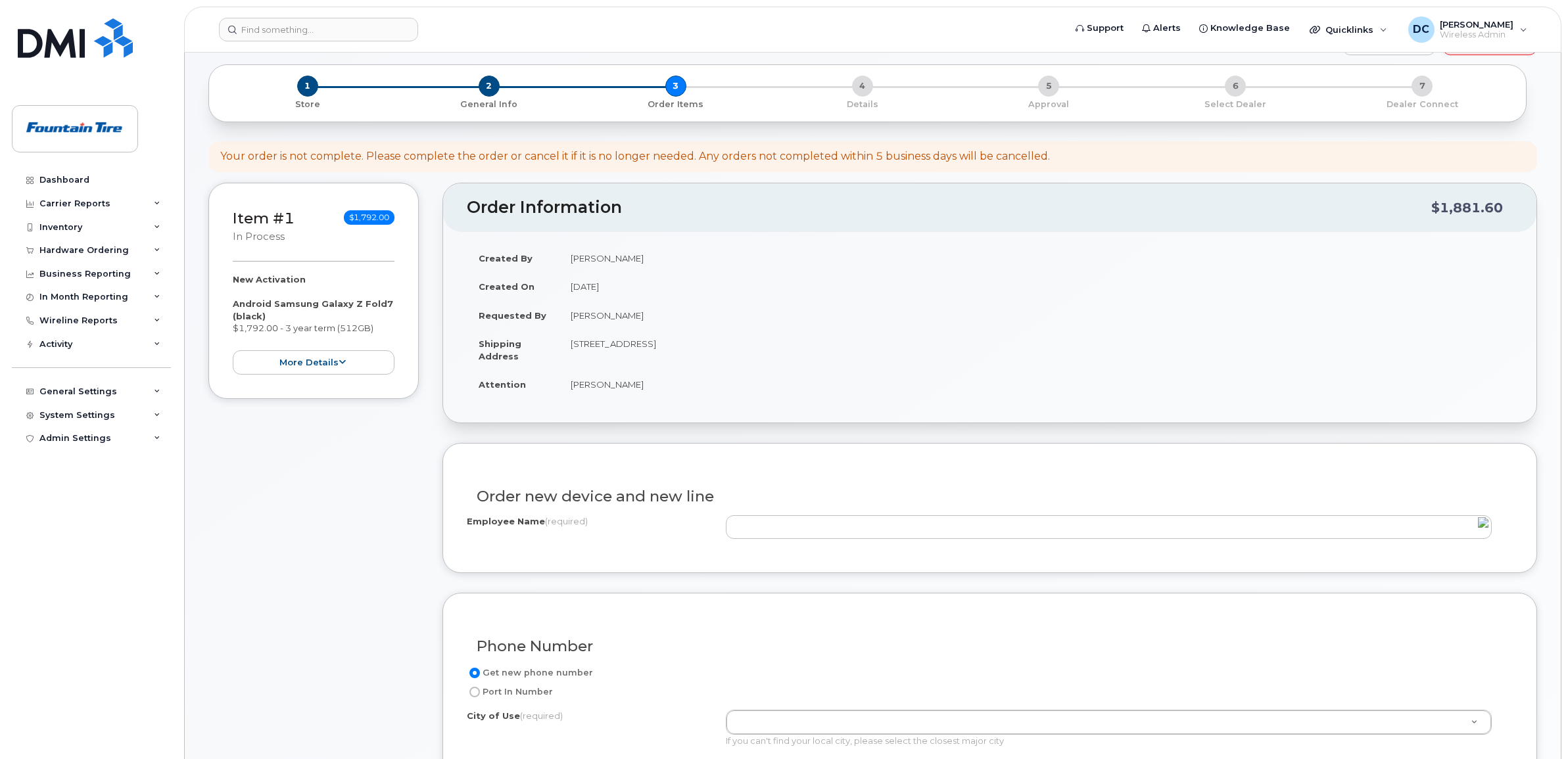
scroll to position [164, 0]
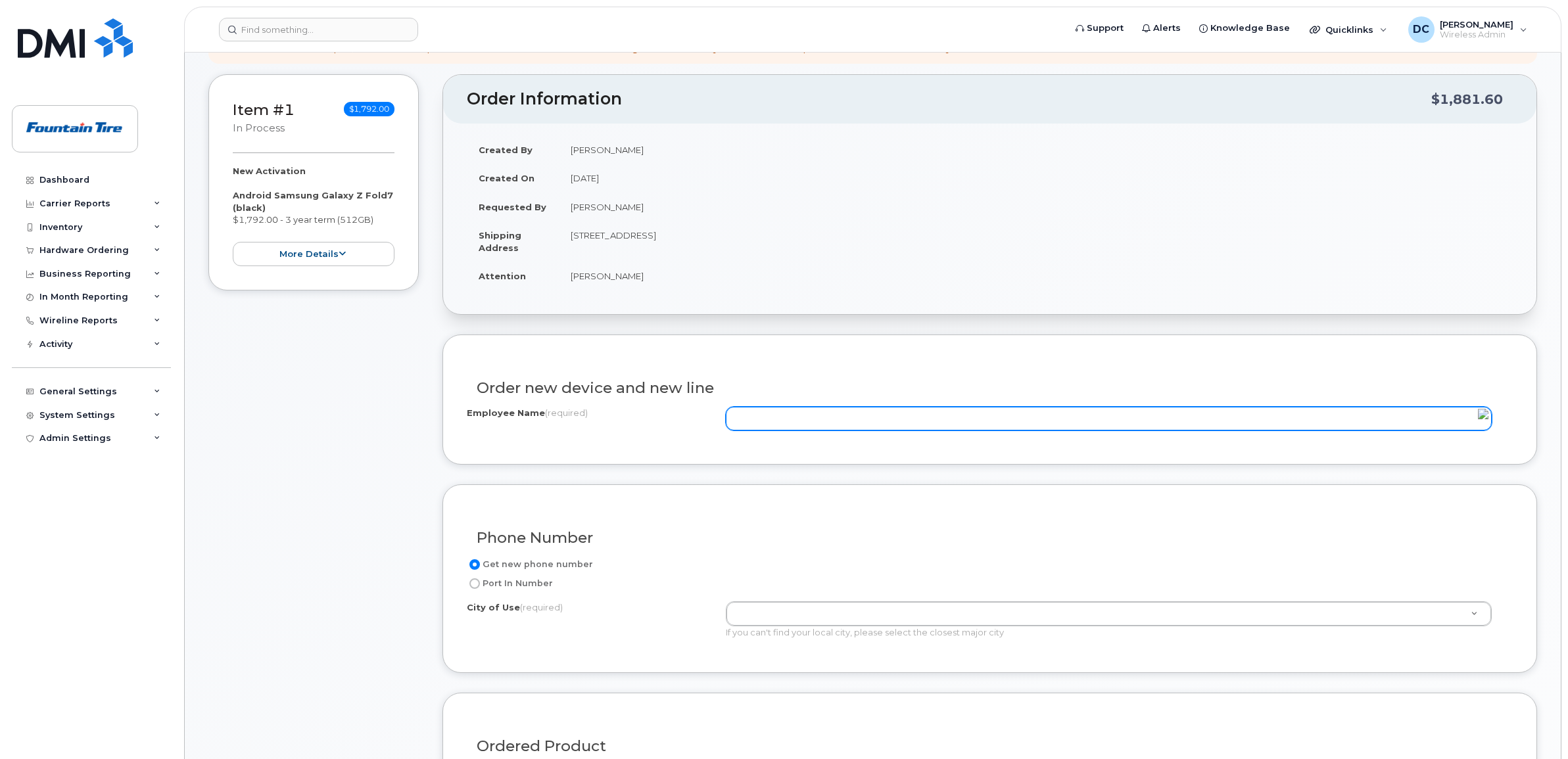
click at [819, 417] on input "Employee Name (required)" at bounding box center [1108, 418] width 766 height 24
paste input "[PERSON_NAME]"
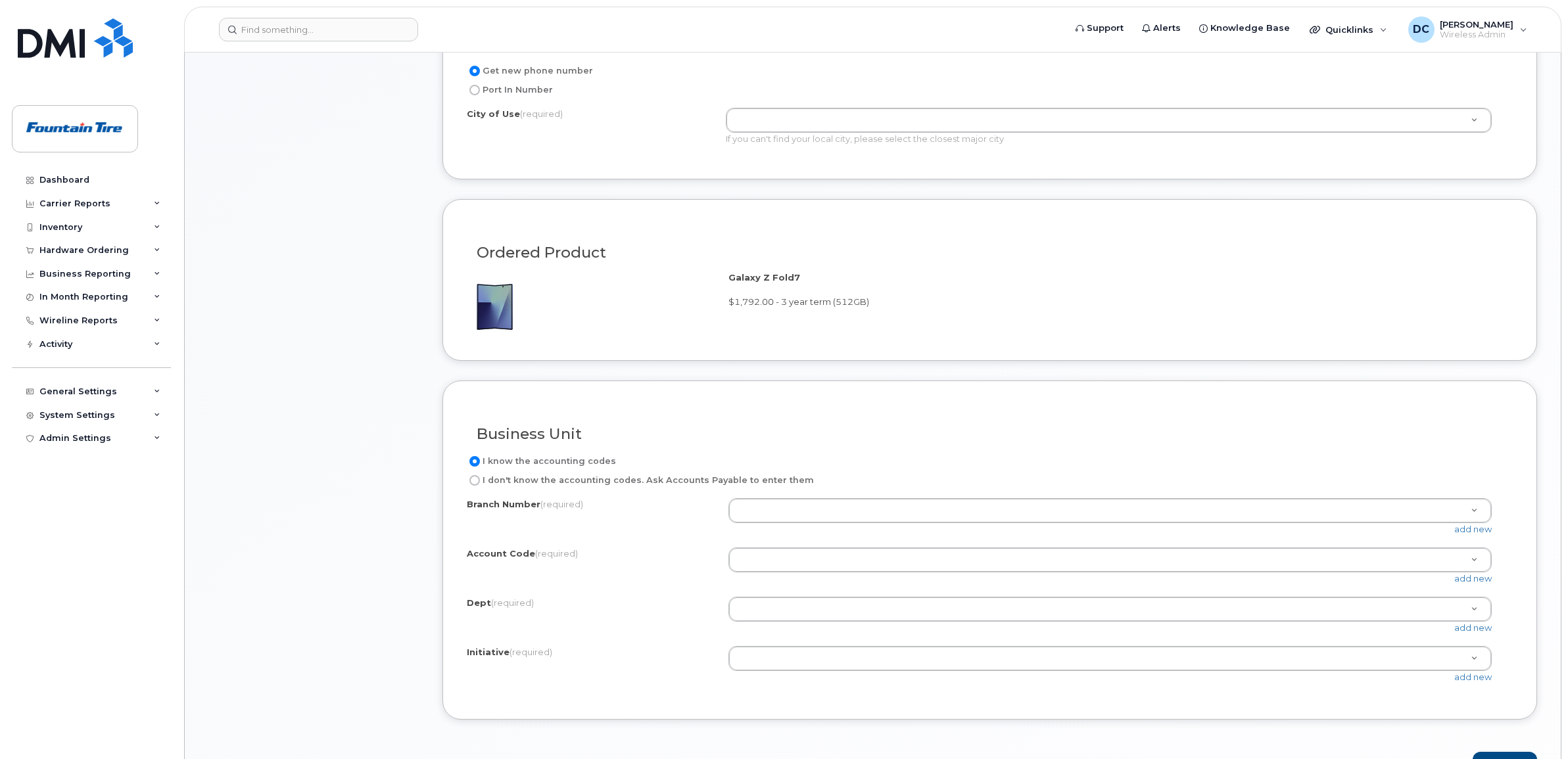
scroll to position [739, 0]
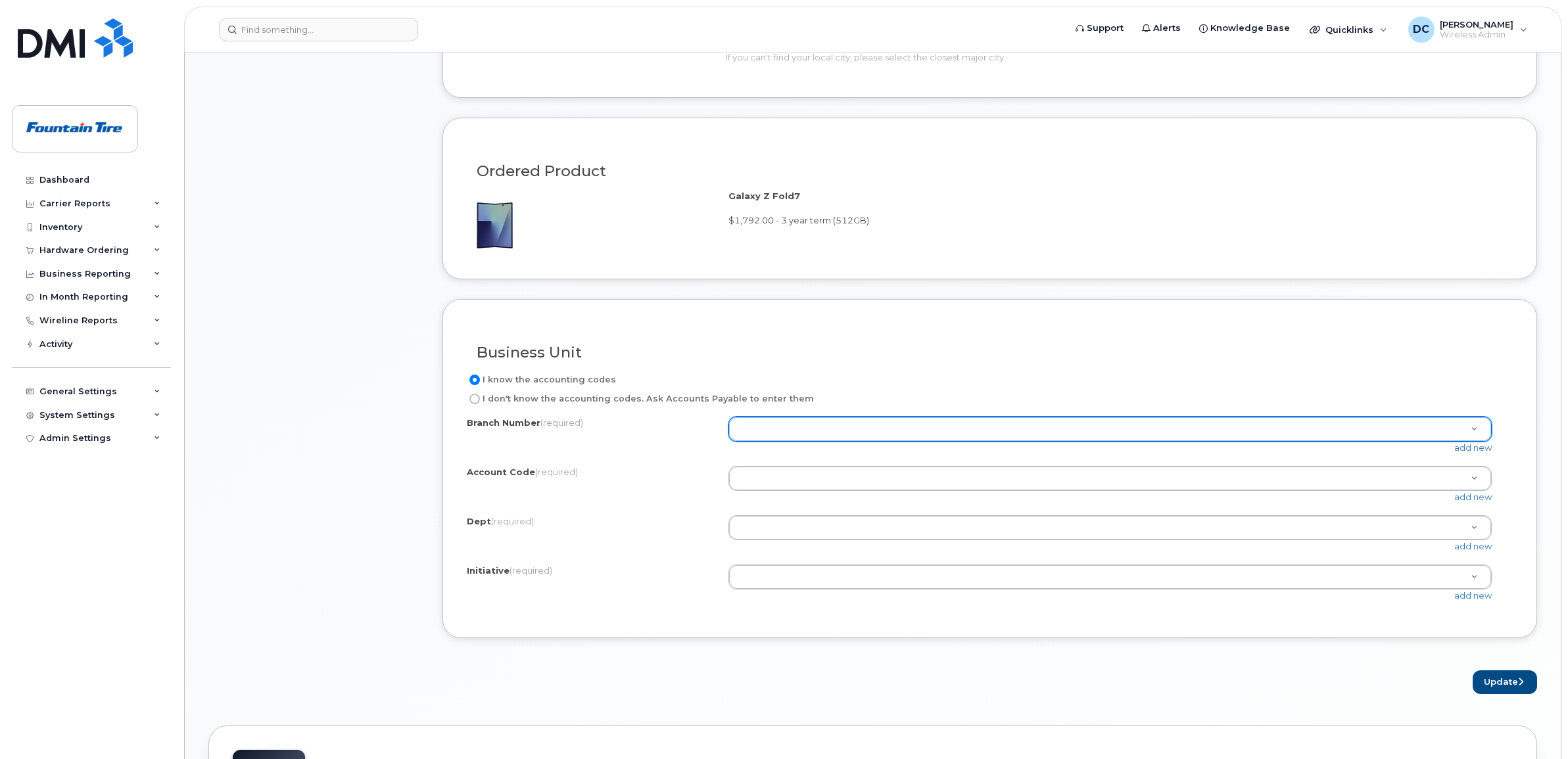
type input "[PERSON_NAME]"
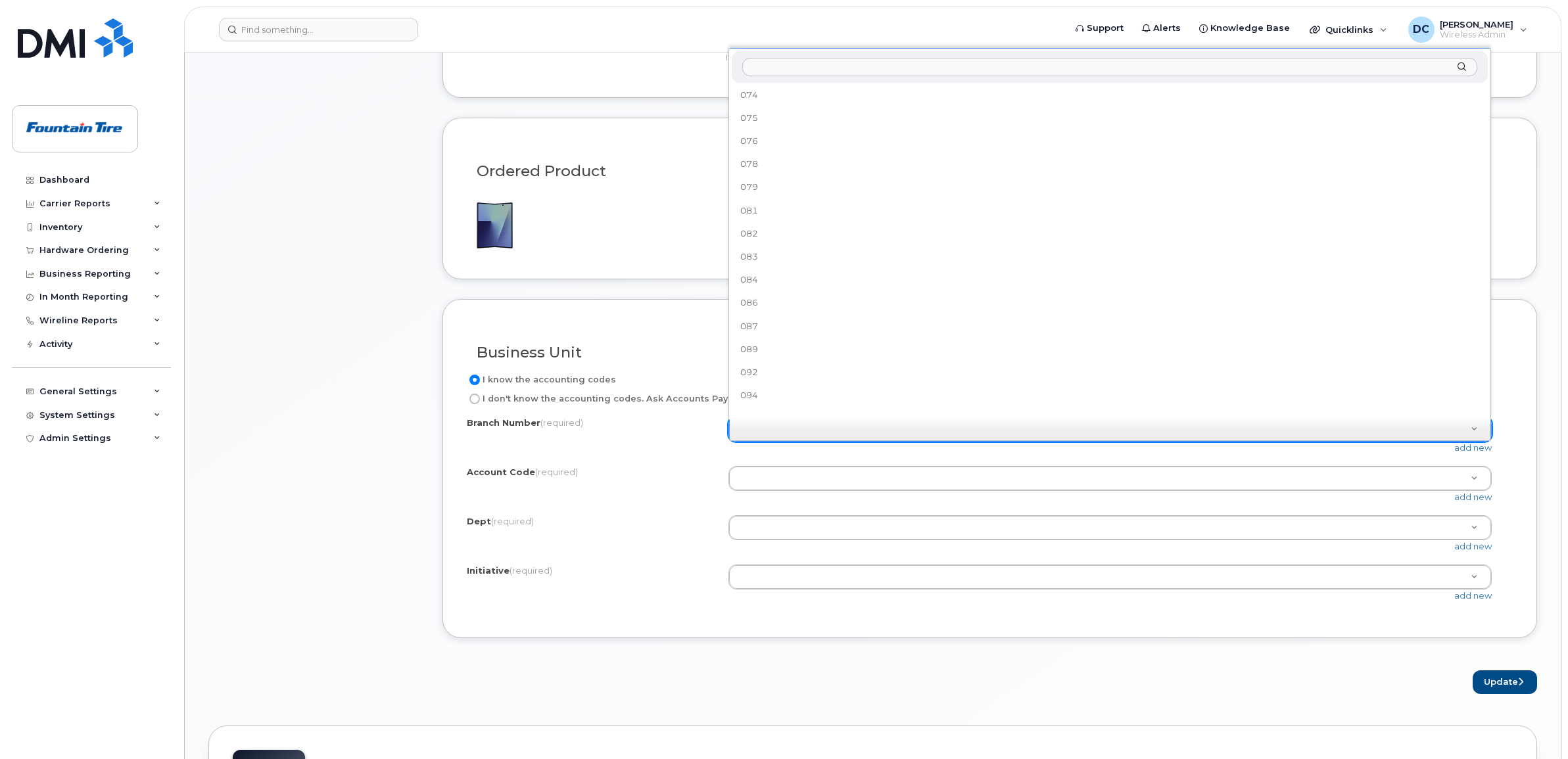
scroll to position [1150, 0]
select select "098"
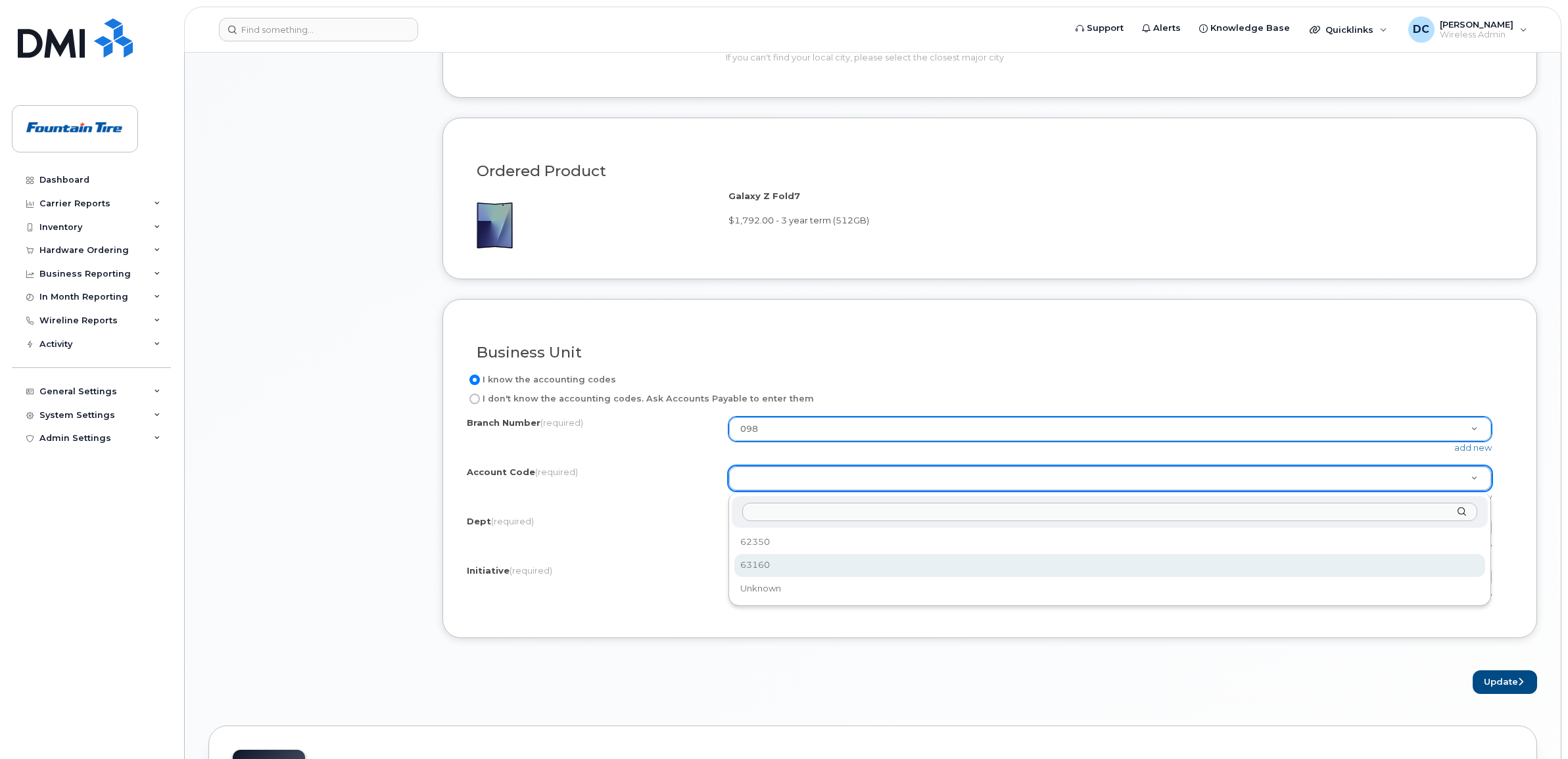
select select "63160"
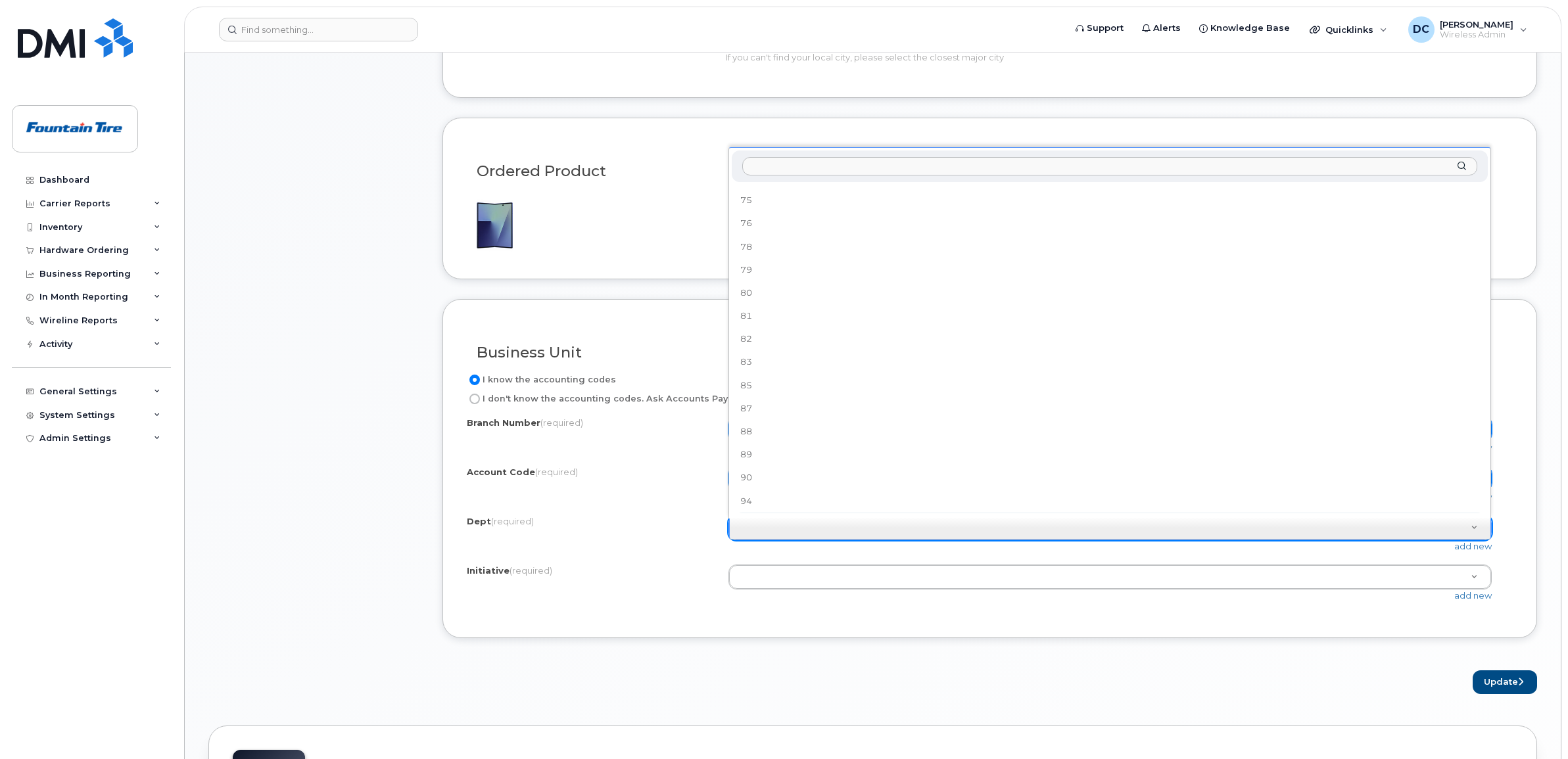
scroll to position [955, 0]
select select "Store"
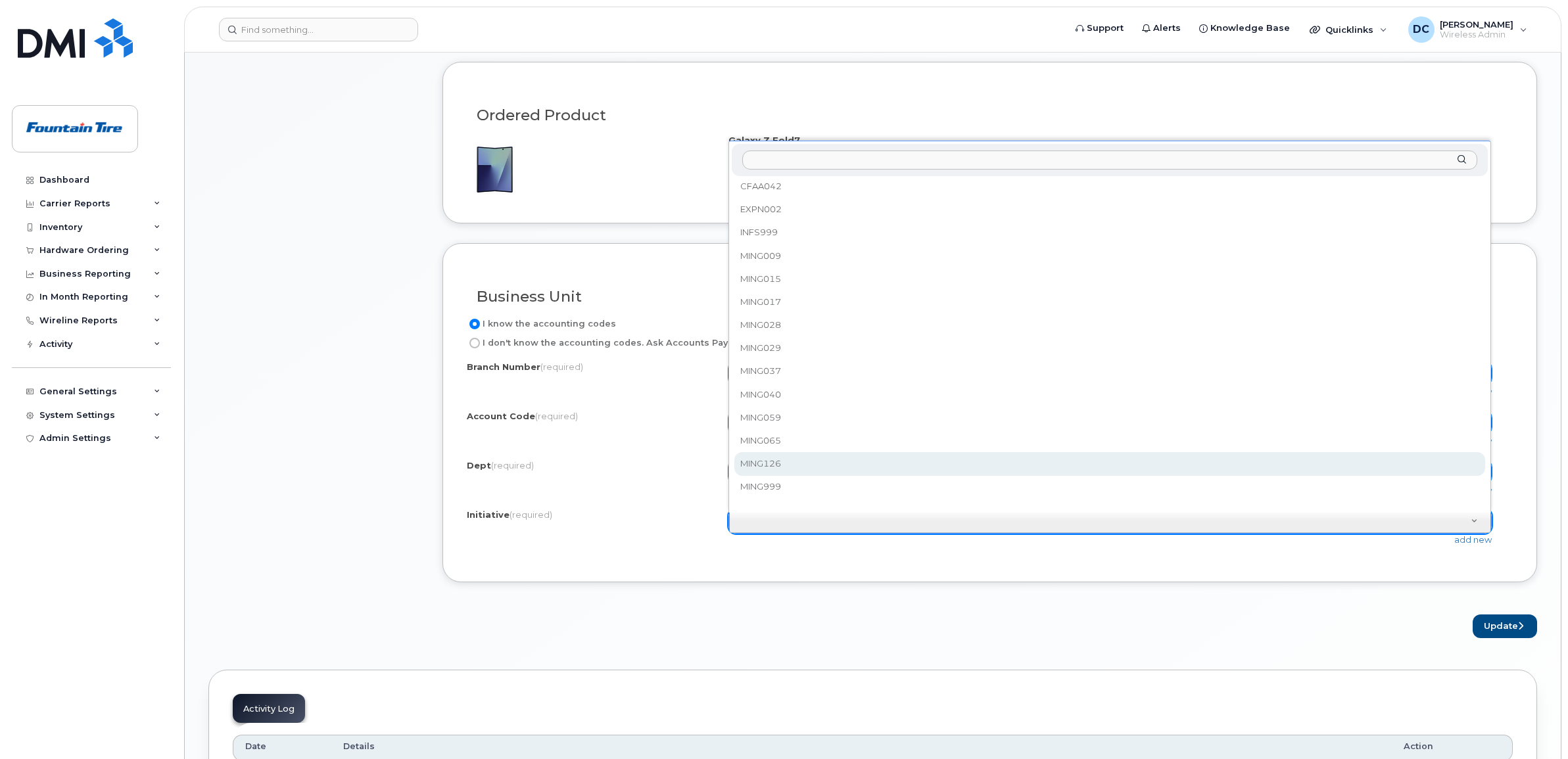
scroll to position [821, 0]
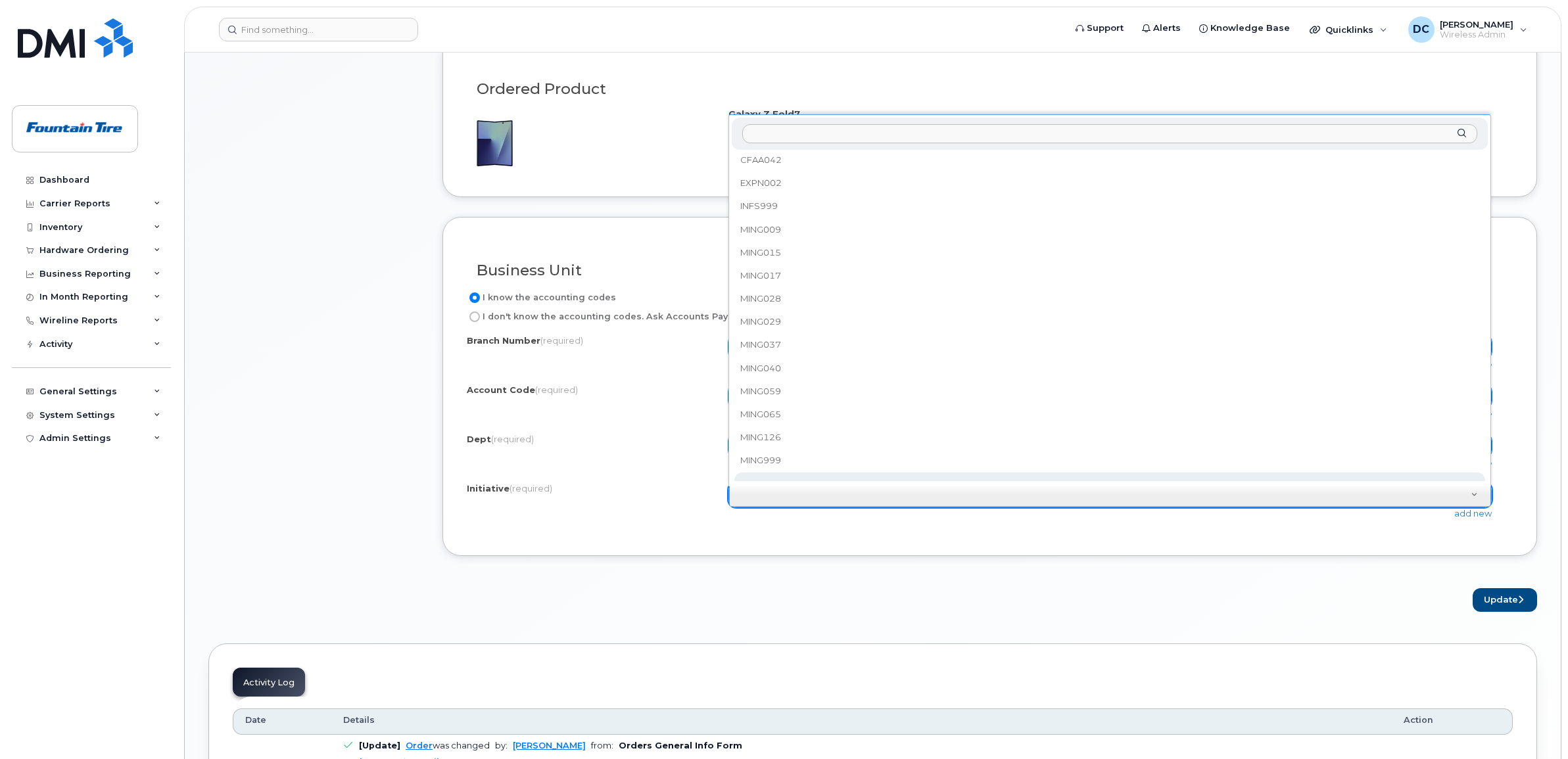
select select "None"
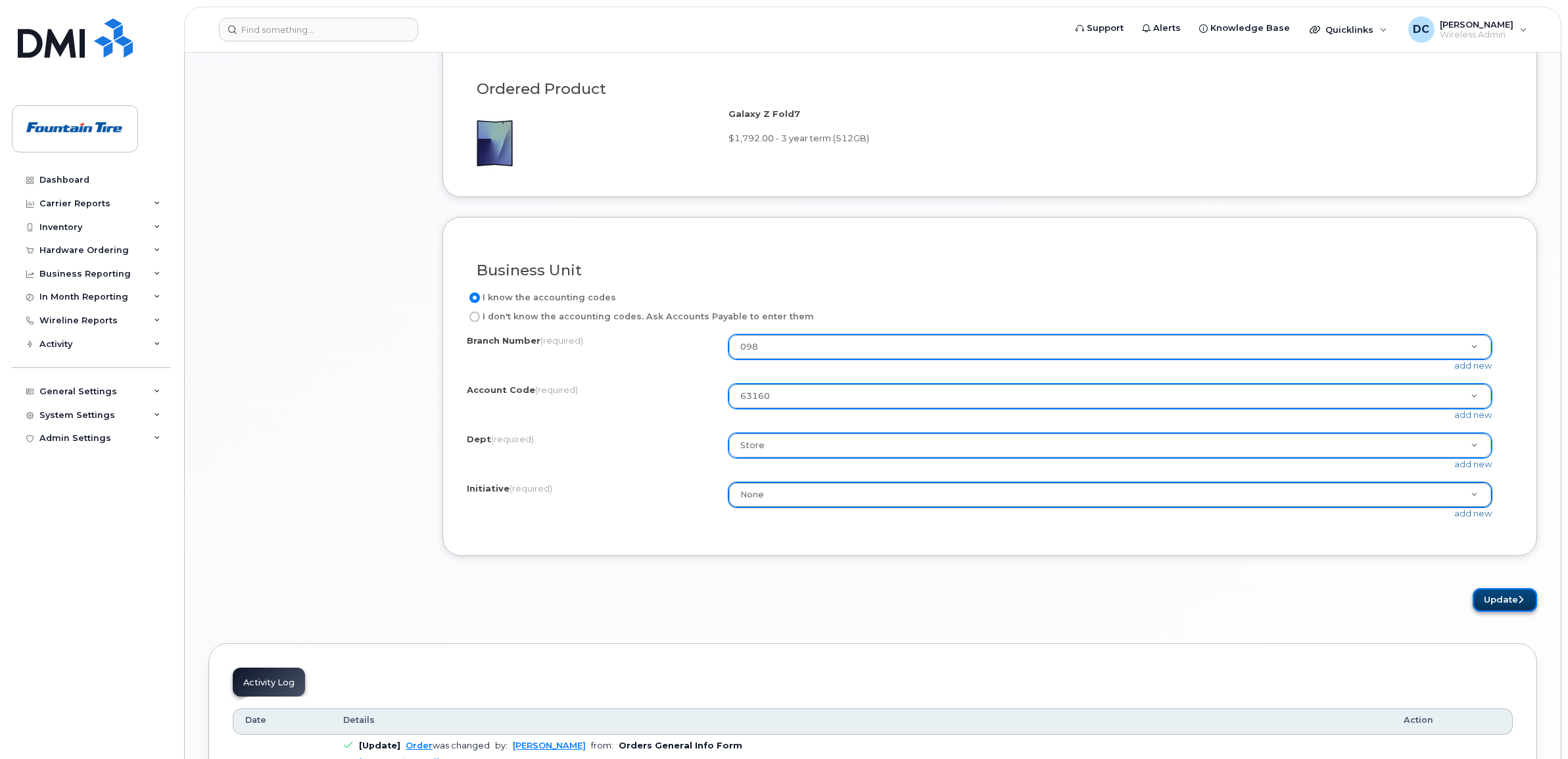
click at [1507, 601] on button "Update" at bounding box center [1504, 600] width 64 height 25
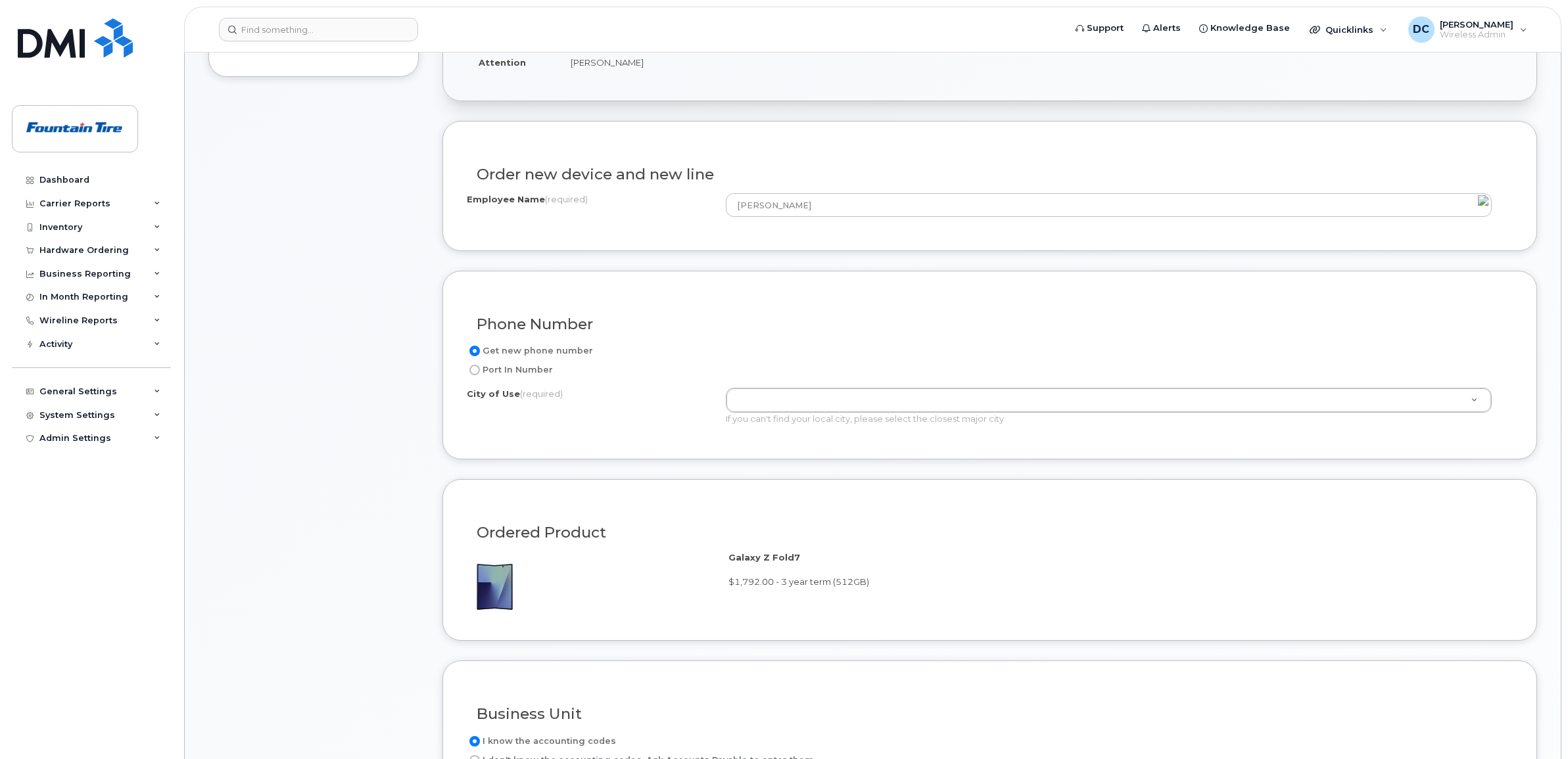
scroll to position [351, 0]
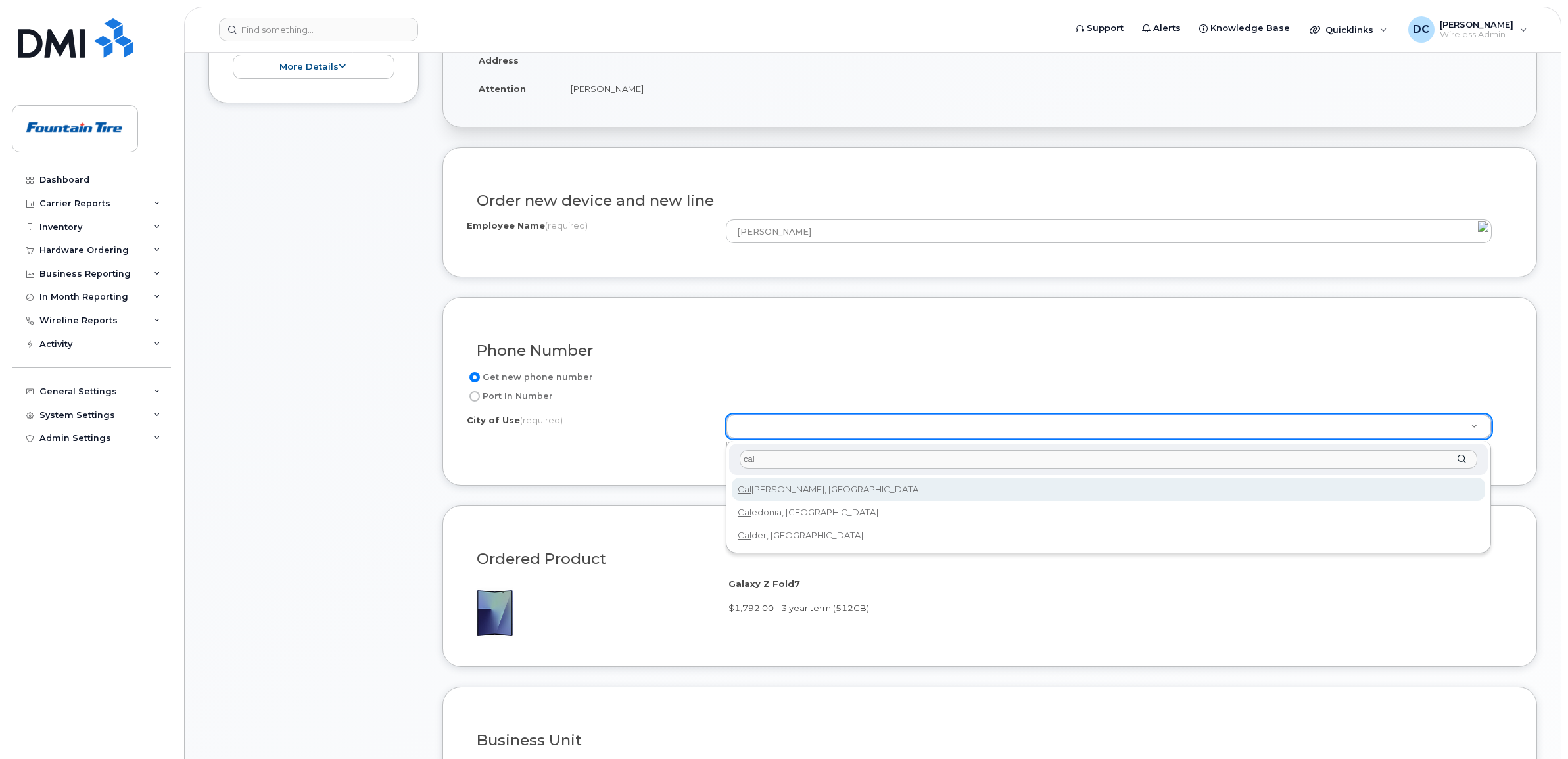
type input "cal"
type input "88"
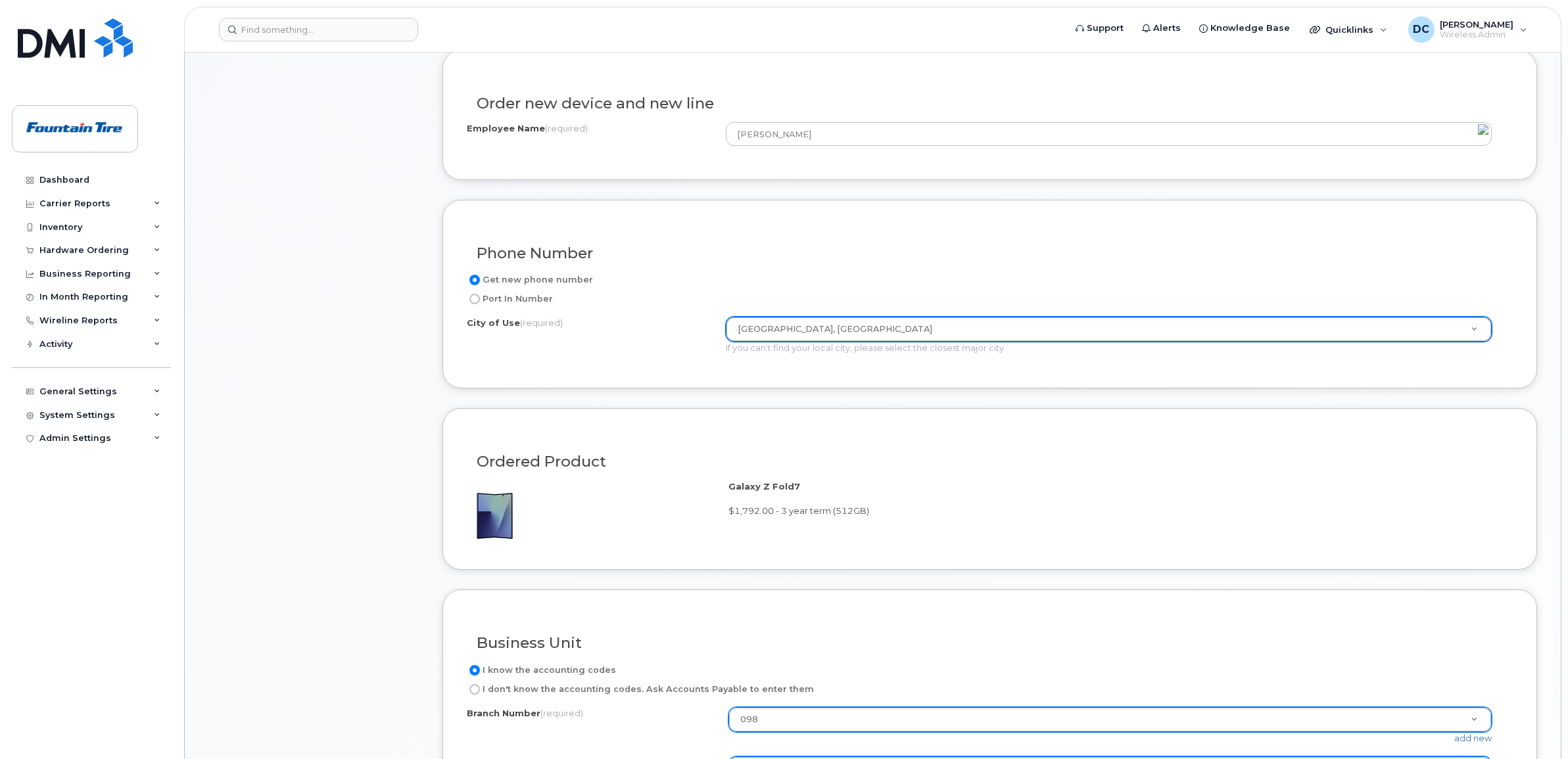
scroll to position [762, 0]
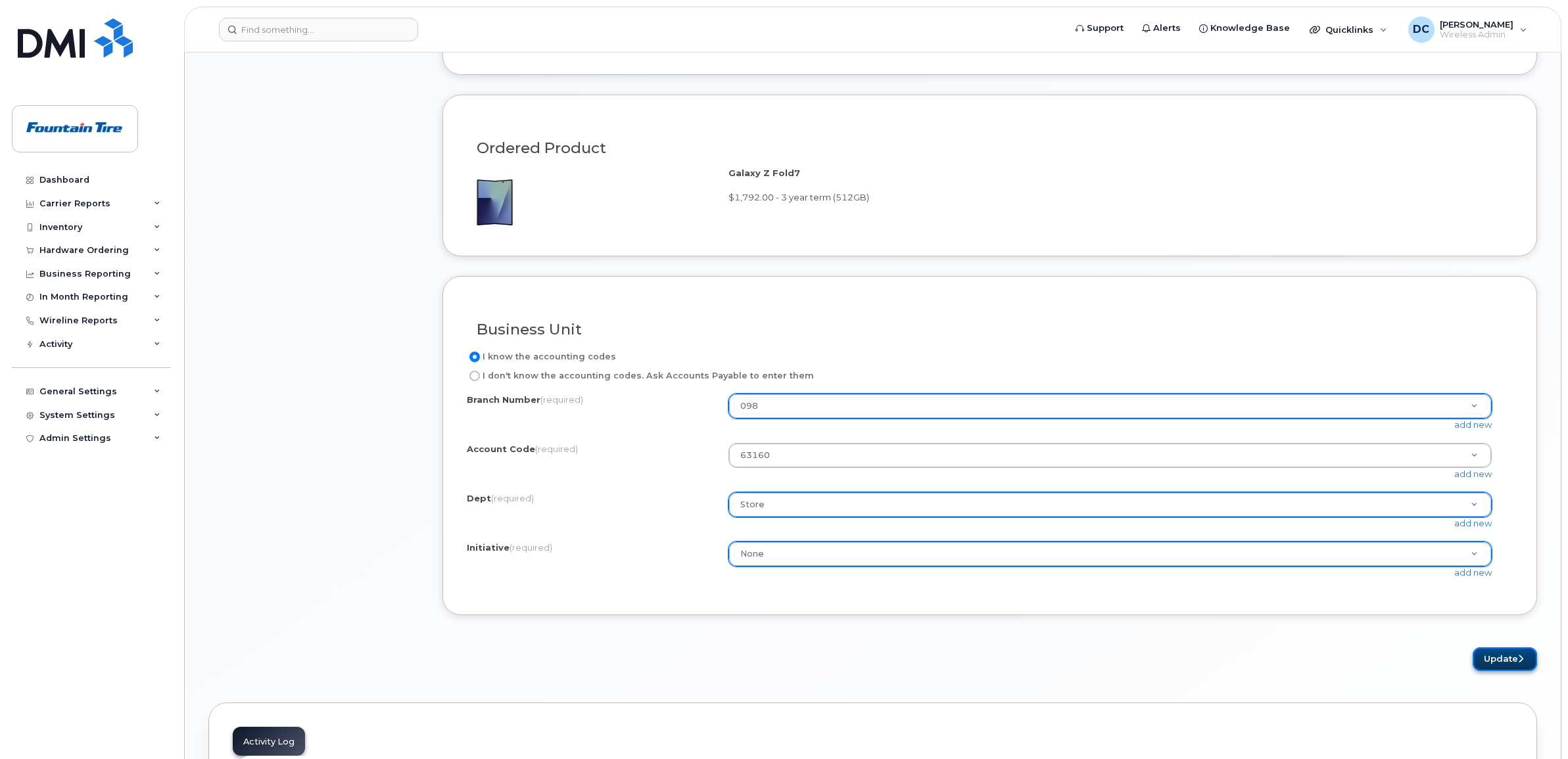
click at [1483, 663] on button "Update" at bounding box center [1504, 659] width 64 height 25
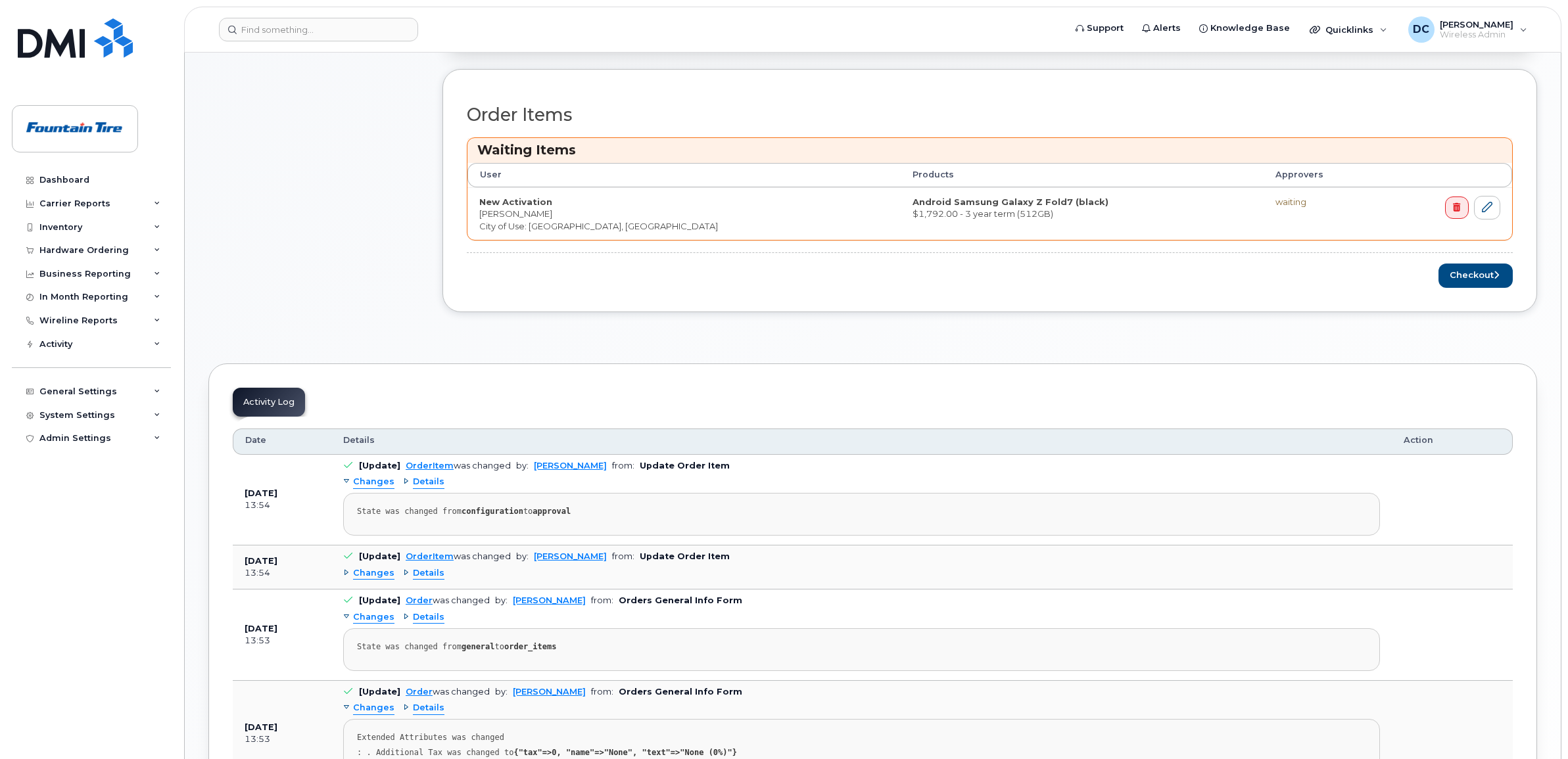
scroll to position [493, 0]
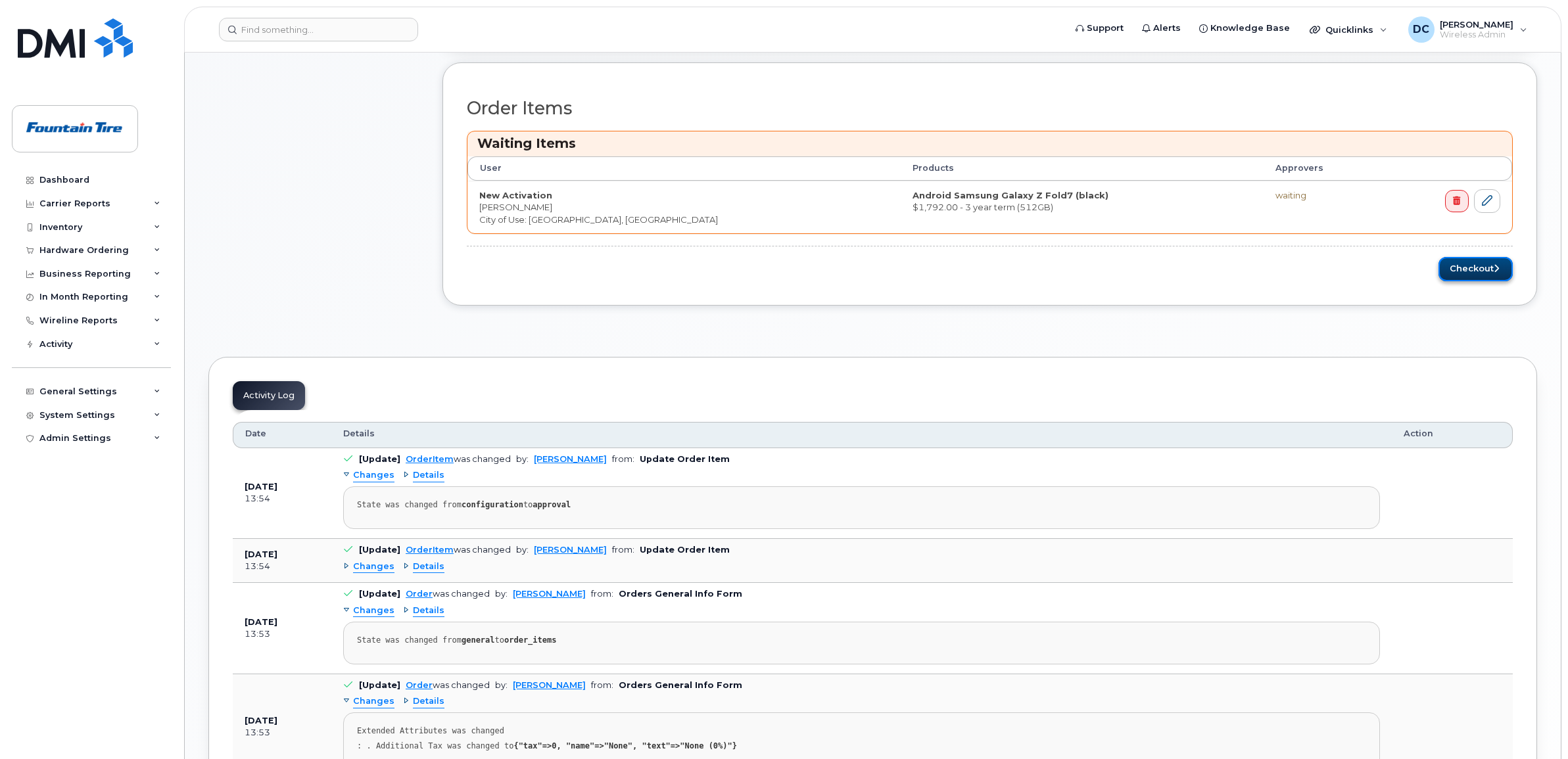
click at [1477, 274] on button "Checkout" at bounding box center [1475, 269] width 74 height 25
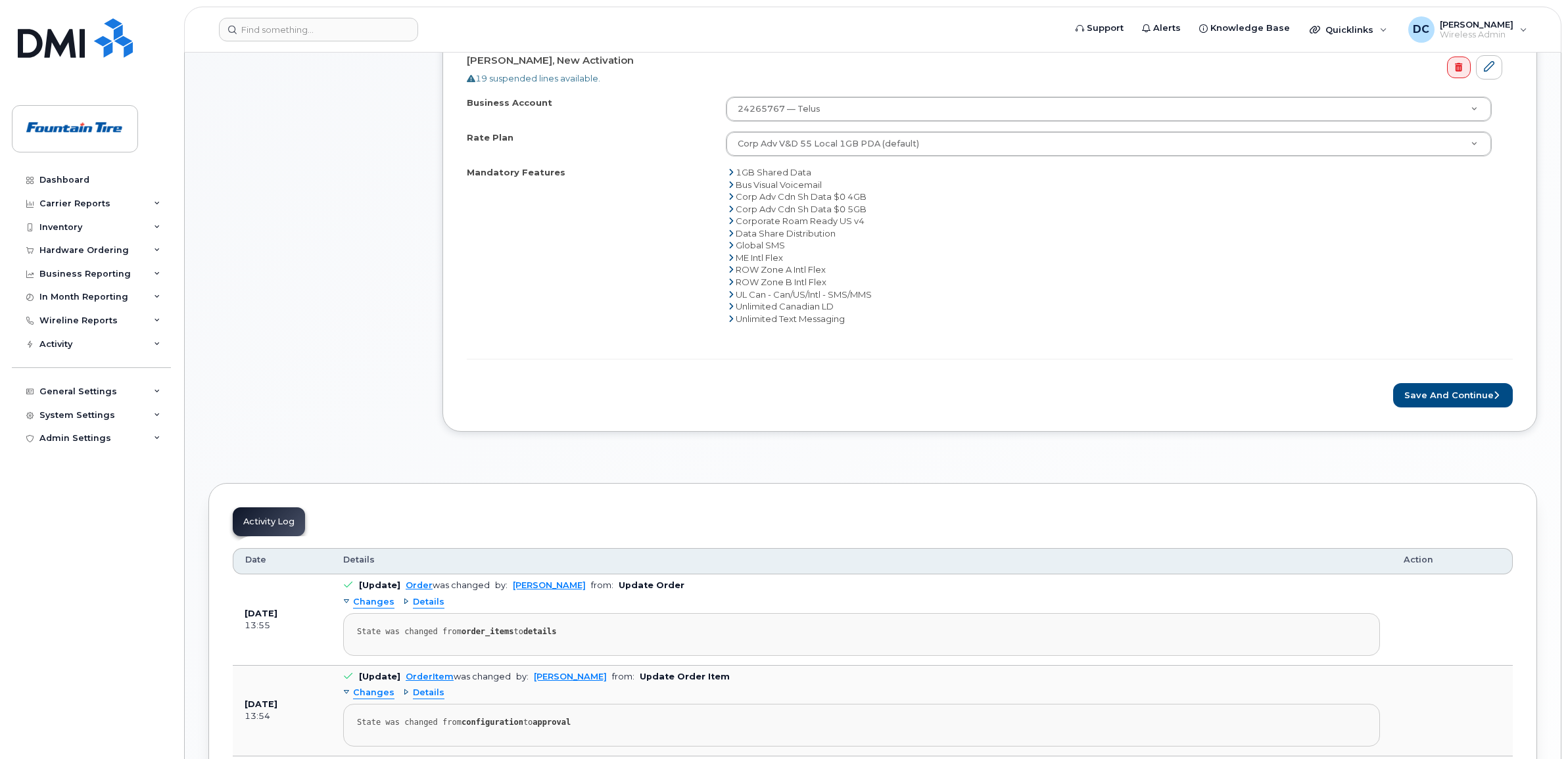
scroll to position [493, 0]
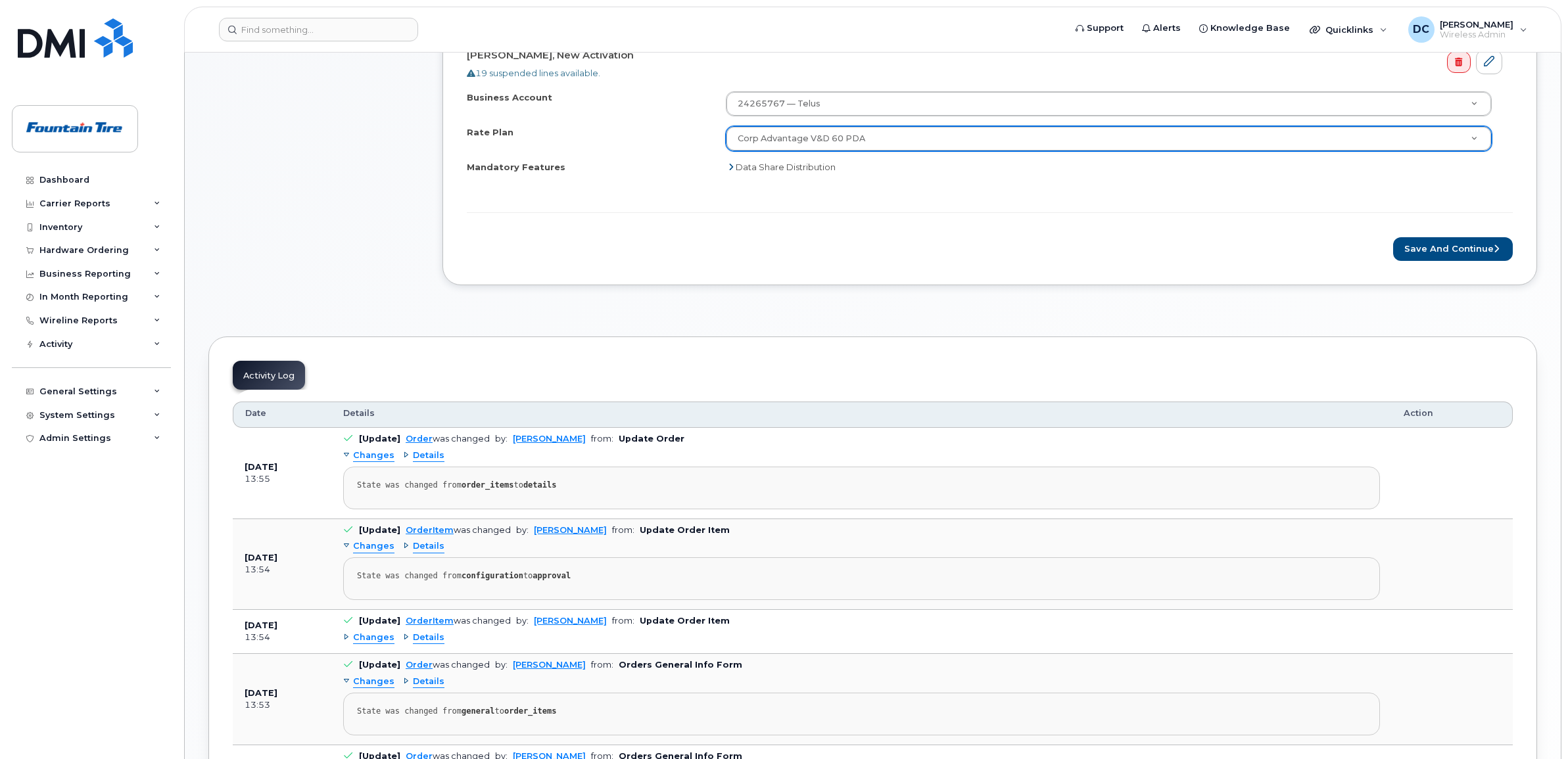
click at [731, 169] on icon at bounding box center [730, 167] width 5 height 8
click at [764, 163] on span "Data Share Distribution" at bounding box center [786, 167] width 100 height 11
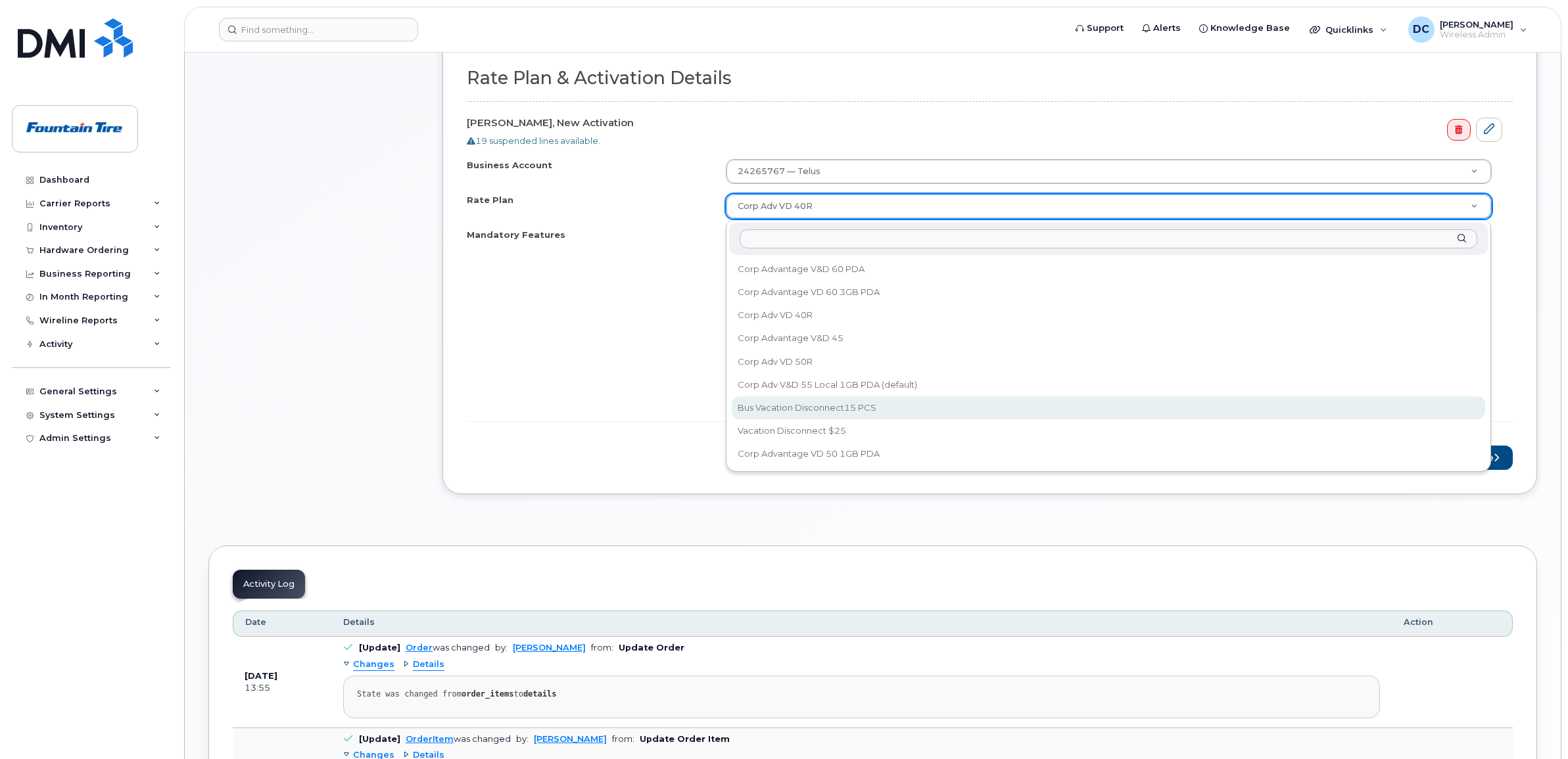
scroll to position [411, 0]
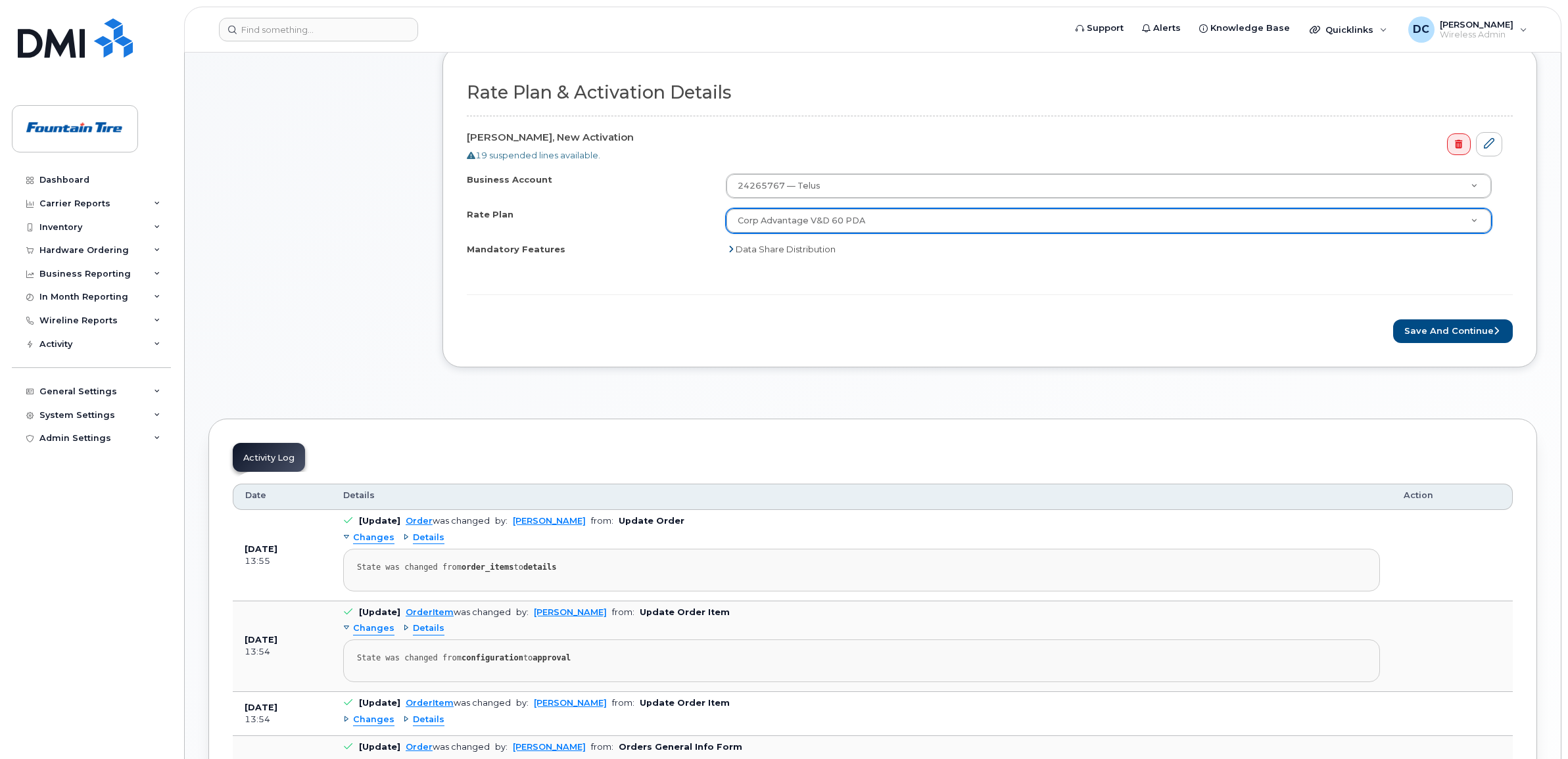
click at [727, 253] on div "Mandatory Features" at bounding box center [597, 251] width 262 height 18
click at [743, 251] on span "Data Share Distribution" at bounding box center [786, 249] width 100 height 11
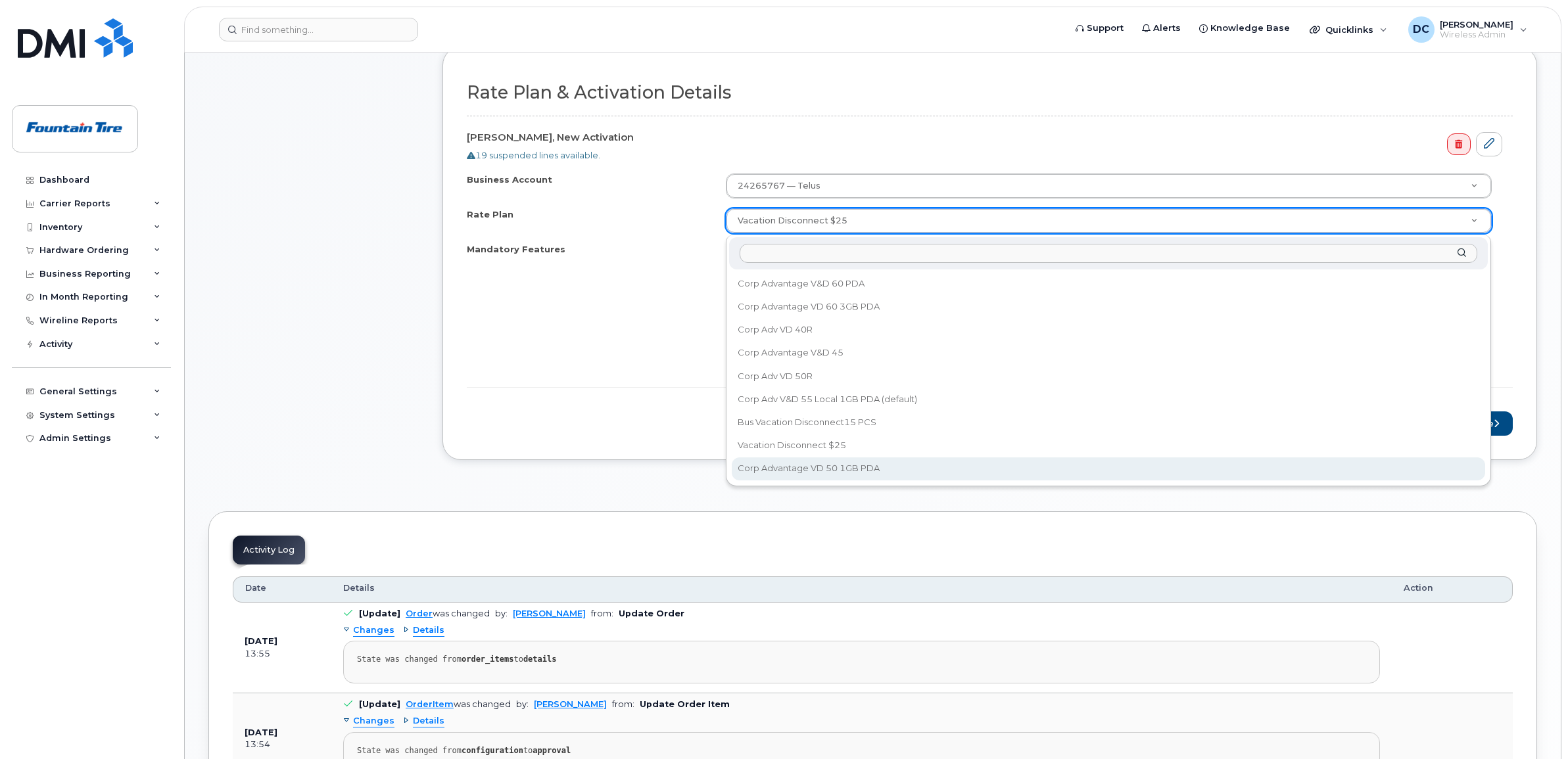
select select "Corp Advantage VD 50 1GB PDA"
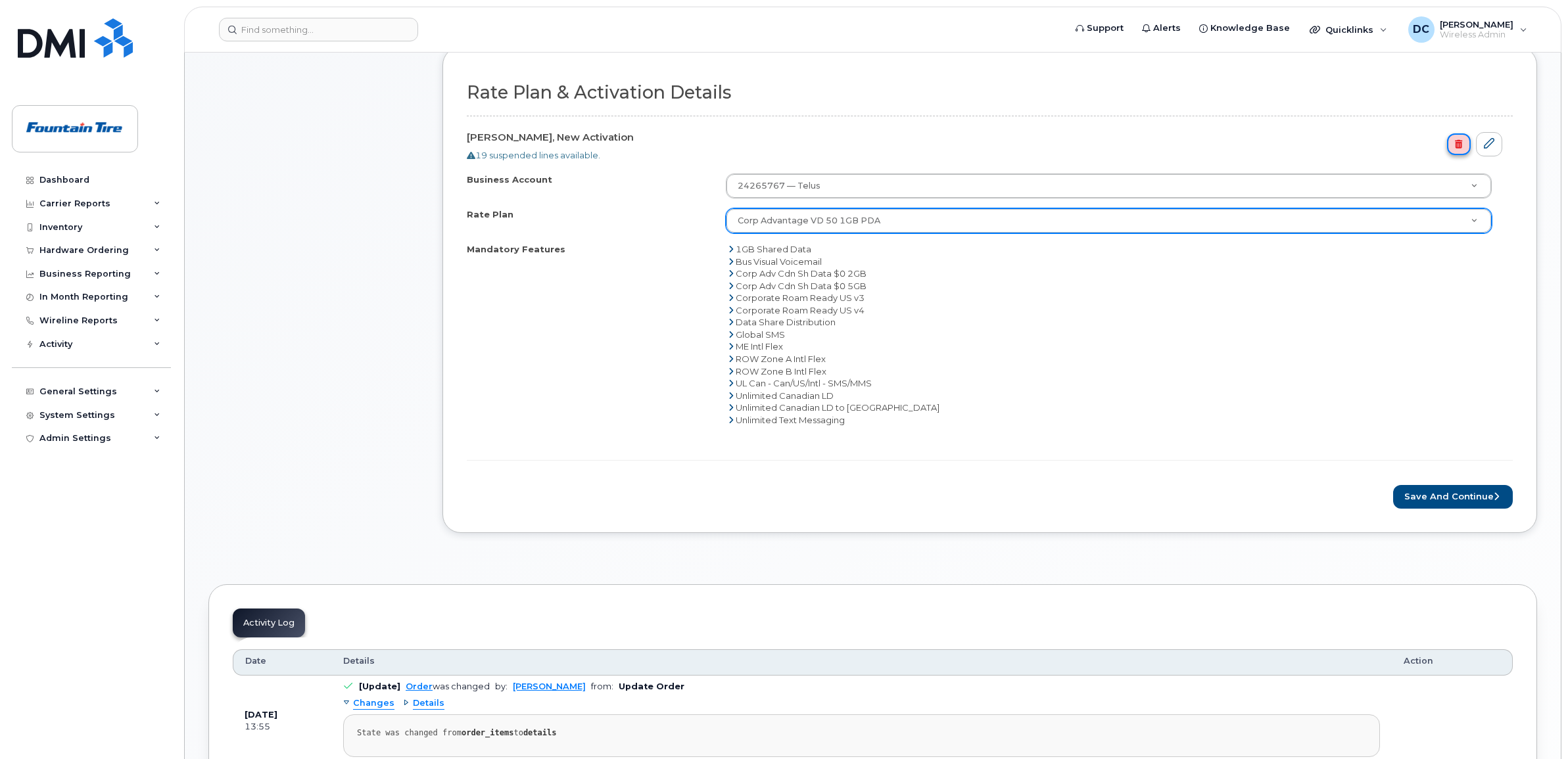
click at [1457, 143] on icon at bounding box center [1458, 144] width 7 height 8
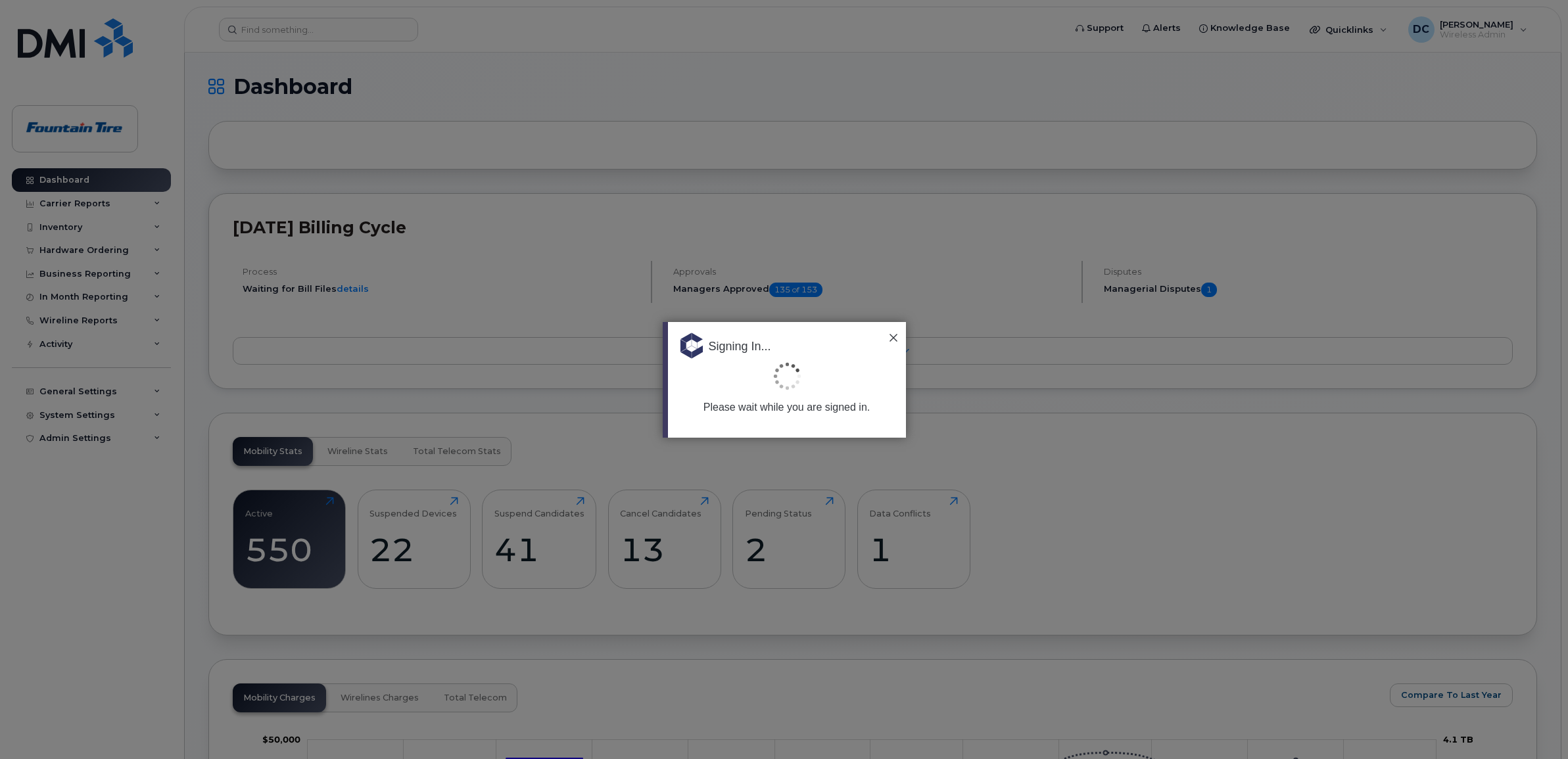
click at [279, 25] on div at bounding box center [784, 380] width 1568 height 759
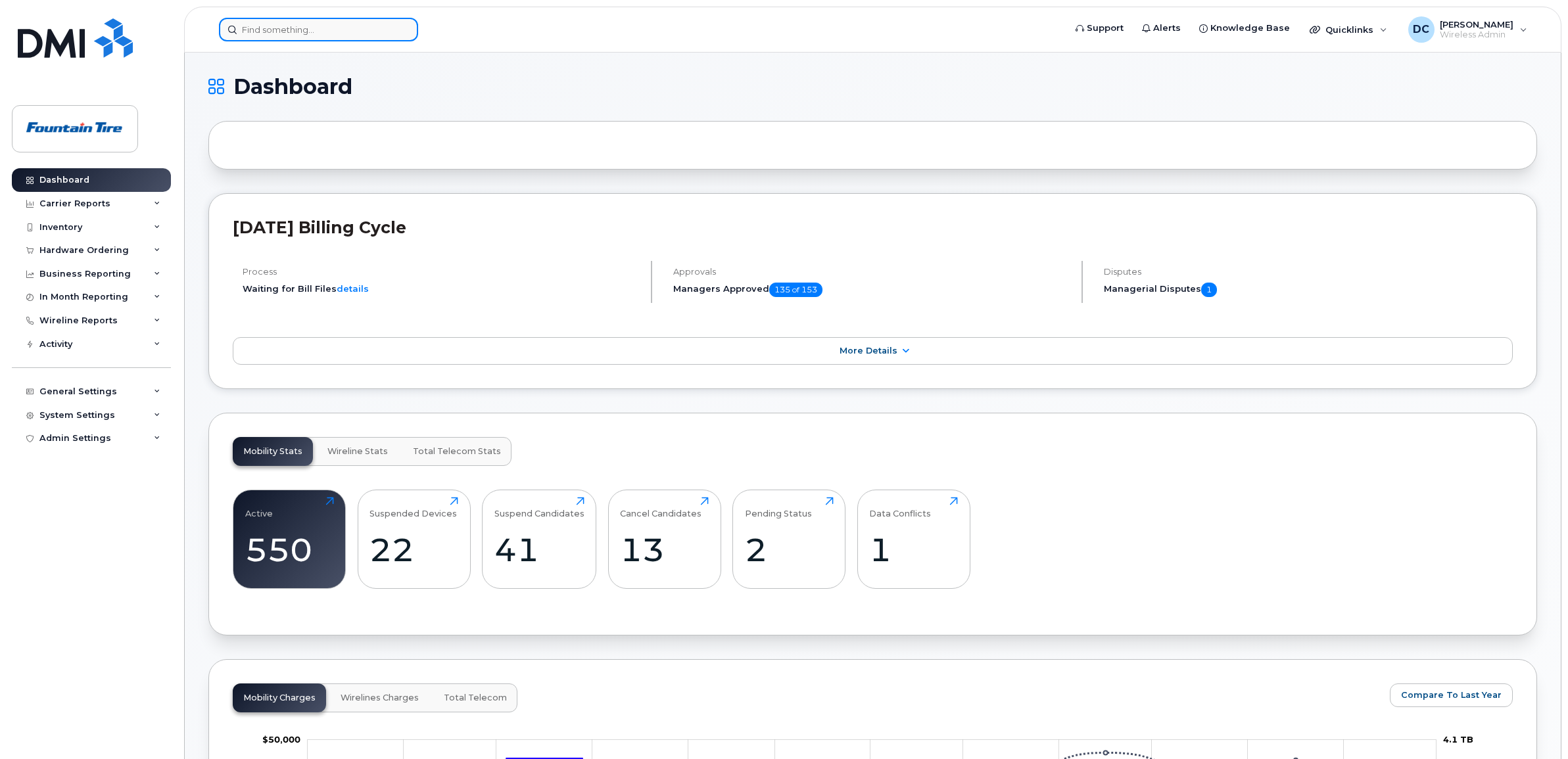
click at [278, 27] on input at bounding box center [318, 29] width 199 height 24
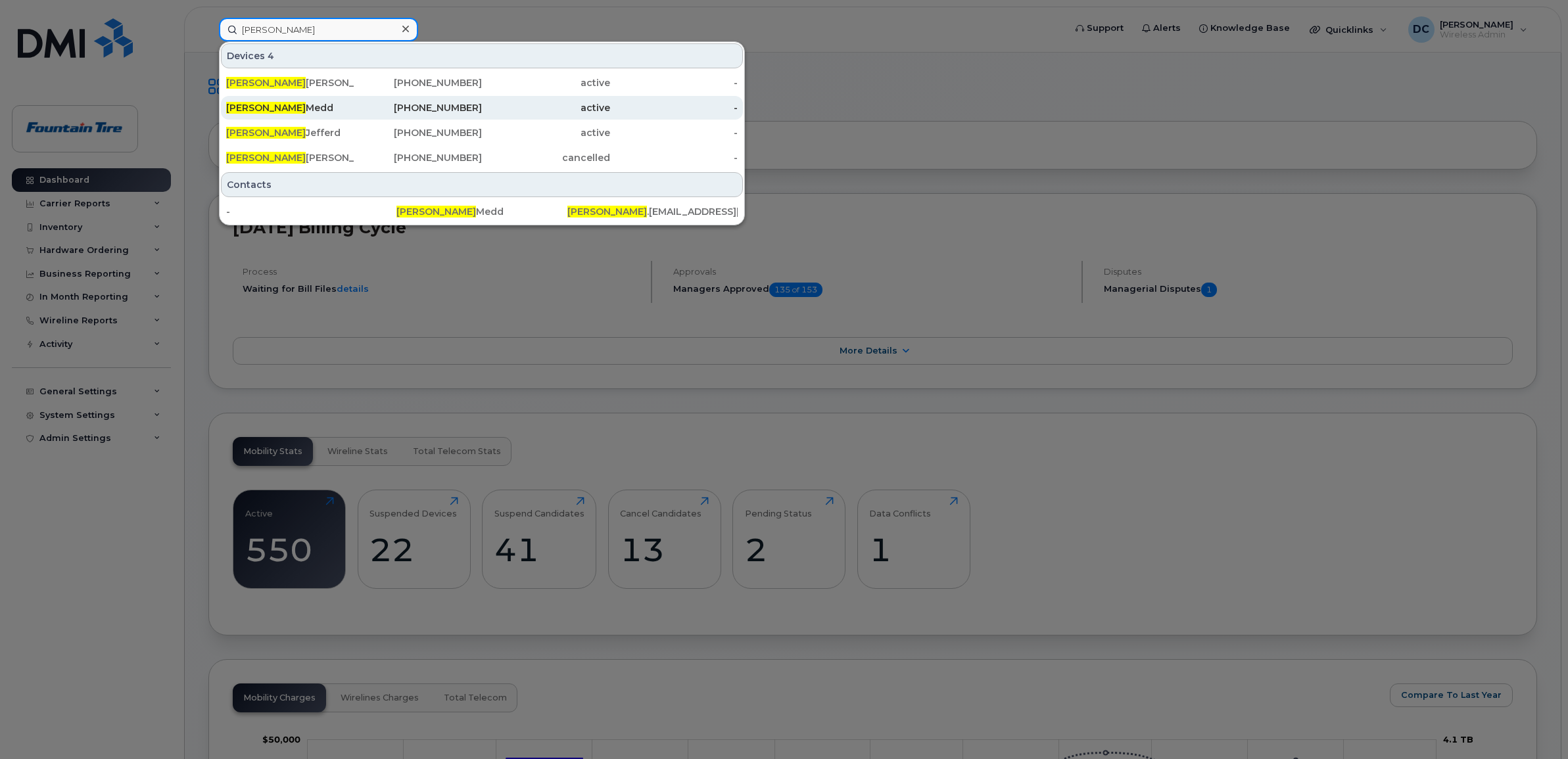
type input "thomas"
click at [343, 105] on div "Thomas Medd" at bounding box center [290, 107] width 128 height 13
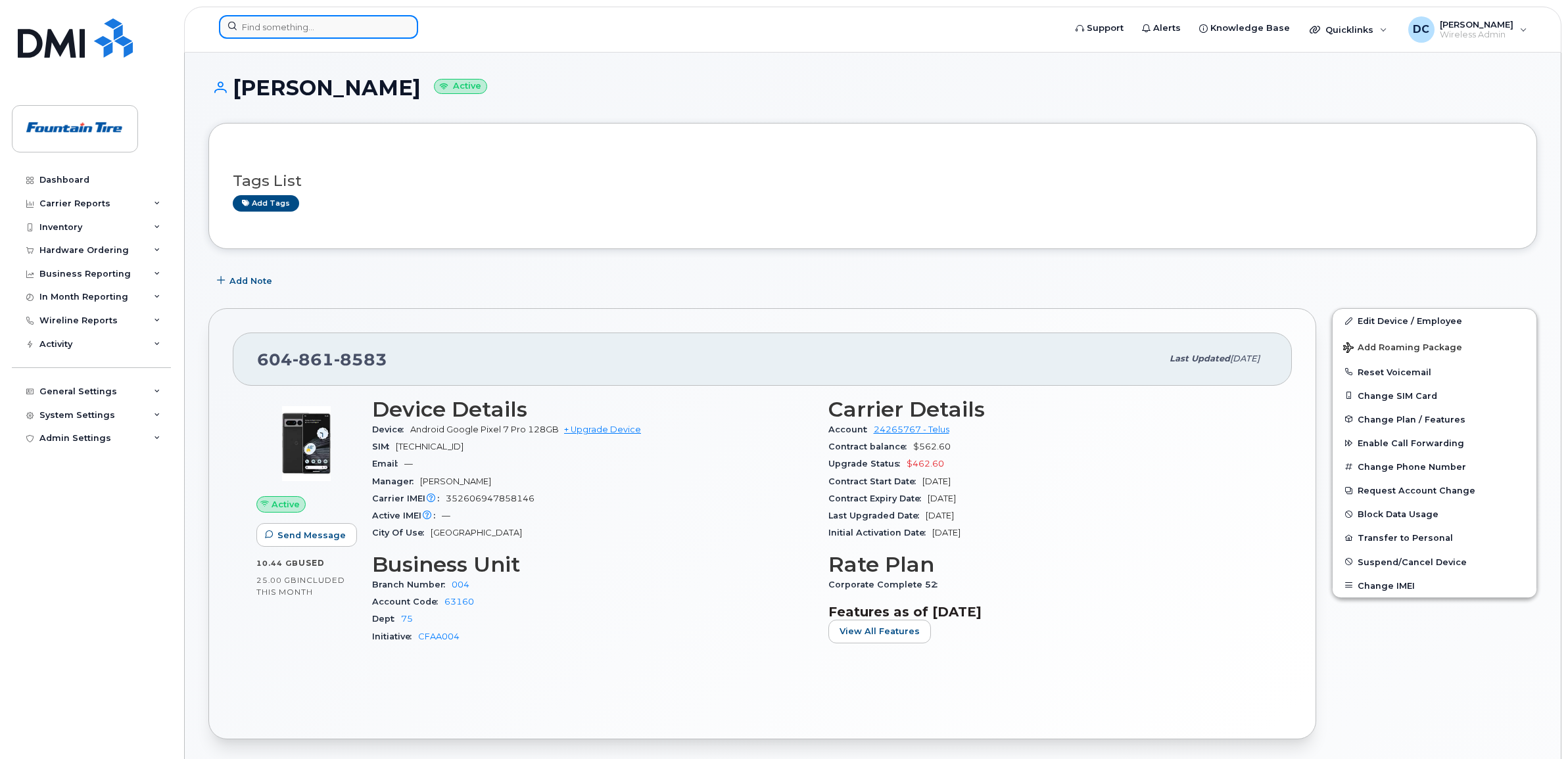
click at [310, 31] on input at bounding box center [318, 27] width 199 height 24
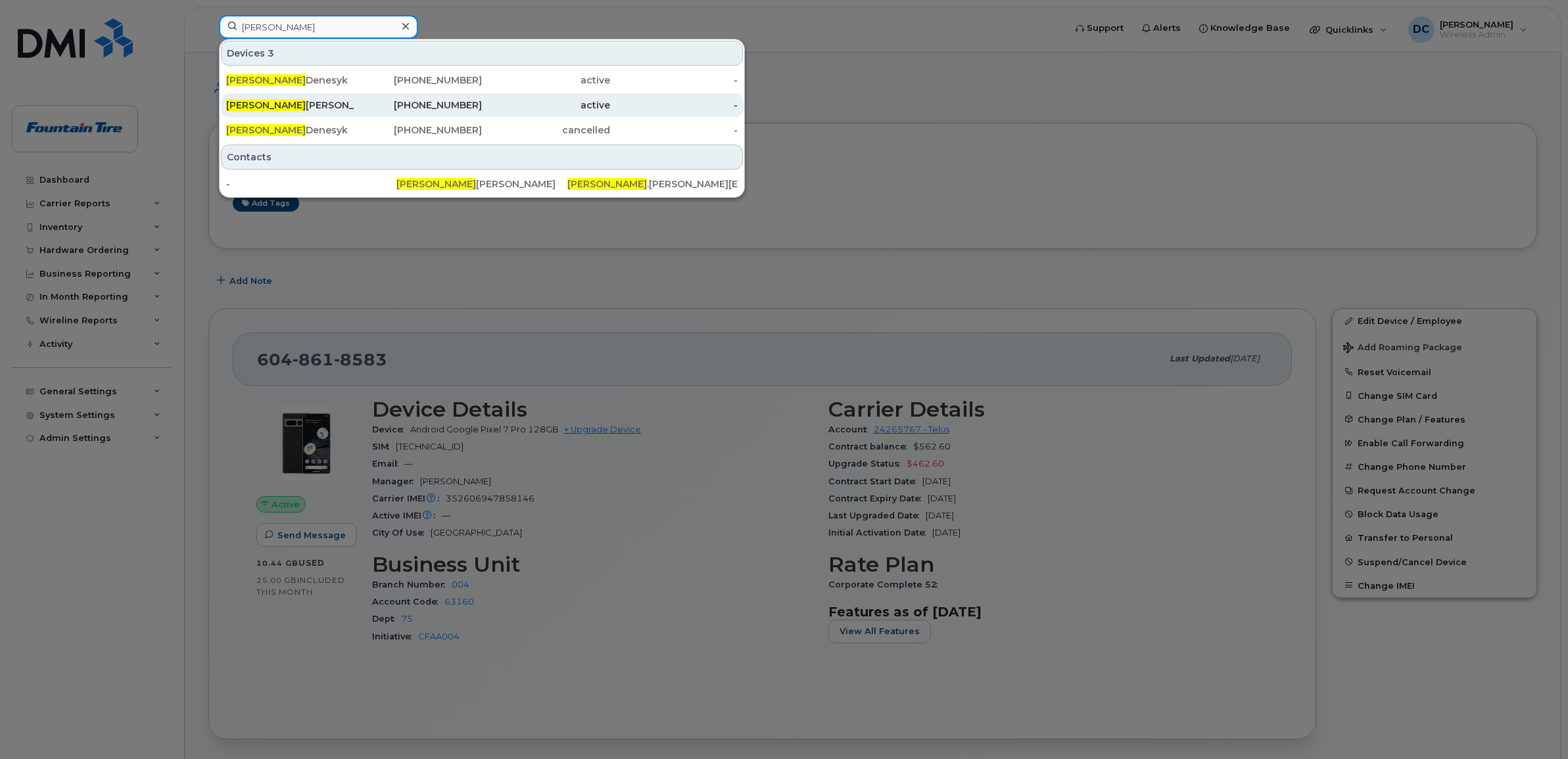
type input "jennifer"
click at [296, 107] on div "Jennifer Ferrier" at bounding box center [290, 105] width 128 height 13
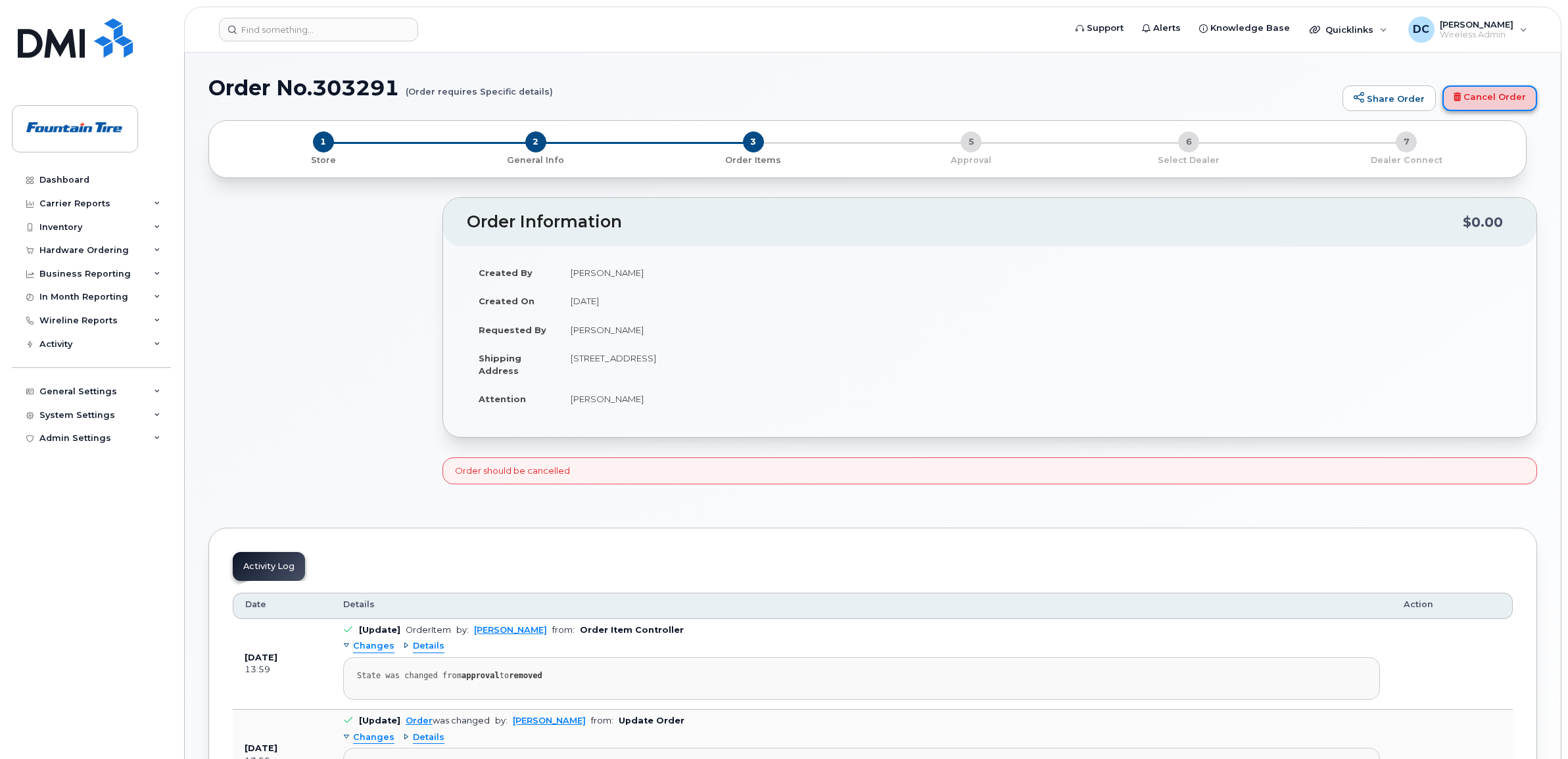
click at [1491, 94] on link "Cancel Order" at bounding box center [1489, 98] width 94 height 26
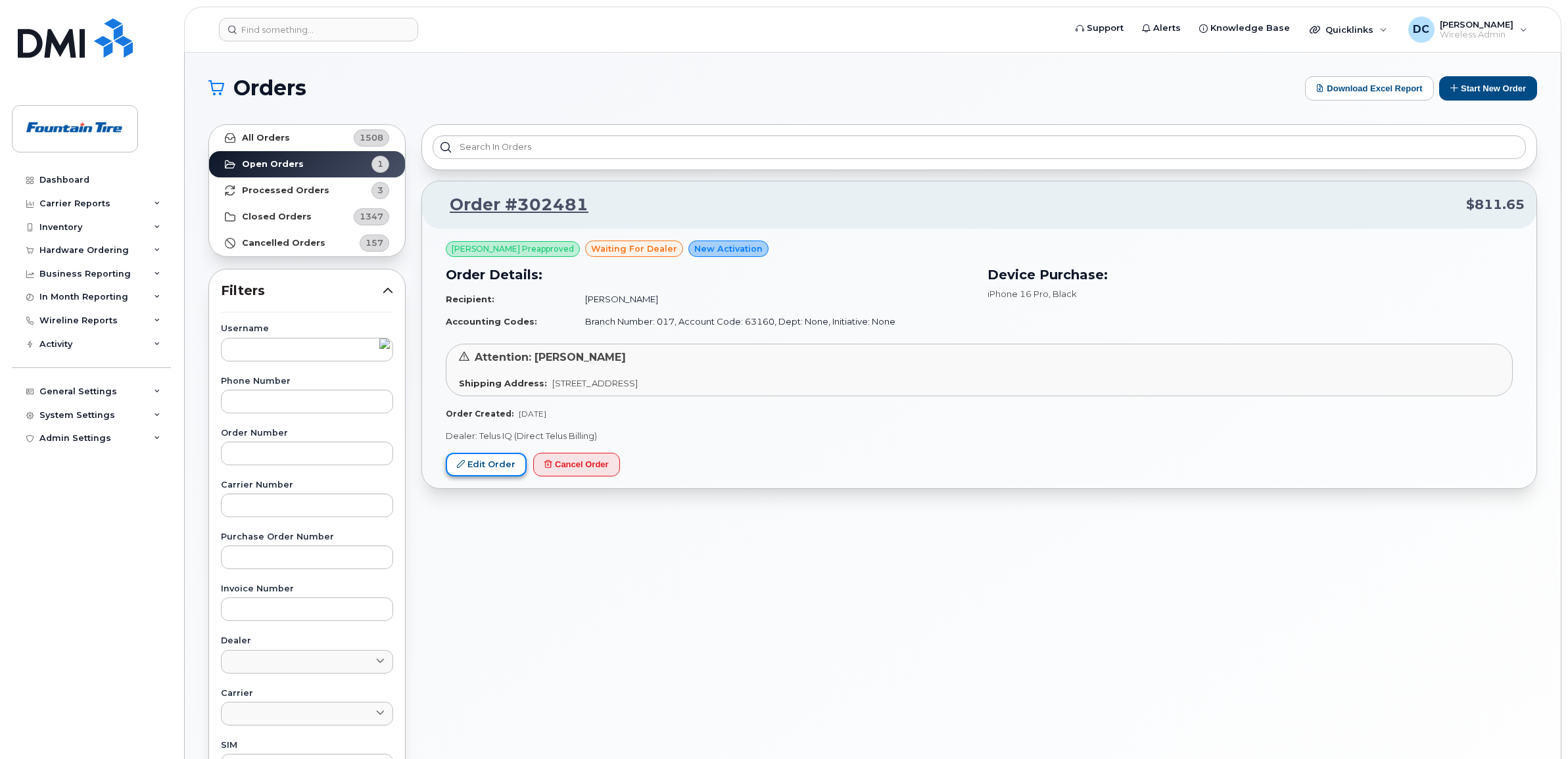
click at [499, 464] on link "Edit Order" at bounding box center [486, 465] width 81 height 25
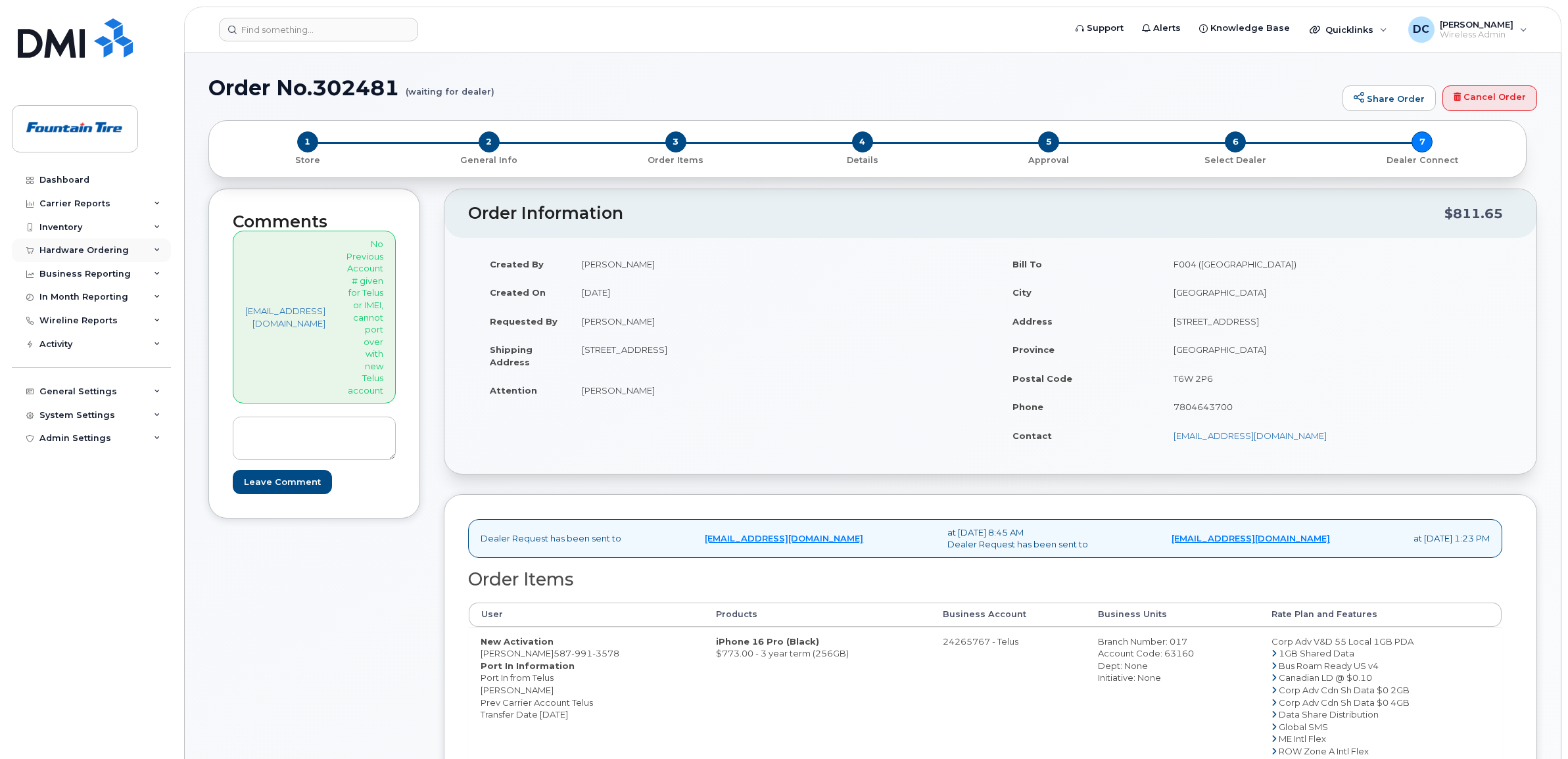
click at [58, 246] on div "Hardware Ordering" at bounding box center [84, 251] width 90 height 11
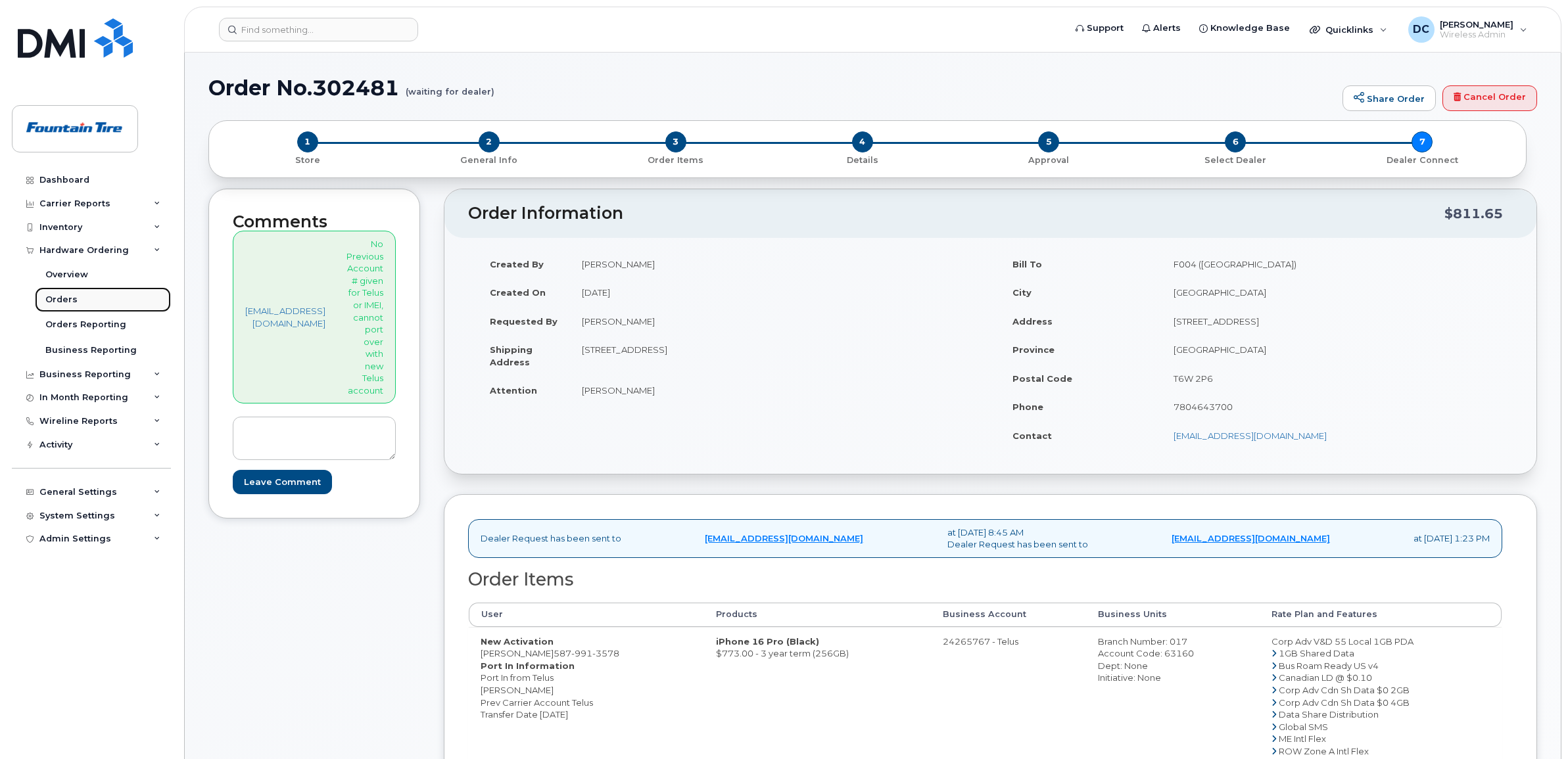
click at [68, 297] on div "Orders" at bounding box center [61, 299] width 32 height 12
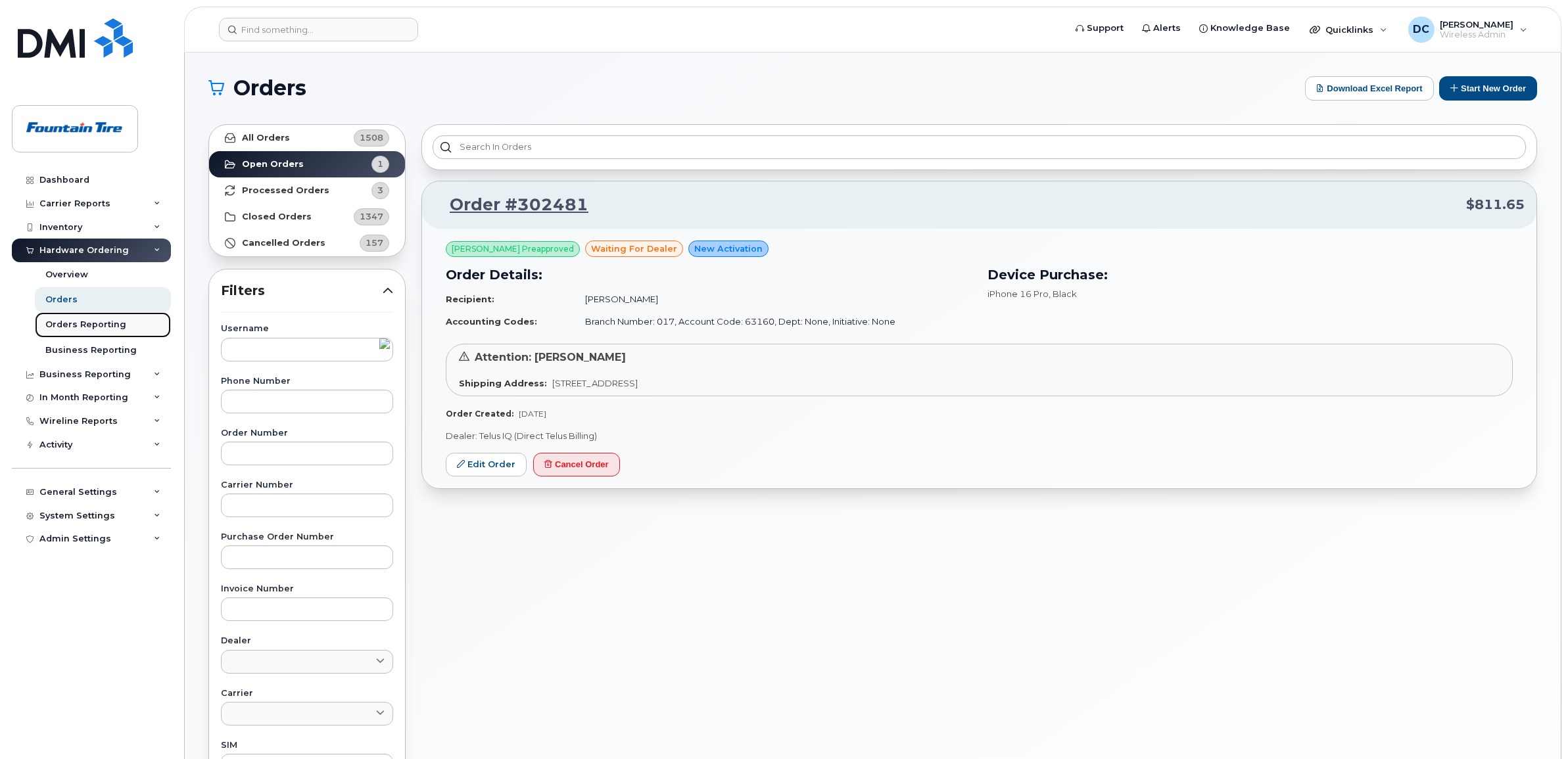
click at [74, 324] on div "Orders Reporting" at bounding box center [85, 324] width 81 height 12
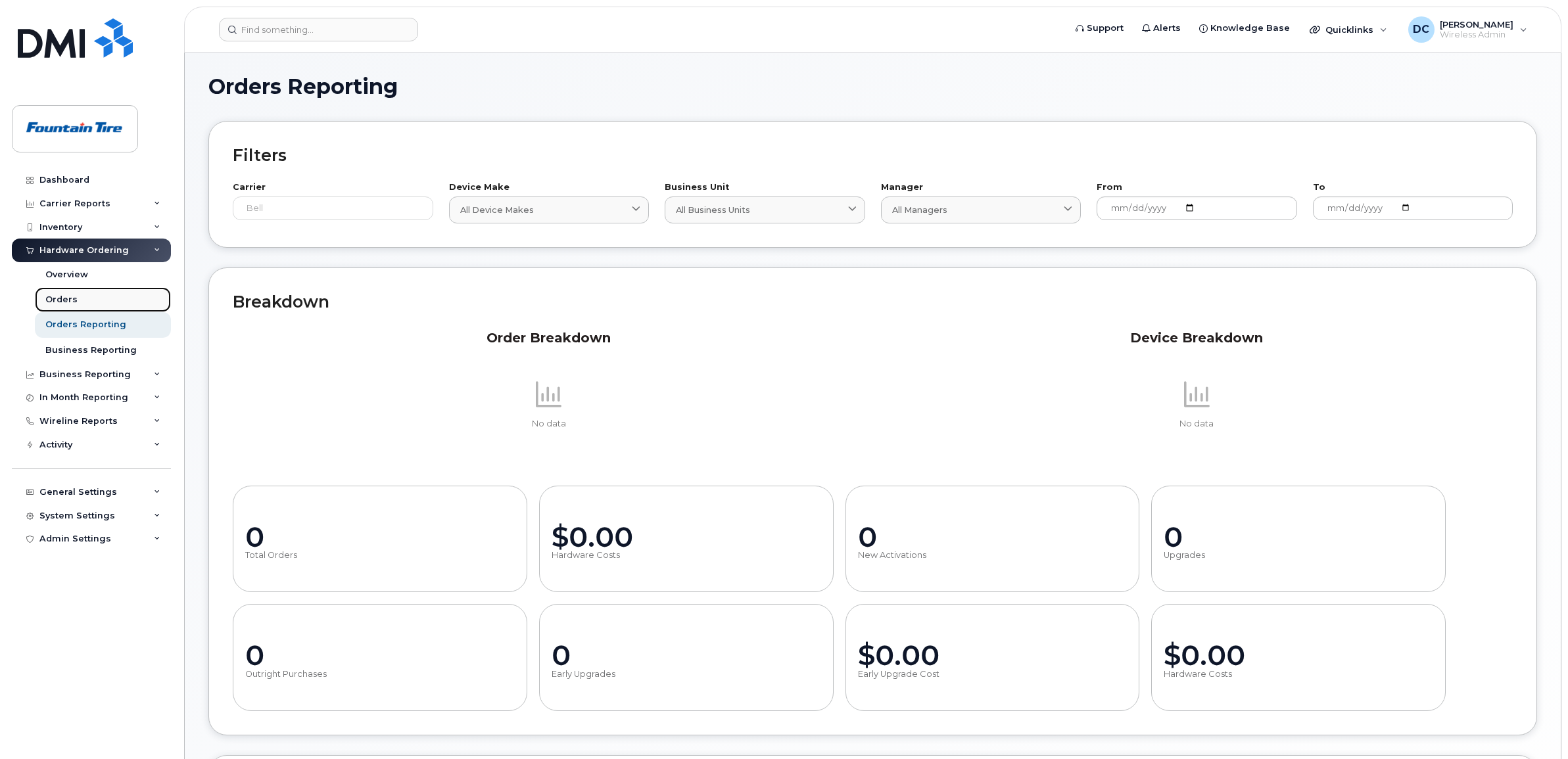
click at [71, 294] on div "Orders" at bounding box center [61, 299] width 32 height 12
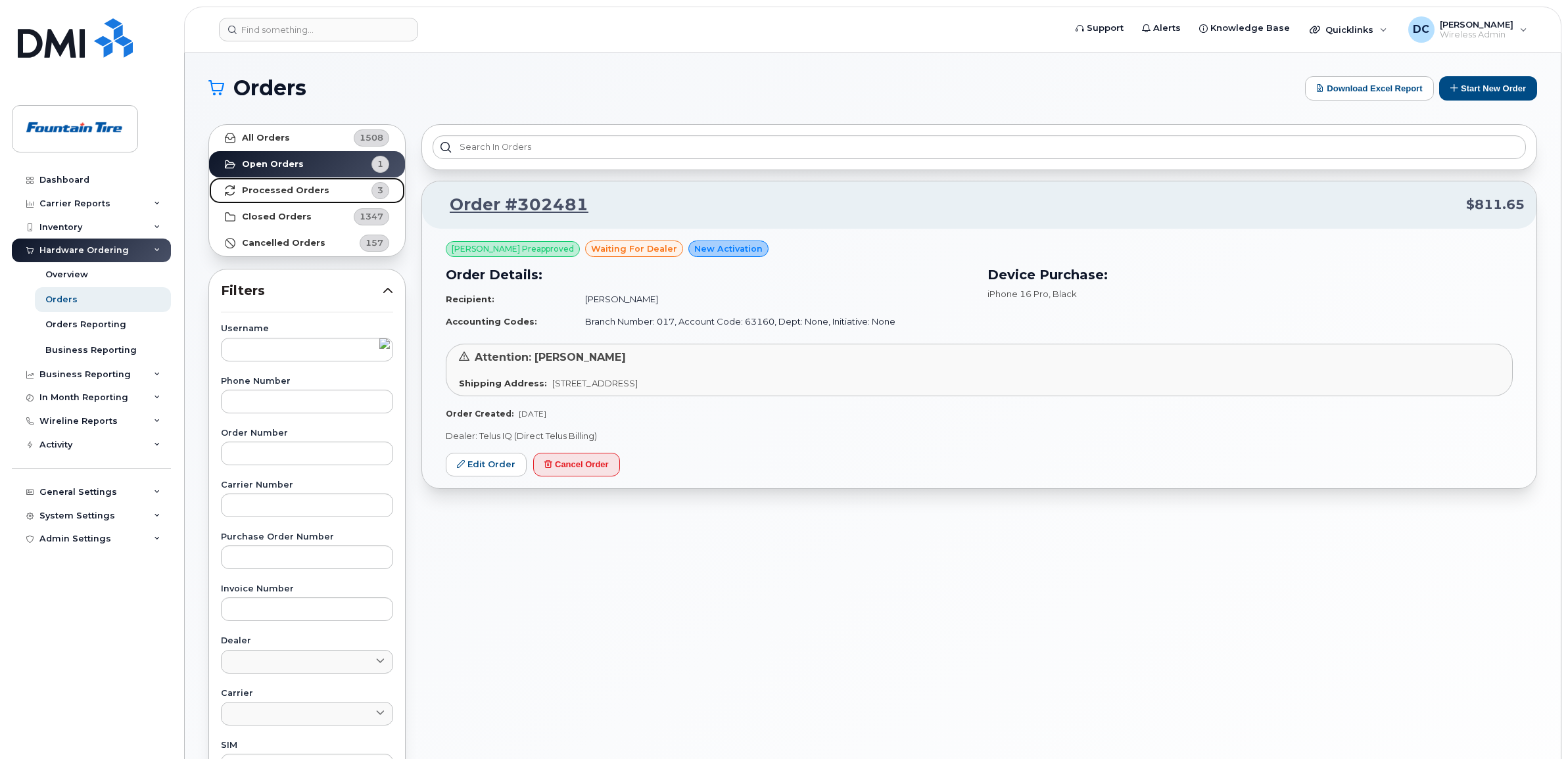
click at [305, 189] on strong "Processed Orders" at bounding box center [285, 191] width 87 height 11
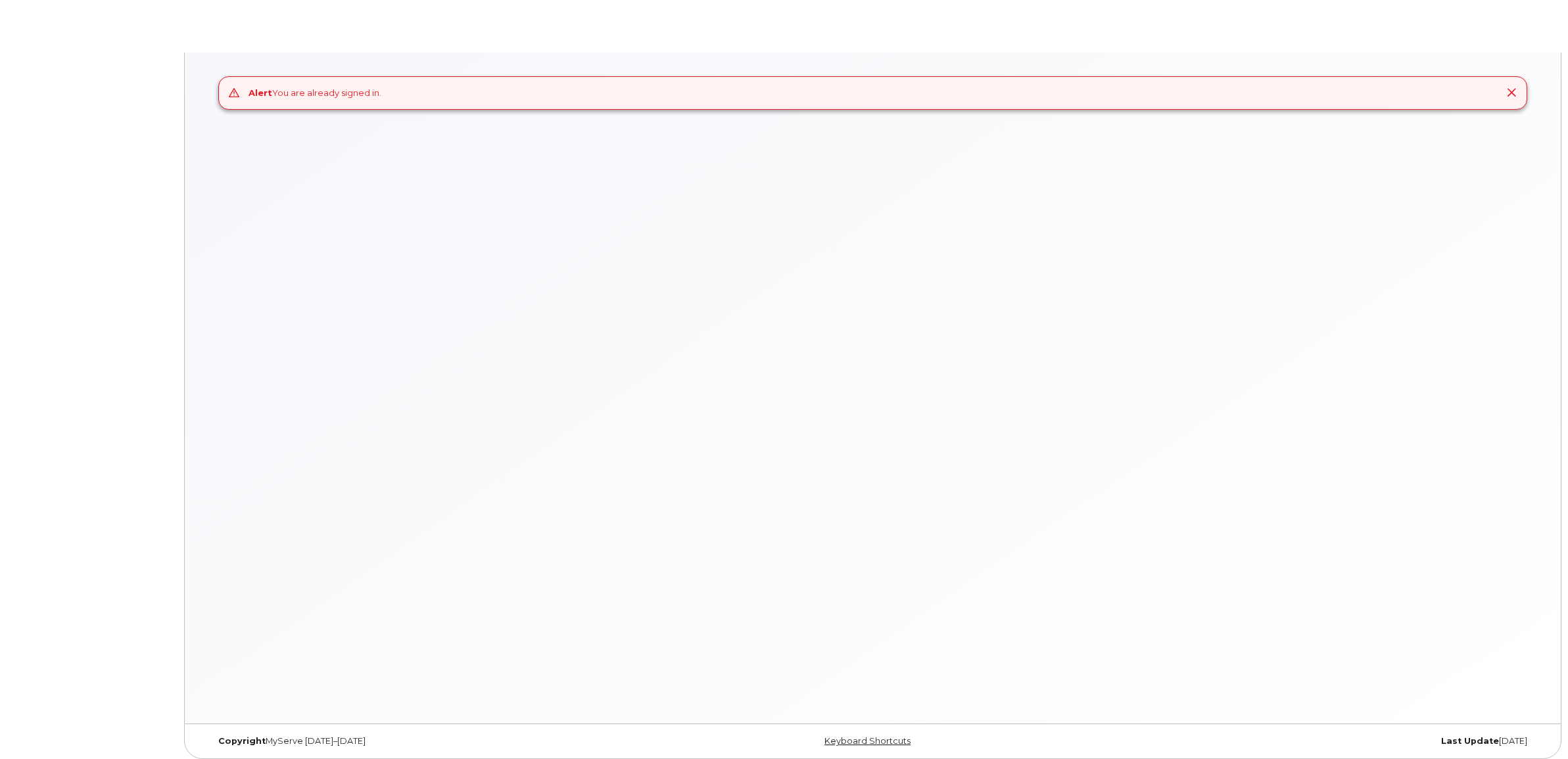
click at [1509, 90] on icon at bounding box center [1511, 93] width 11 height 11
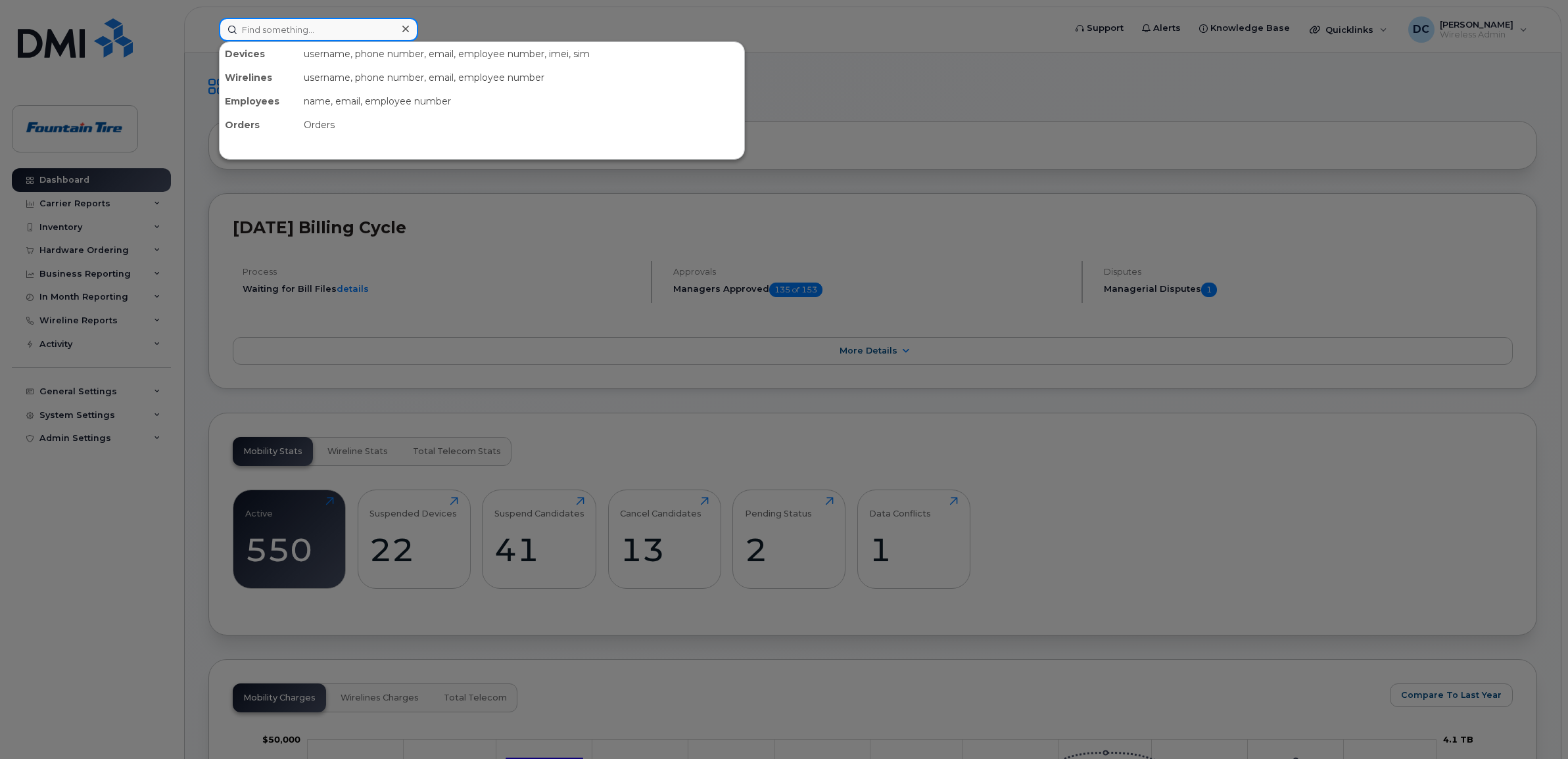
click at [290, 30] on input at bounding box center [318, 29] width 199 height 24
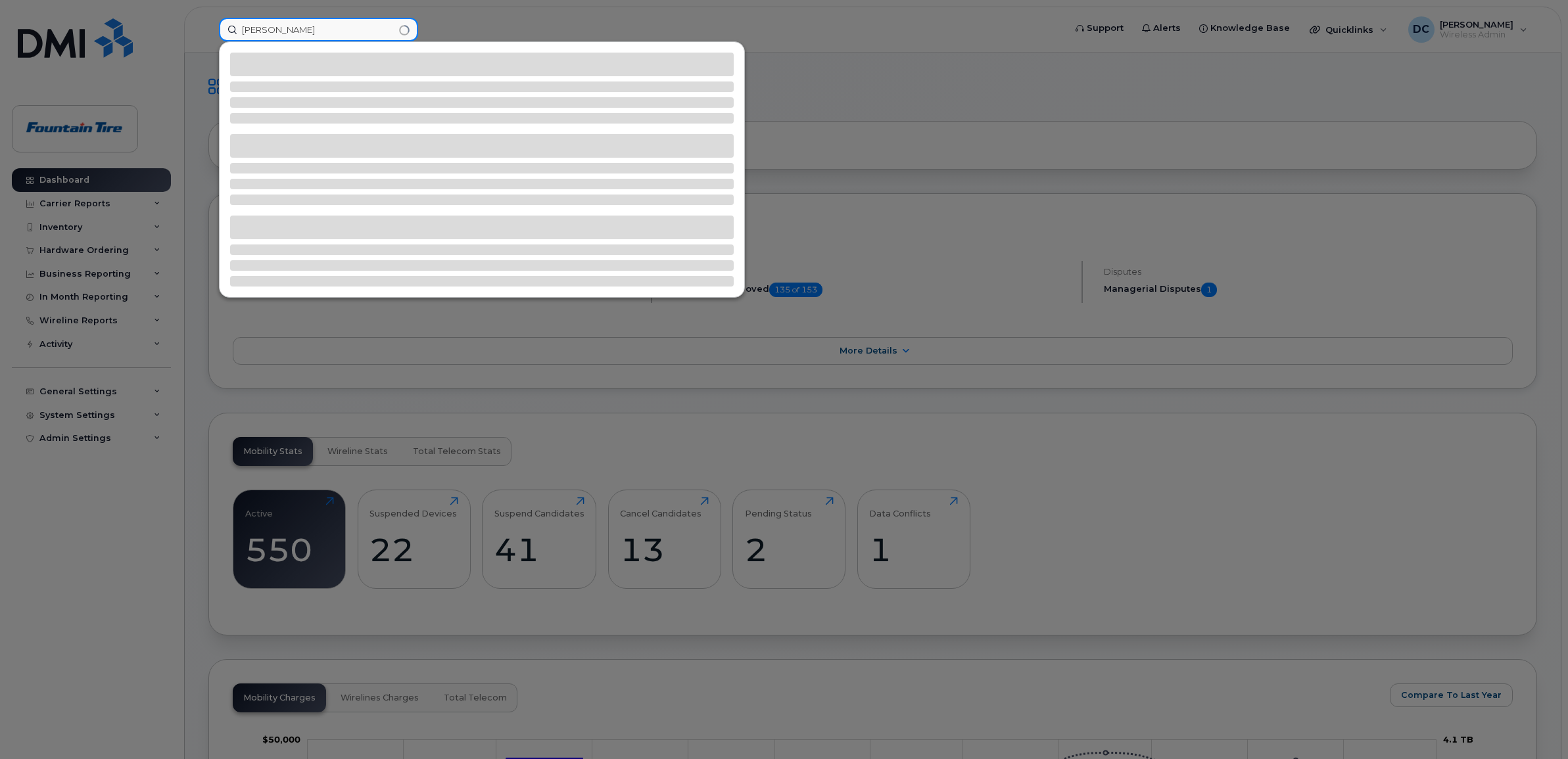
type input "[PERSON_NAME]"
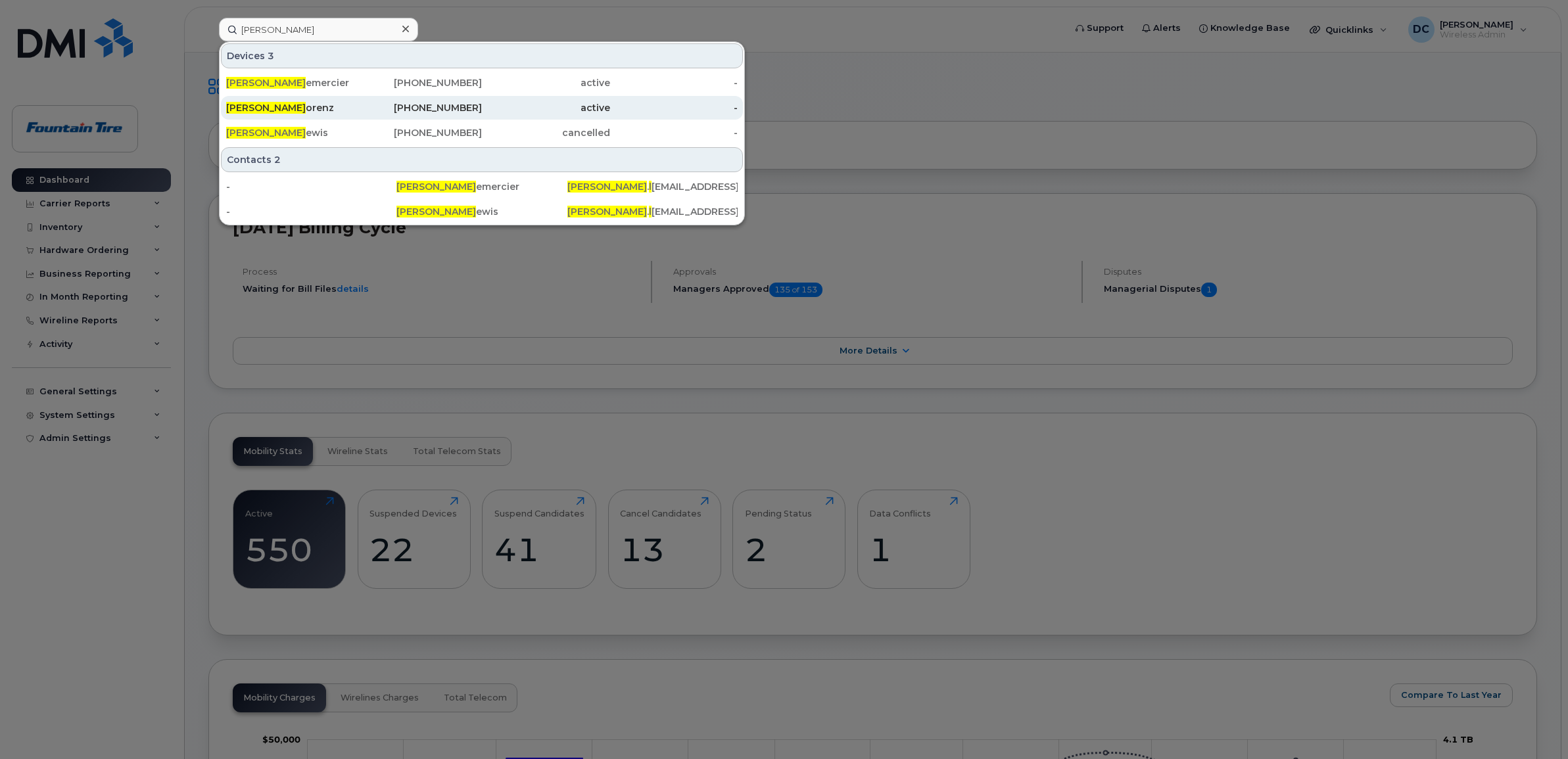
click at [286, 107] on div "[PERSON_NAME]" at bounding box center [290, 107] width 128 height 13
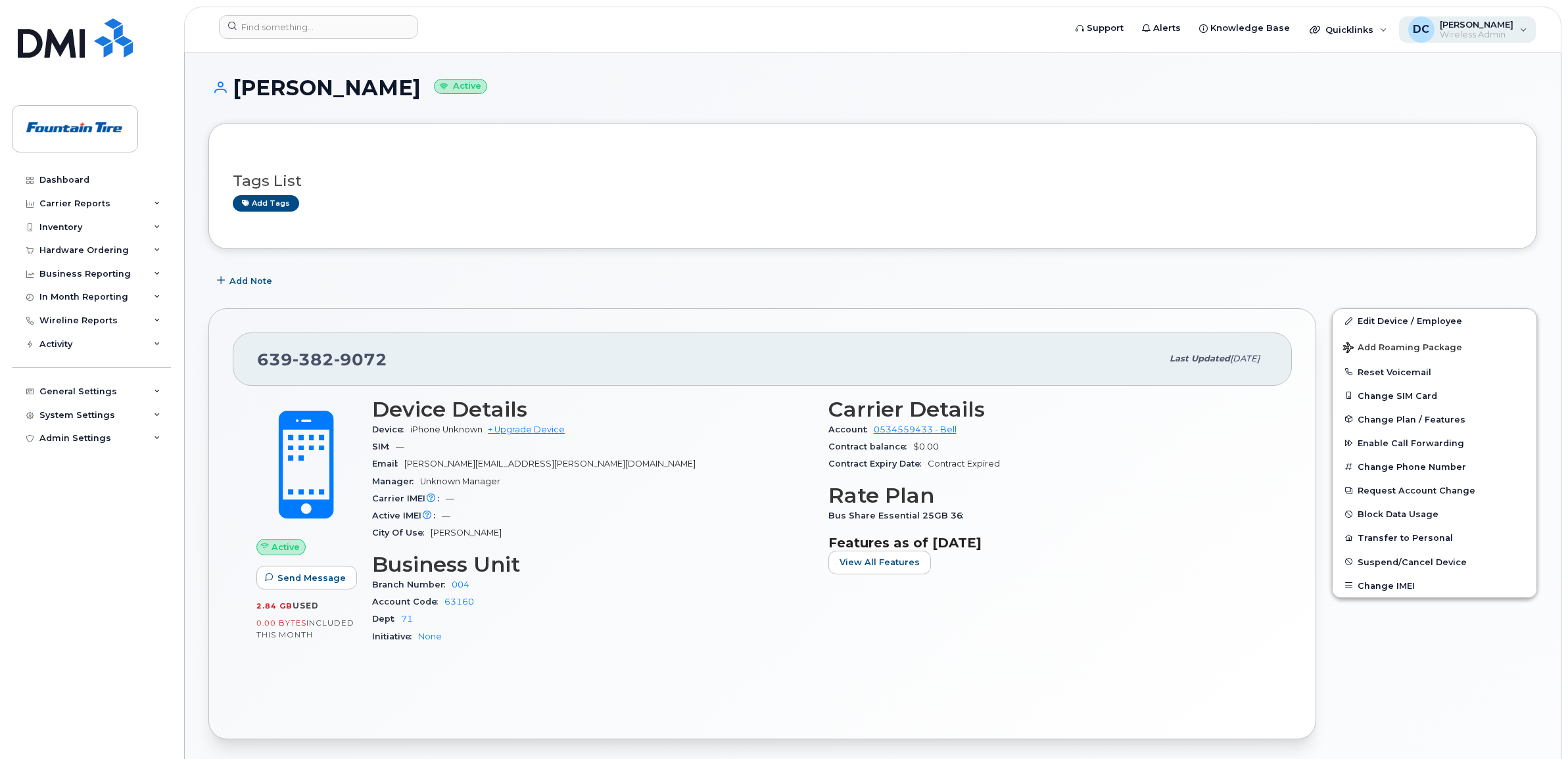
click at [1496, 21] on span "[PERSON_NAME]" at bounding box center [1477, 25] width 74 height 11
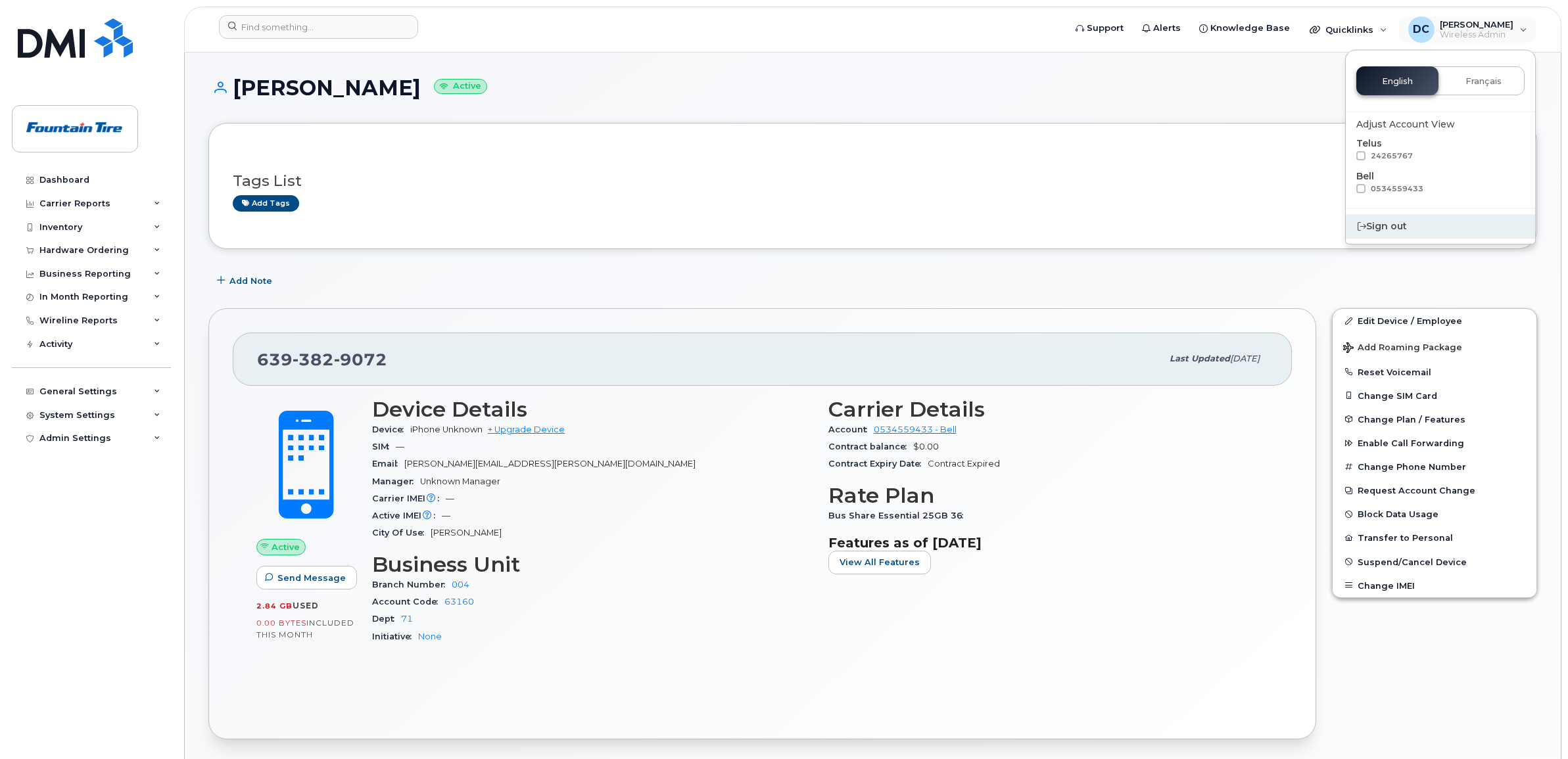
click at [1403, 222] on div "Sign out" at bounding box center [1440, 226] width 189 height 25
